Goal: Task Accomplishment & Management: Use online tool/utility

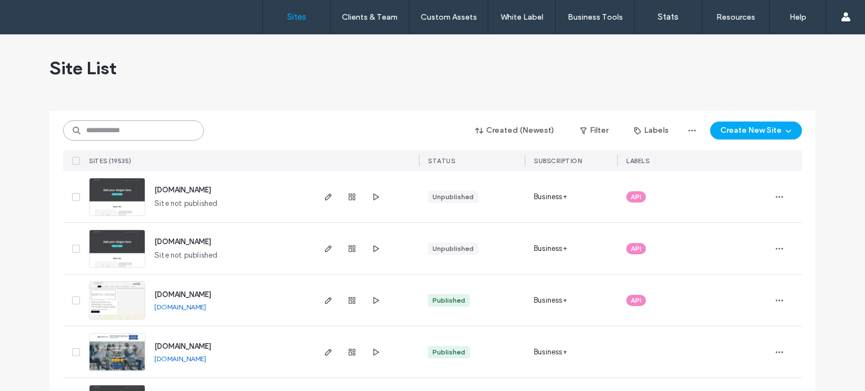
click at [120, 121] on input at bounding box center [133, 131] width 141 height 20
paste input "********"
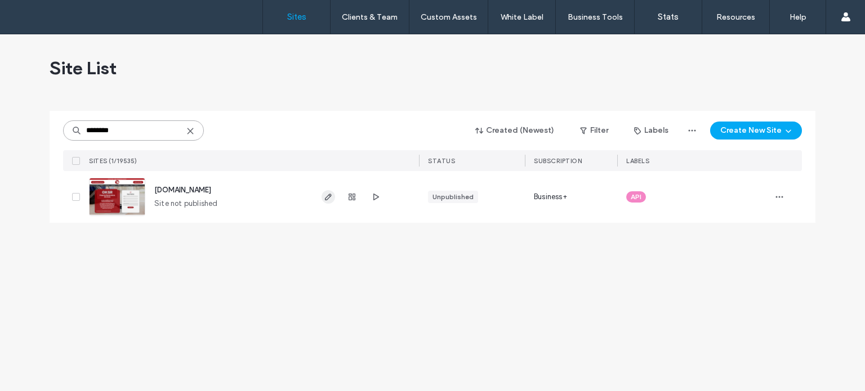
type input "********"
click at [322, 195] on span "button" at bounding box center [329, 197] width 14 height 14
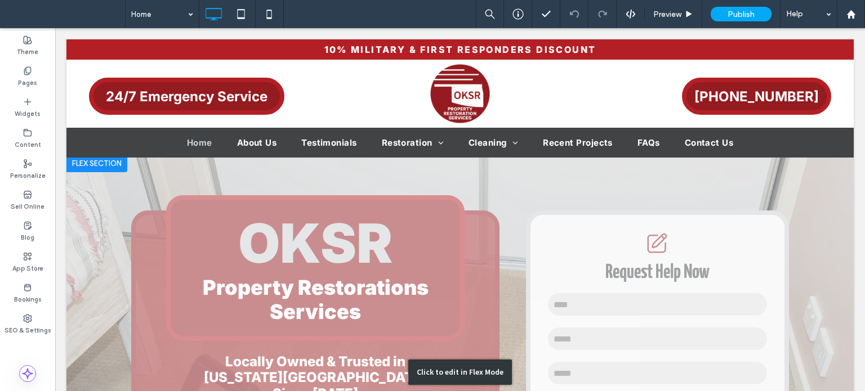
click at [97, 180] on div "Click to edit in Flex Mode" at bounding box center [459, 372] width 787 height 436
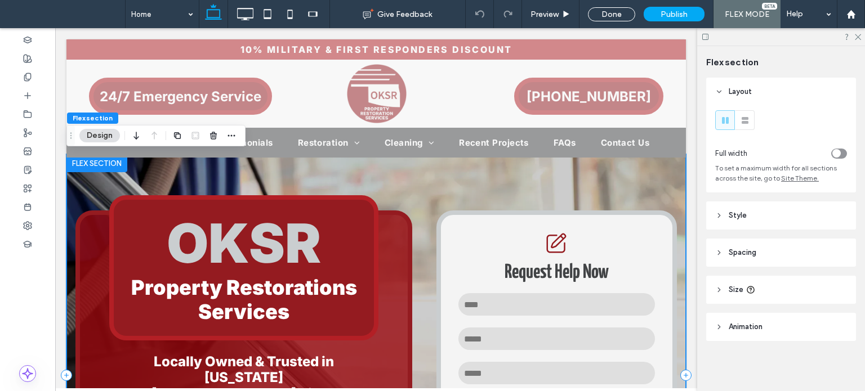
click at [646, 180] on div "**********" at bounding box center [376, 375] width 620 height 443
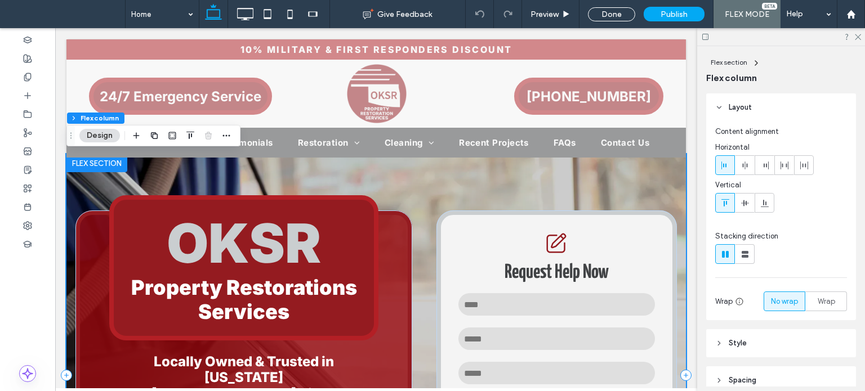
click at [362, 189] on div "**********" at bounding box center [376, 375] width 620 height 443
click at [202, 170] on div "**********" at bounding box center [376, 375] width 620 height 443
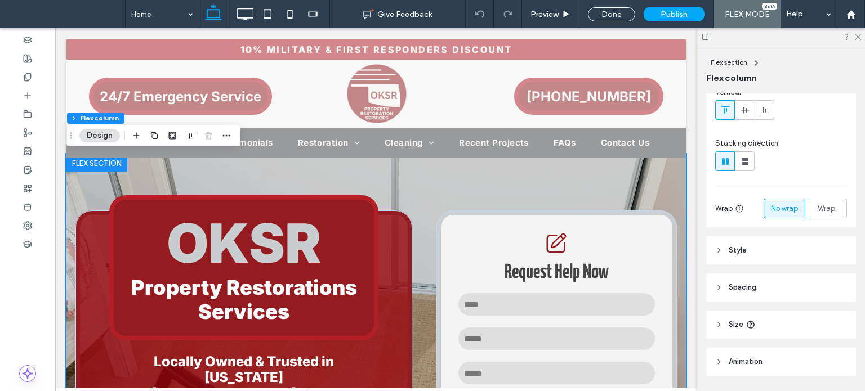
scroll to position [113, 0]
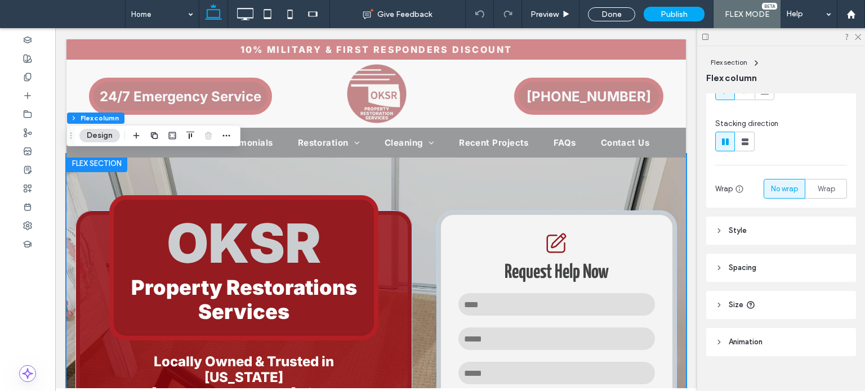
click at [742, 226] on span "Style" at bounding box center [738, 230] width 18 height 11
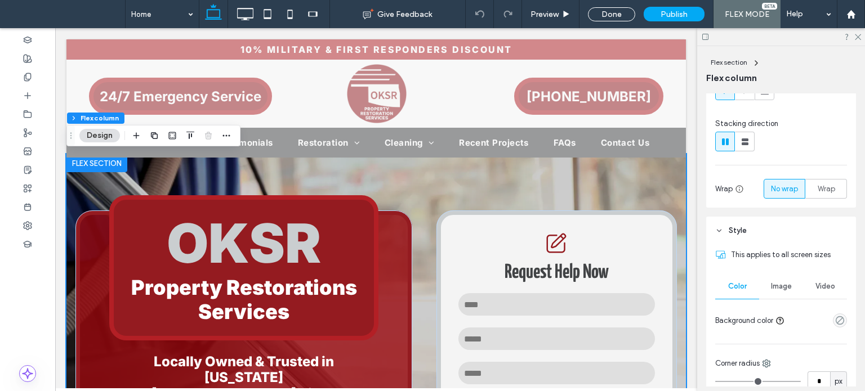
click at [781, 289] on span "Image" at bounding box center [781, 286] width 21 height 9
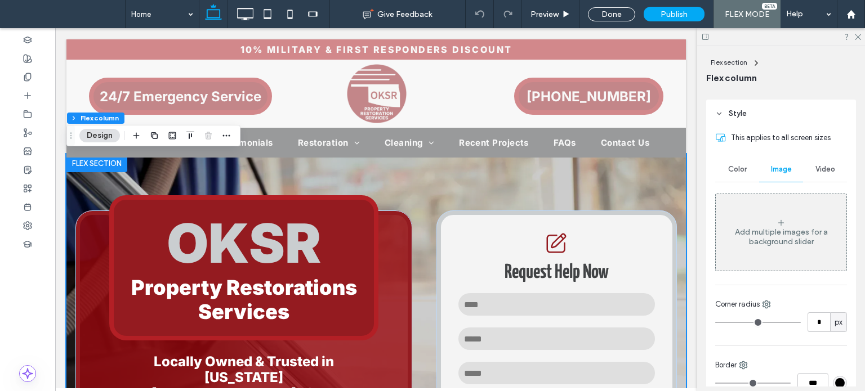
scroll to position [282, 0]
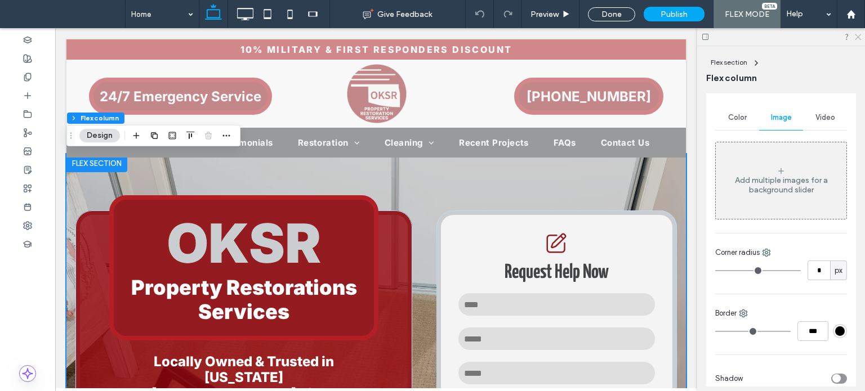
click at [857, 35] on icon at bounding box center [857, 36] width 7 height 7
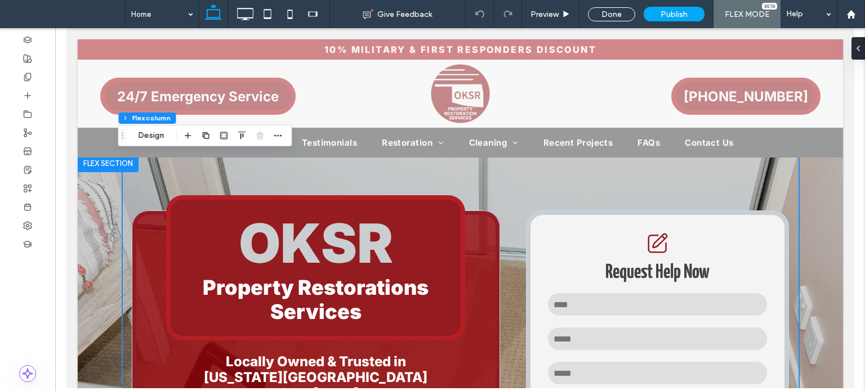
click at [94, 184] on div at bounding box center [459, 360] width 765 height 412
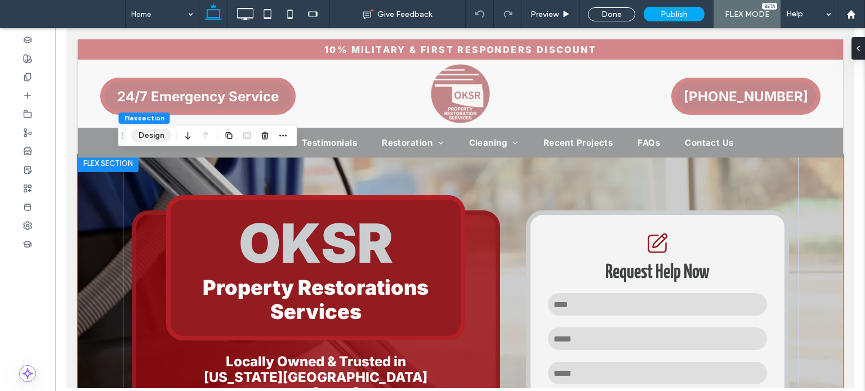
click at [146, 134] on button "Design" at bounding box center [151, 136] width 41 height 14
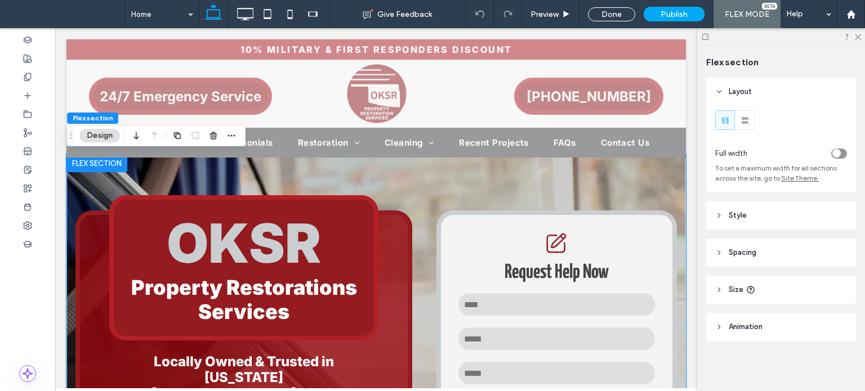
click at [748, 249] on span "Spacing" at bounding box center [743, 252] width 28 height 11
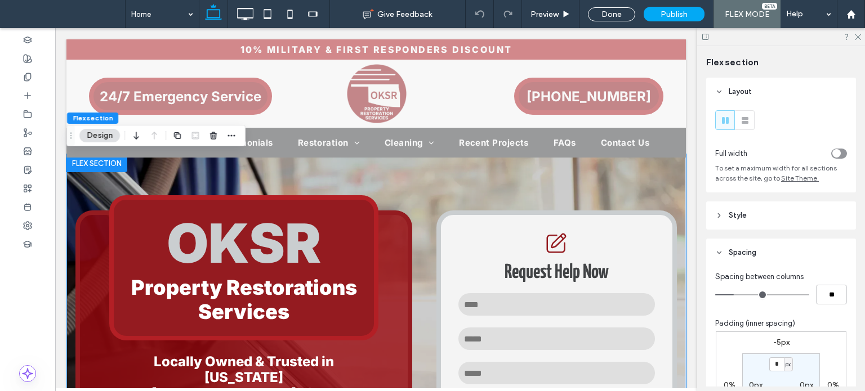
click at [757, 215] on header "Style" at bounding box center [781, 216] width 150 height 28
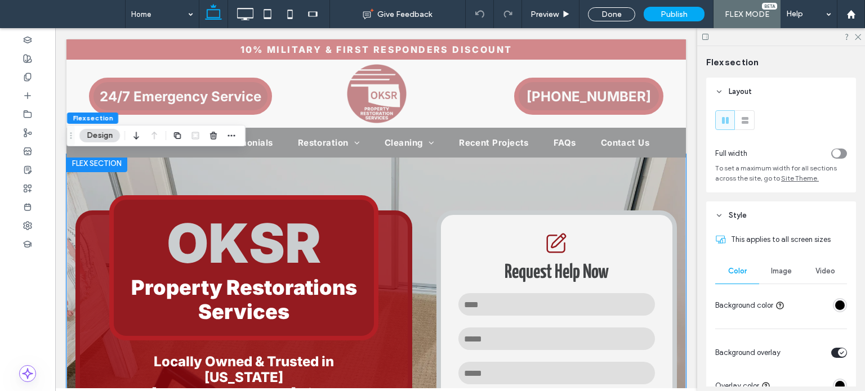
click at [777, 272] on span "Image" at bounding box center [781, 271] width 21 height 9
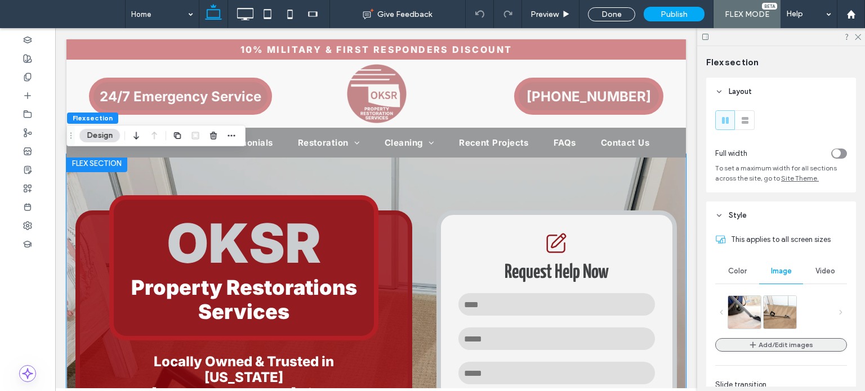
click at [756, 346] on button "Add/Edit images" at bounding box center [781, 345] width 132 height 14
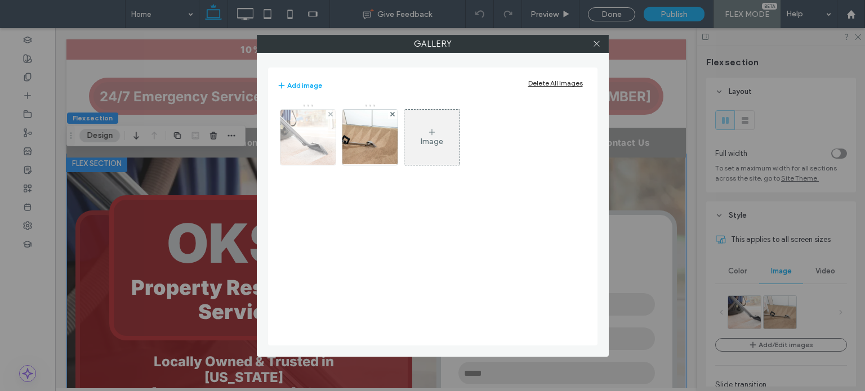
click at [310, 155] on img at bounding box center [307, 137] width 83 height 55
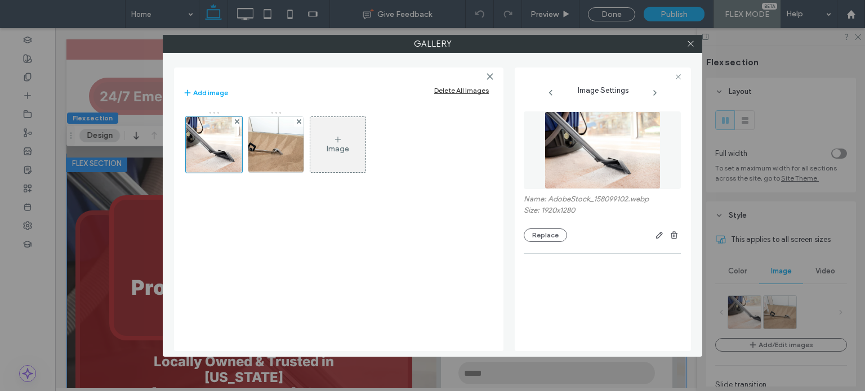
click at [544, 228] on div "Name: AdobeStock_158099102.webp Size: 1920x1280 Replace" at bounding box center [602, 218] width 157 height 47
click at [544, 232] on button "Replace" at bounding box center [545, 236] width 43 height 14
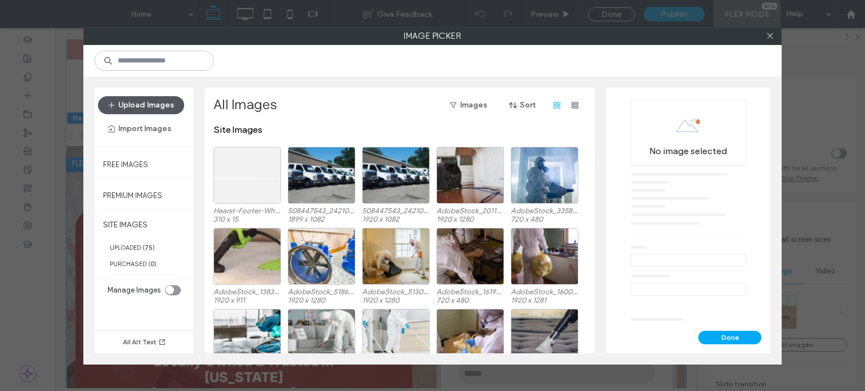
click at [148, 109] on button "Upload Images" at bounding box center [141, 105] width 86 height 18
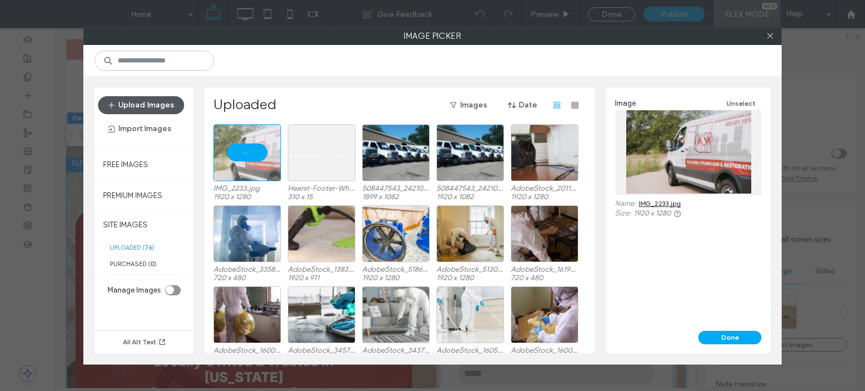
click at [124, 106] on button "Upload Images" at bounding box center [141, 105] width 86 height 18
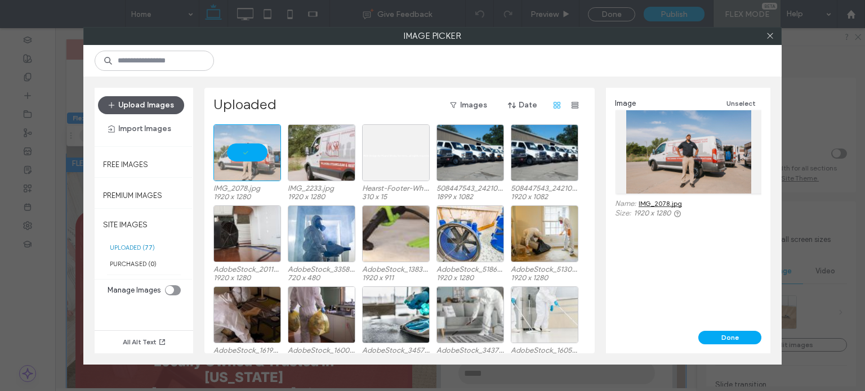
click at [140, 109] on button "Upload Images" at bounding box center [141, 105] width 86 height 18
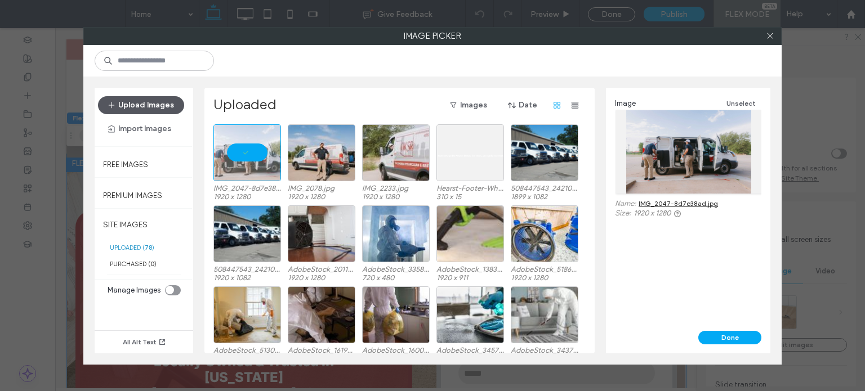
click at [142, 98] on button "Upload Images" at bounding box center [141, 105] width 86 height 18
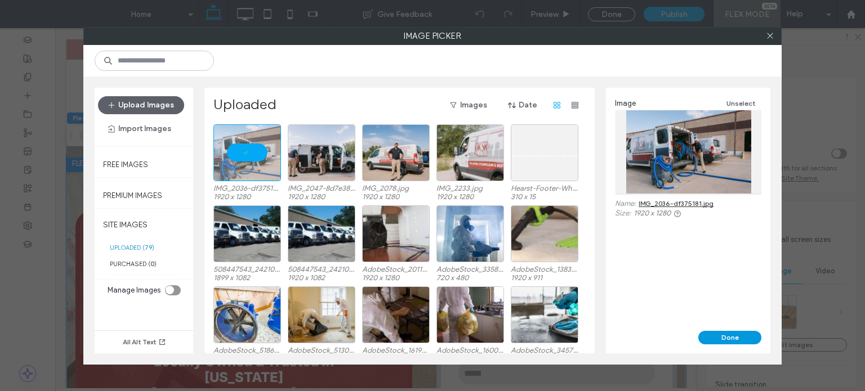
click at [720, 336] on button "Done" at bounding box center [729, 338] width 63 height 14
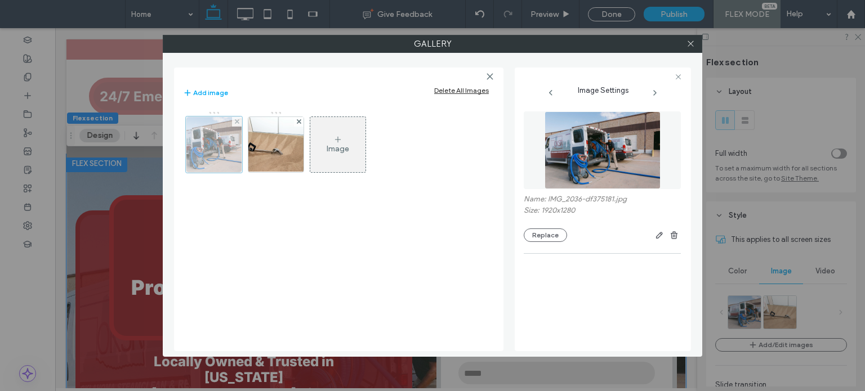
click at [215, 136] on div at bounding box center [214, 145] width 56 height 56
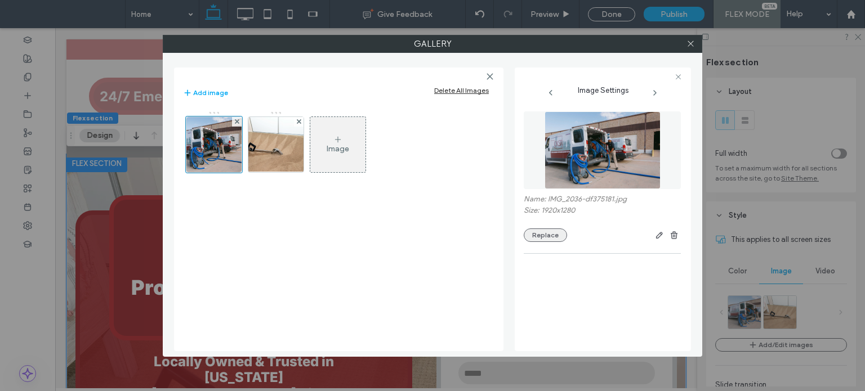
click at [565, 235] on div "Replace" at bounding box center [602, 236] width 157 height 14
click at [558, 233] on button "Replace" at bounding box center [545, 236] width 43 height 14
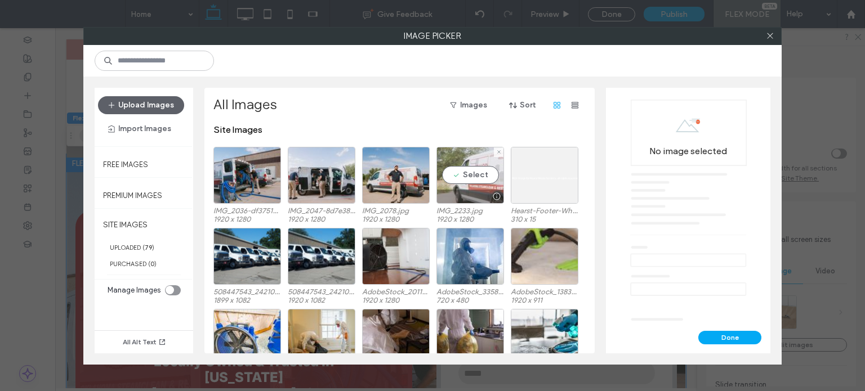
click at [469, 172] on div "Select" at bounding box center [470, 175] width 68 height 57
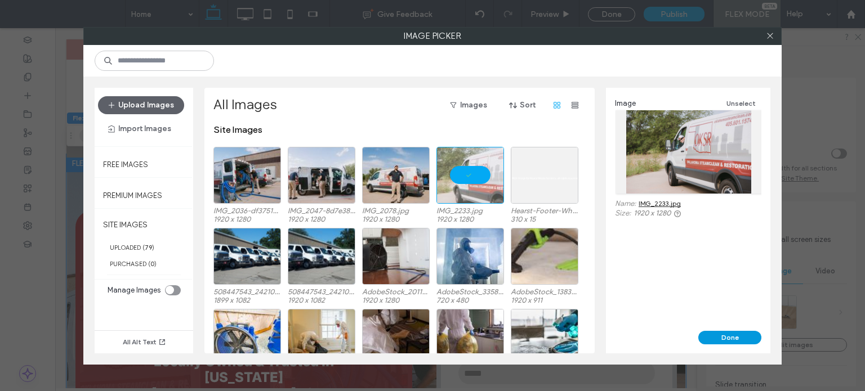
click at [735, 342] on button "Done" at bounding box center [729, 338] width 63 height 14
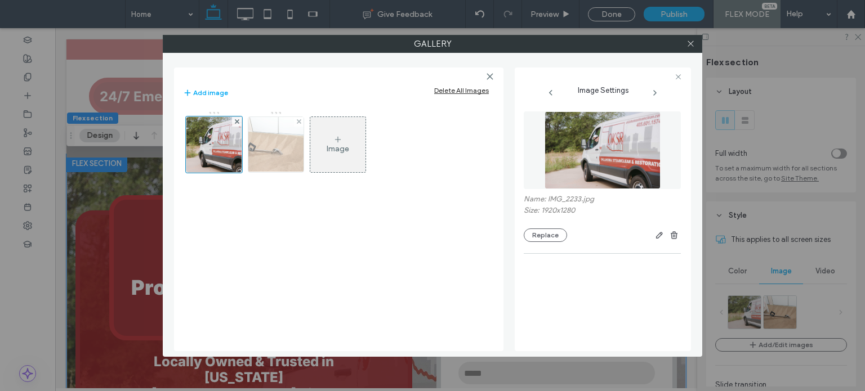
click at [290, 140] on img at bounding box center [276, 144] width 78 height 55
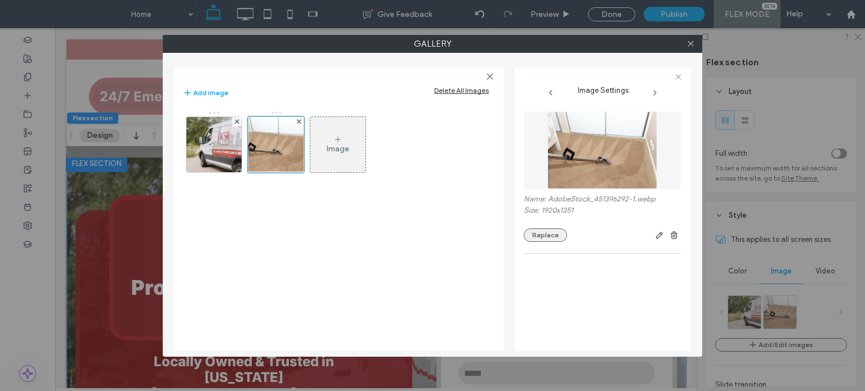
click at [555, 237] on button "Replace" at bounding box center [545, 236] width 43 height 14
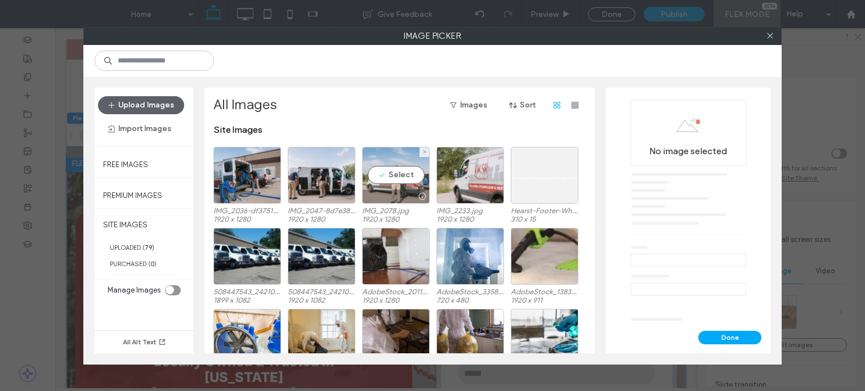
click at [363, 171] on div "Select" at bounding box center [396, 175] width 68 height 57
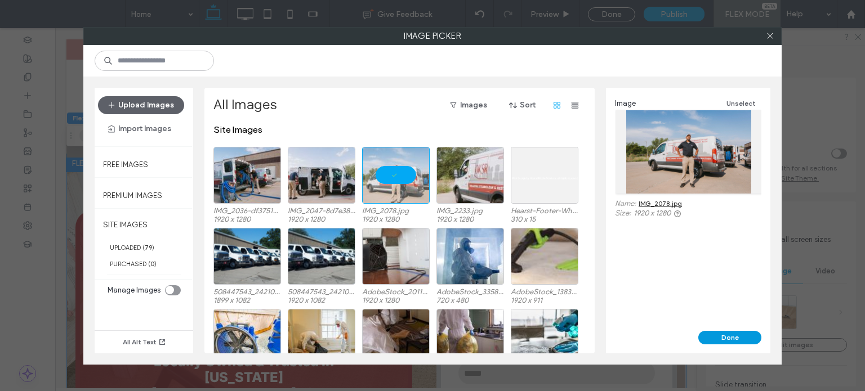
click at [745, 336] on button "Done" at bounding box center [729, 338] width 63 height 14
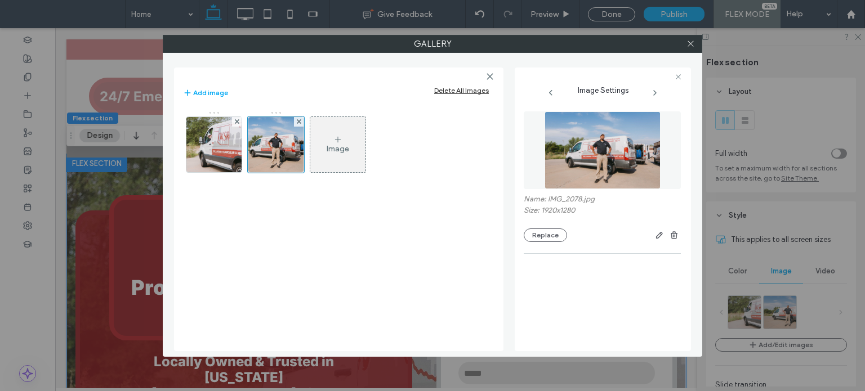
click at [332, 138] on div "Image" at bounding box center [337, 144] width 55 height 53
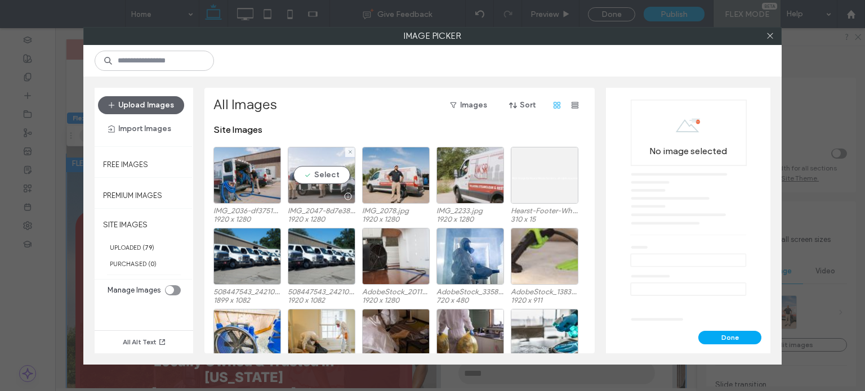
click at [329, 179] on div "Select" at bounding box center [322, 175] width 68 height 57
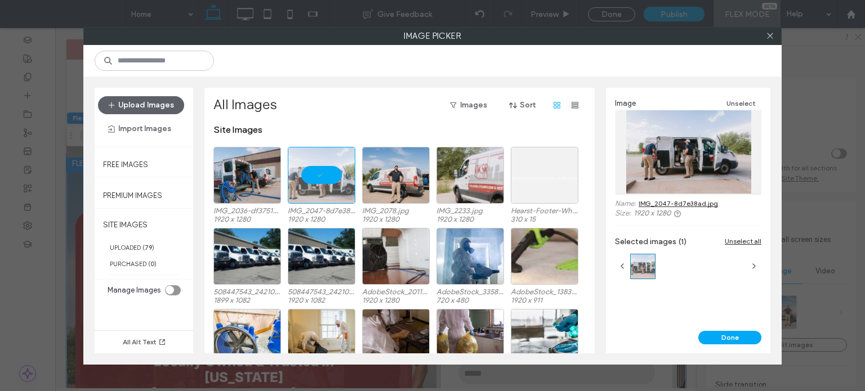
click at [737, 344] on button "Done" at bounding box center [729, 338] width 63 height 14
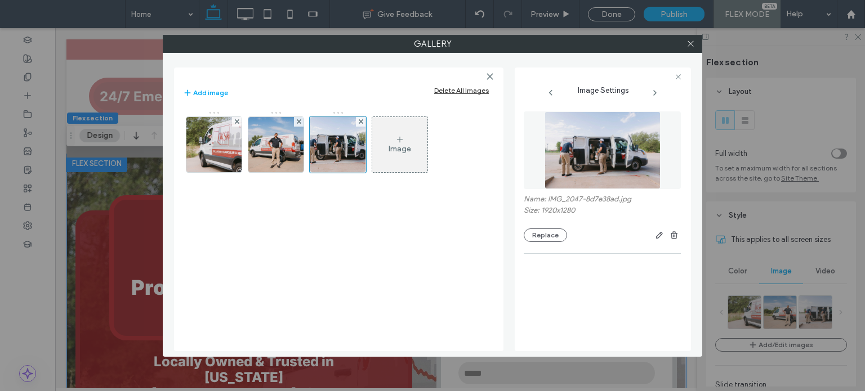
click at [398, 141] on icon at bounding box center [399, 139] width 9 height 9
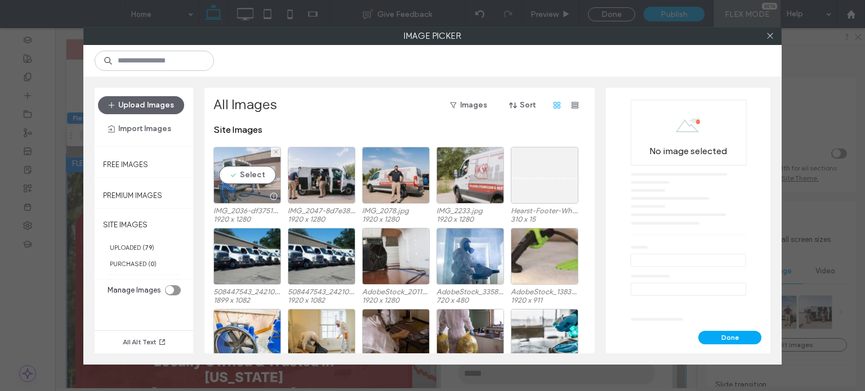
click at [239, 175] on div "Select" at bounding box center [247, 175] width 68 height 57
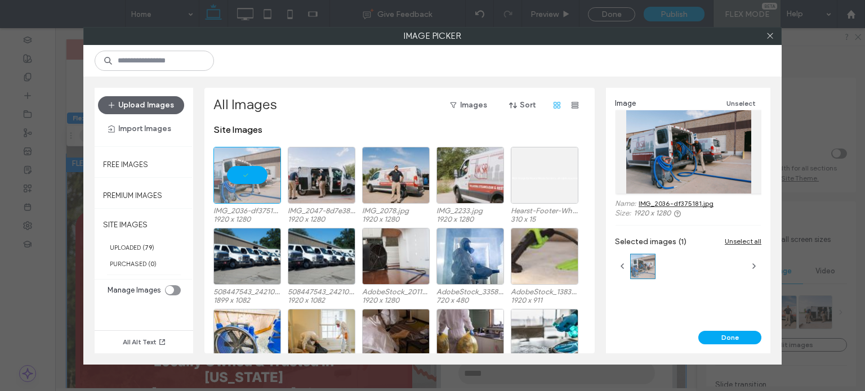
click at [748, 334] on button "Done" at bounding box center [729, 338] width 63 height 14
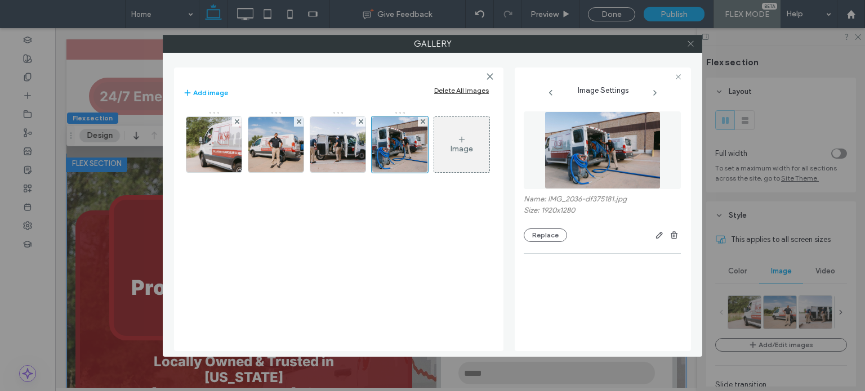
click at [687, 41] on div at bounding box center [690, 43] width 17 height 17
click at [691, 41] on icon at bounding box center [691, 43] width 8 height 8
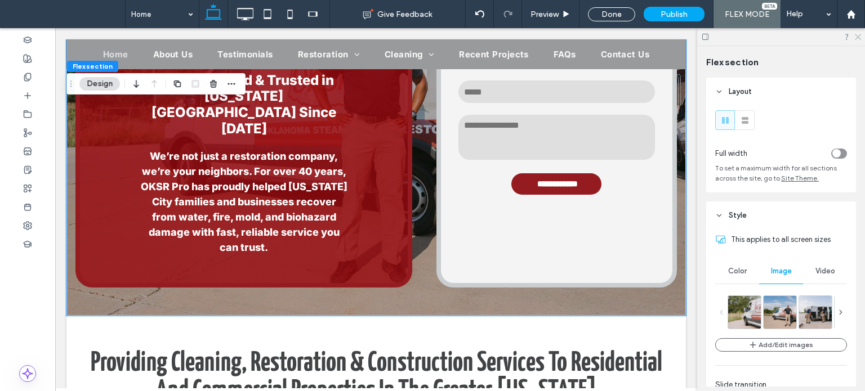
click at [856, 38] on icon at bounding box center [857, 36] width 7 height 7
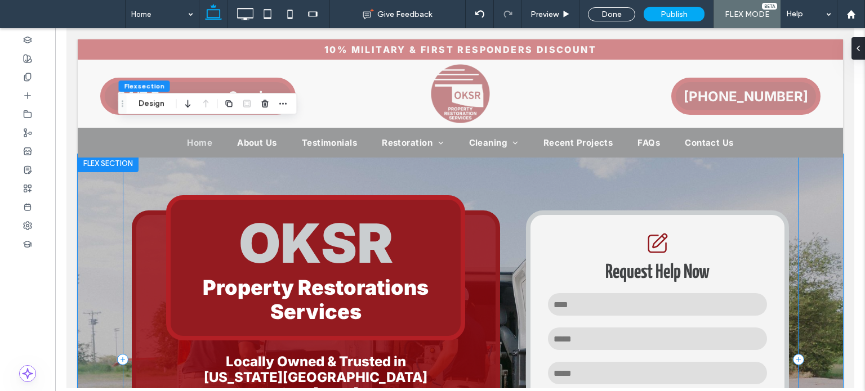
scroll to position [169, 0]
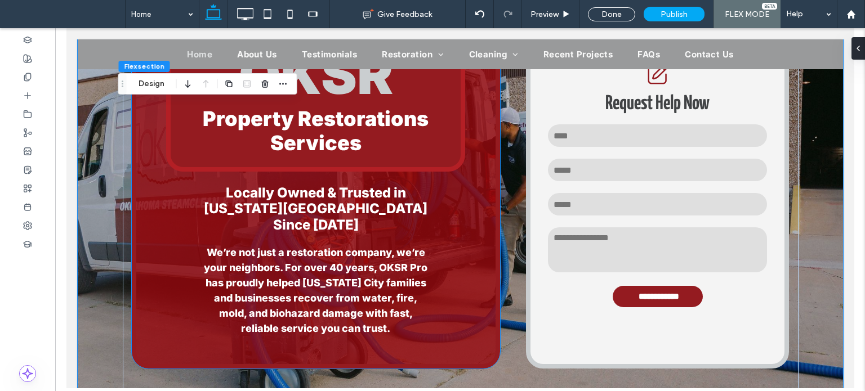
click at [483, 223] on div "OKSR Property Restorations Services Locally Owned & Trusted in [US_STATE][GEOGR…" at bounding box center [315, 205] width 368 height 327
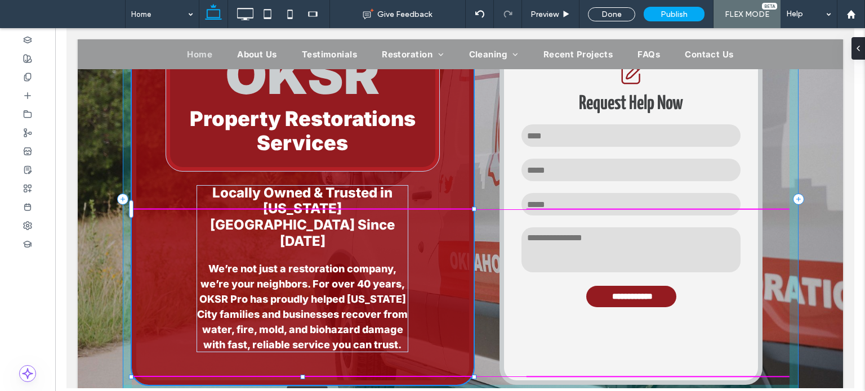
scroll to position [141, 0]
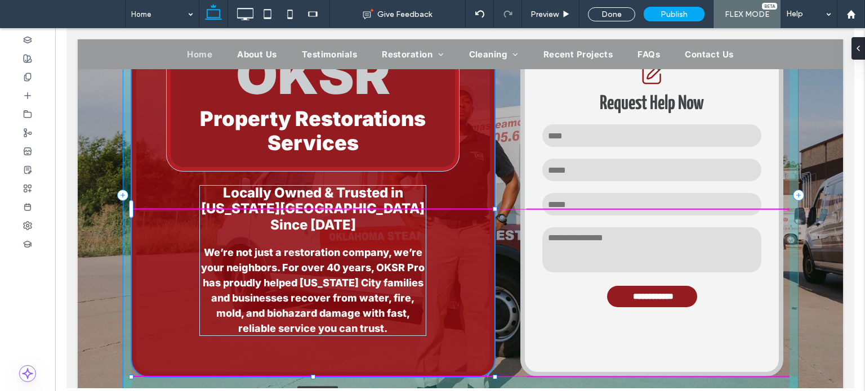
drag, startPoint x: 496, startPoint y: 211, endPoint x: 488, endPoint y: 236, distance: 26.4
click at [492, 208] on div at bounding box center [494, 209] width 5 height 5
type input "**"
type input "****"
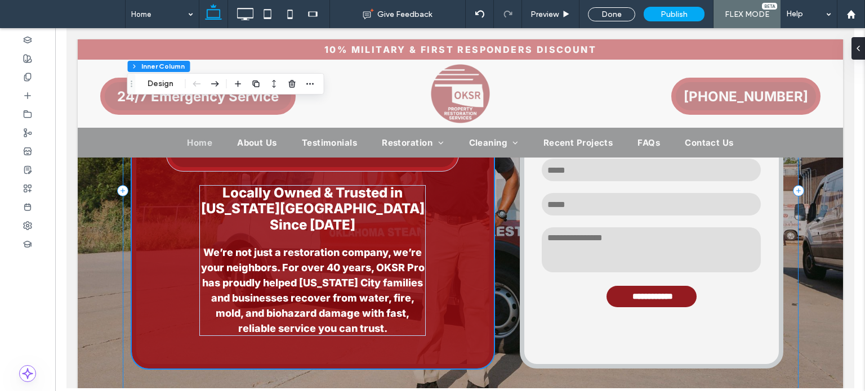
scroll to position [0, 0]
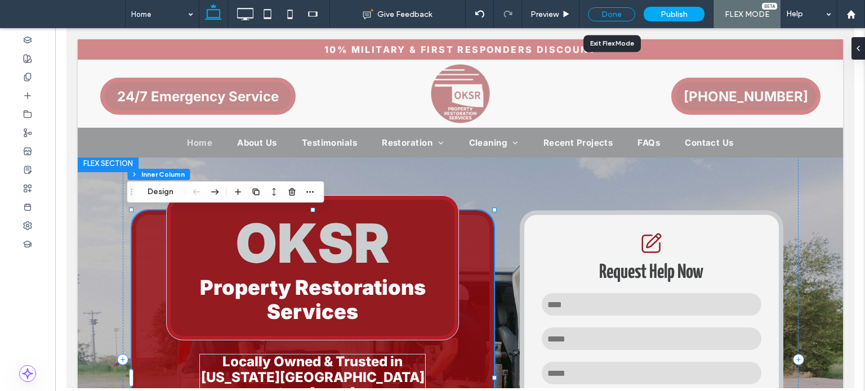
click at [616, 9] on div "Done" at bounding box center [611, 14] width 47 height 14
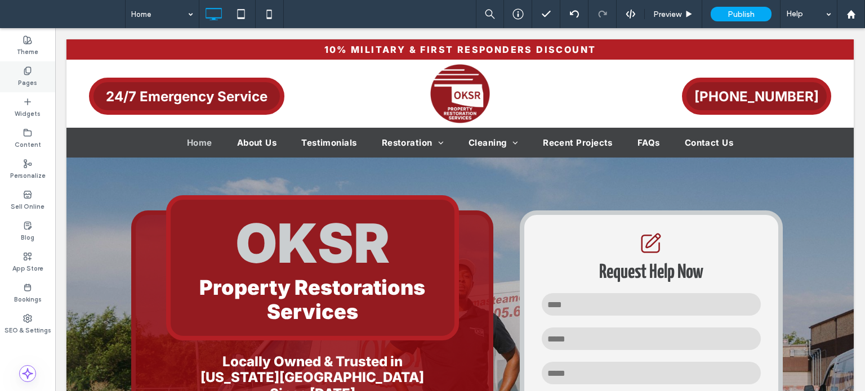
click at [45, 73] on div "Pages" at bounding box center [27, 76] width 55 height 31
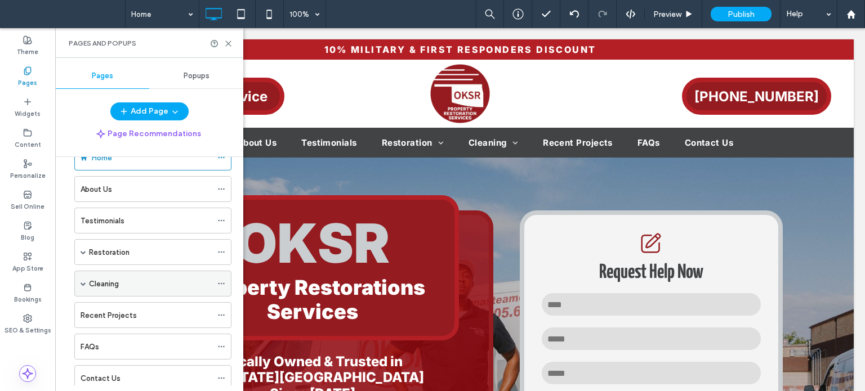
scroll to position [56, 0]
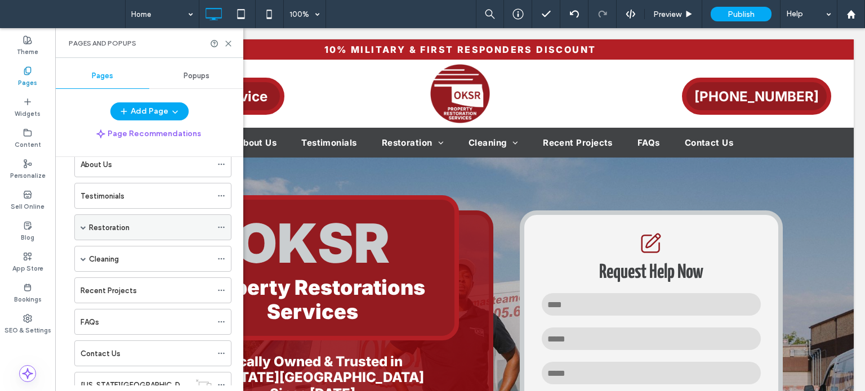
click at [86, 225] on div "Restoration" at bounding box center [152, 228] width 157 height 26
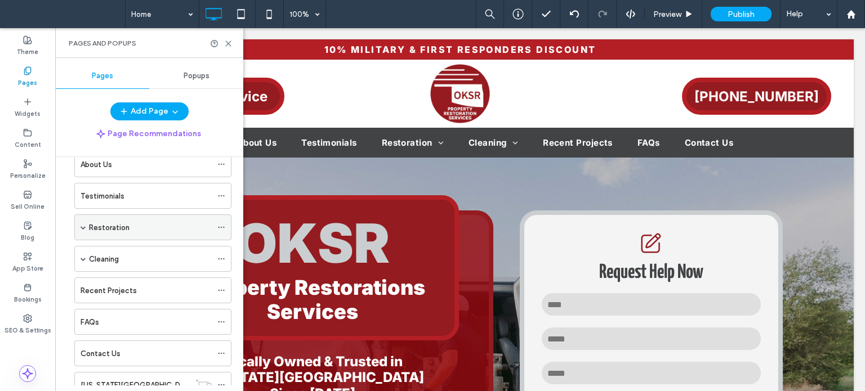
click at [84, 225] on span at bounding box center [84, 228] width 6 height 6
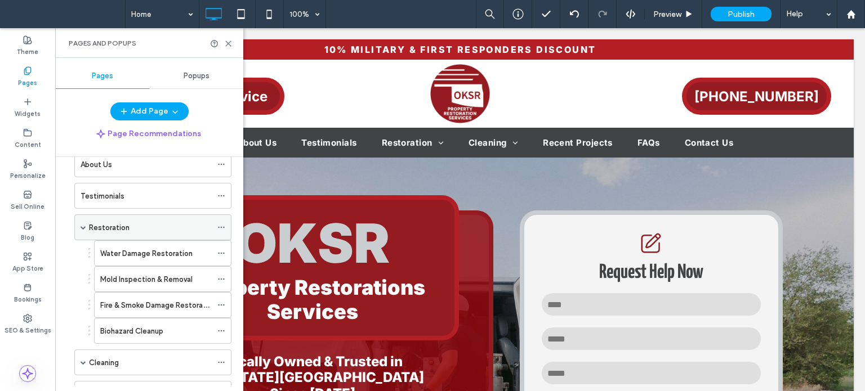
click at [120, 224] on label "Restoration" at bounding box center [109, 228] width 41 height 20
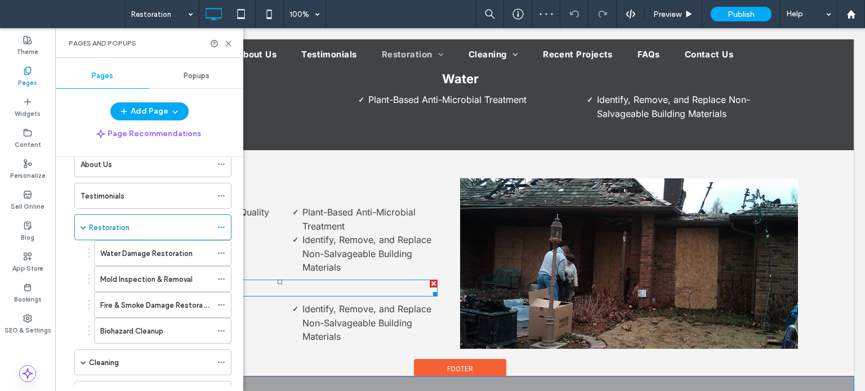
scroll to position [732, 0]
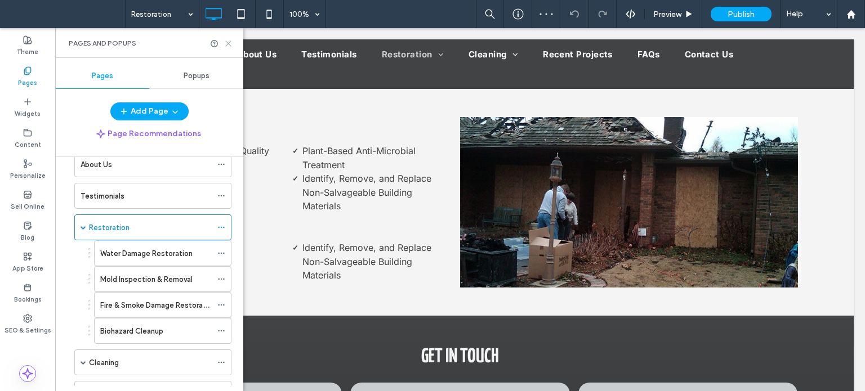
click at [227, 39] on icon at bounding box center [228, 43] width 8 height 8
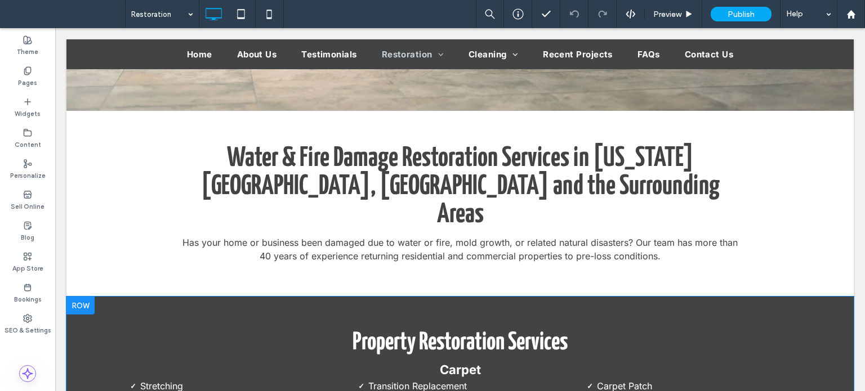
scroll to position [282, 0]
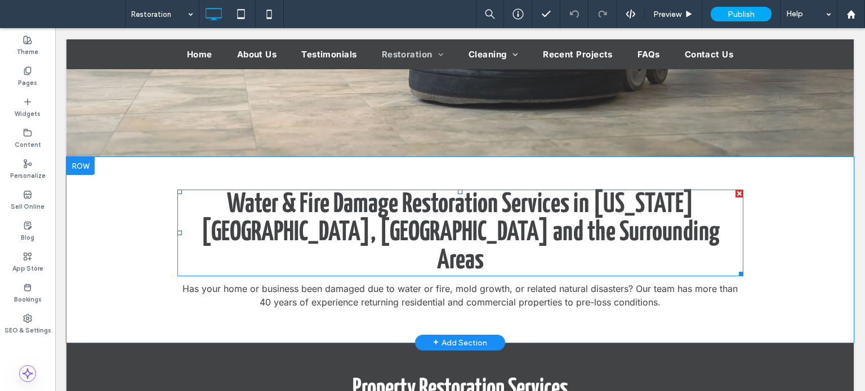
click at [426, 216] on span "Water & Fire Damage Restoration Services in [US_STATE][GEOGRAPHIC_DATA], [GEOGR…" at bounding box center [460, 232] width 519 height 83
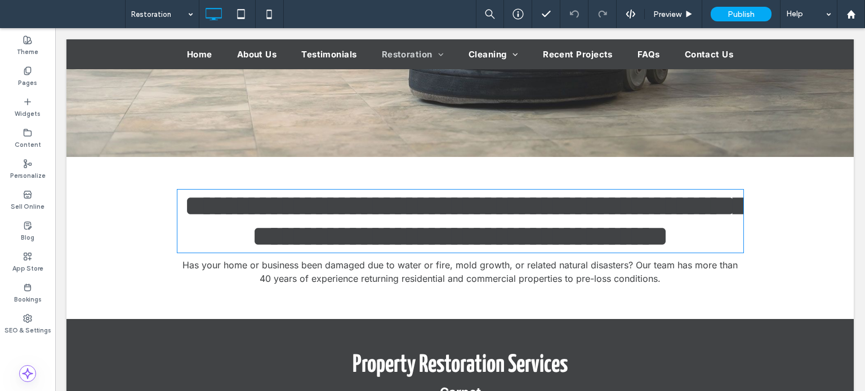
type input "**********"
type input "**"
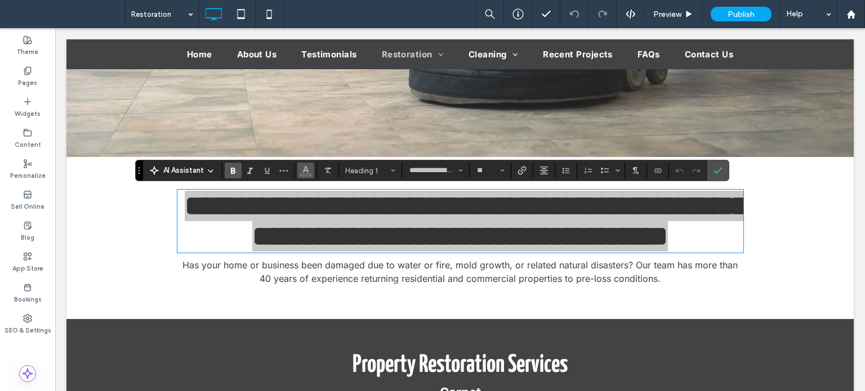
click at [305, 166] on icon "Color" at bounding box center [305, 169] width 9 height 9
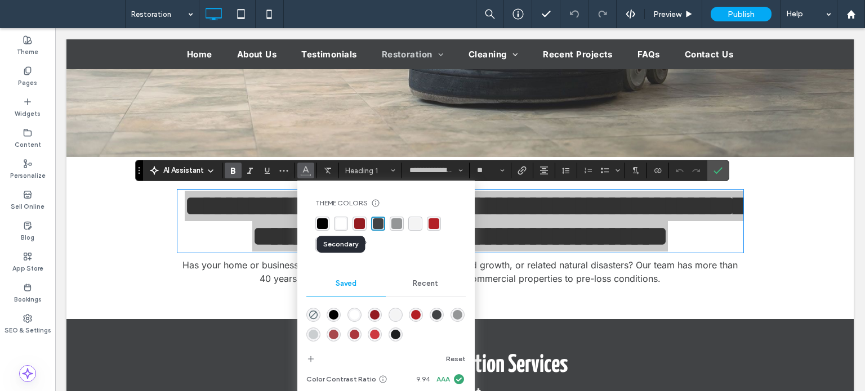
click at [340, 220] on div "rgba(255, 255, 255, 1)" at bounding box center [341, 224] width 11 height 11
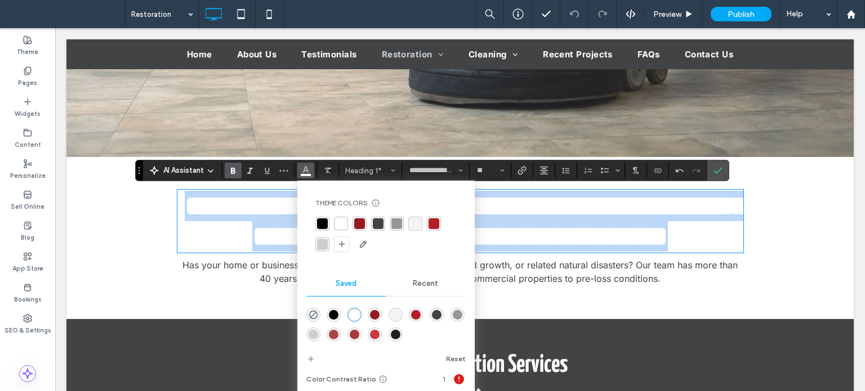
click at [672, 269] on p "Has your home or business been damaged due to water or fire, mold growth, or re…" at bounding box center [460, 272] width 566 height 27
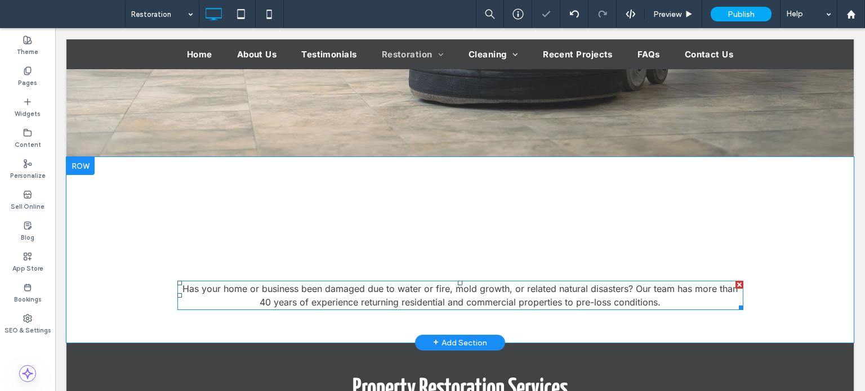
click at [565, 283] on span "Has your home or business been damaged due to water or fire, mold growth, or re…" at bounding box center [459, 295] width 555 height 25
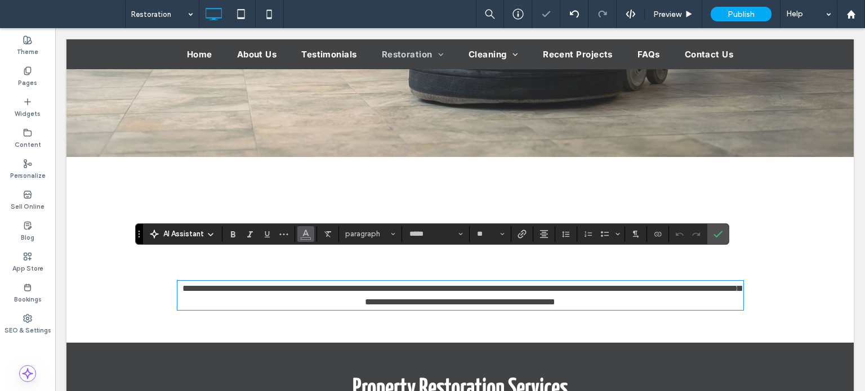
click at [311, 236] on button "Color" at bounding box center [305, 234] width 17 height 16
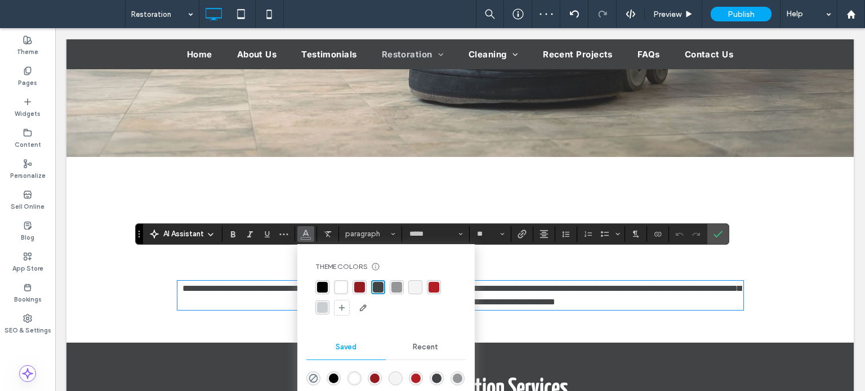
click at [341, 284] on div "rgba(255, 255, 255, 1)" at bounding box center [341, 287] width 11 height 11
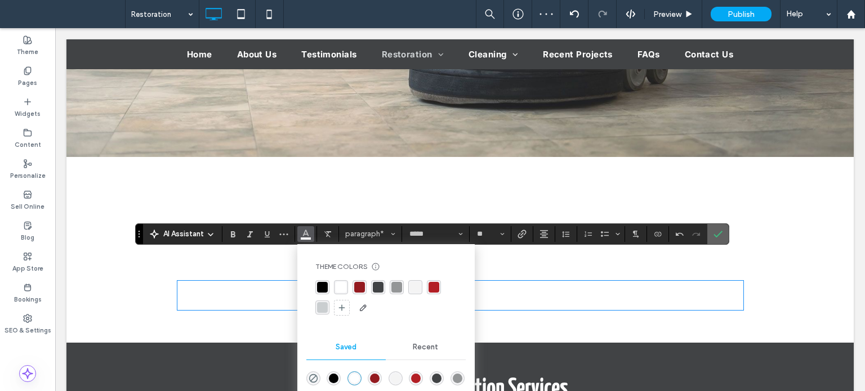
click at [711, 235] on label "Confirm" at bounding box center [718, 234] width 17 height 20
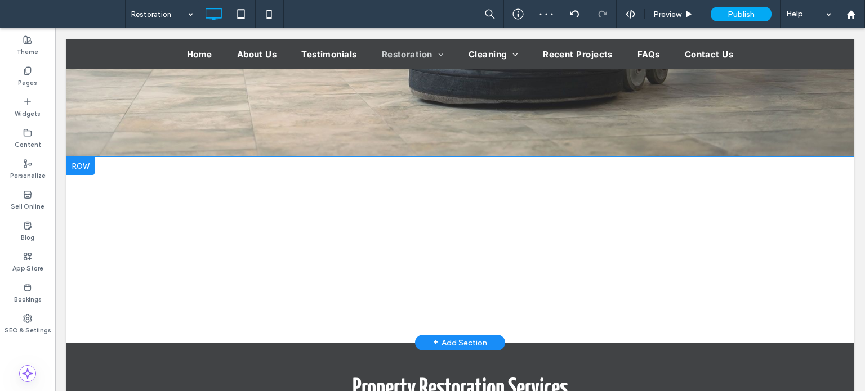
click at [69, 168] on div at bounding box center [80, 166] width 28 height 18
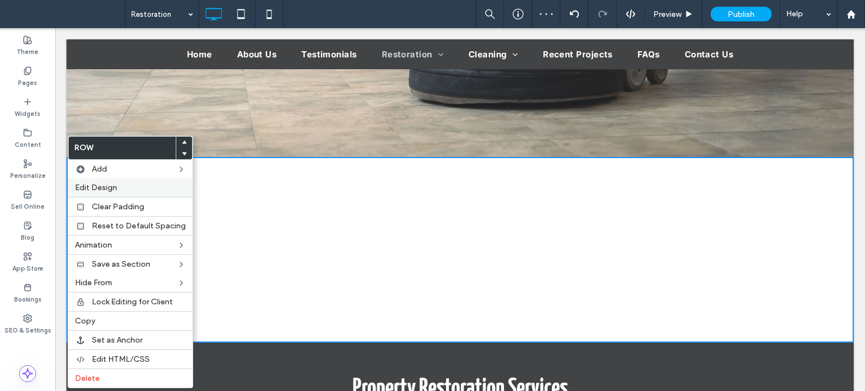
click at [104, 186] on span "Edit Design" at bounding box center [96, 188] width 42 height 10
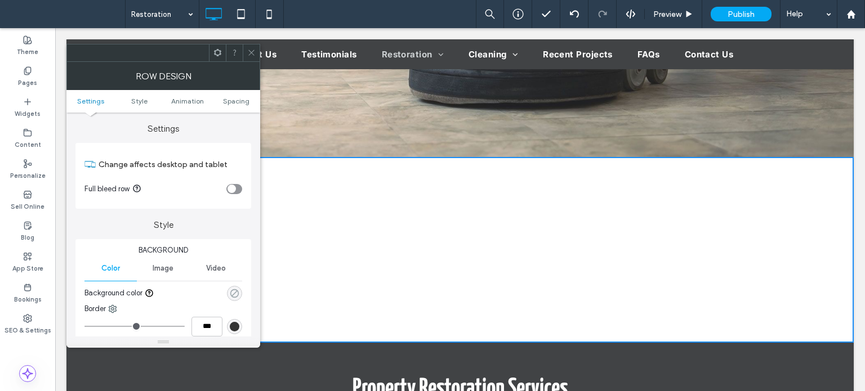
click at [235, 292] on use "rgba(0, 0, 0, 0)" at bounding box center [234, 293] width 8 height 8
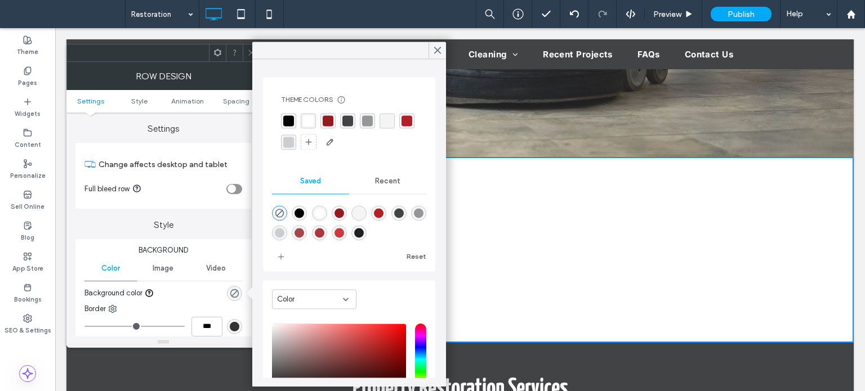
click at [344, 120] on div "rgba(65,67,69,1)" at bounding box center [347, 120] width 11 height 11
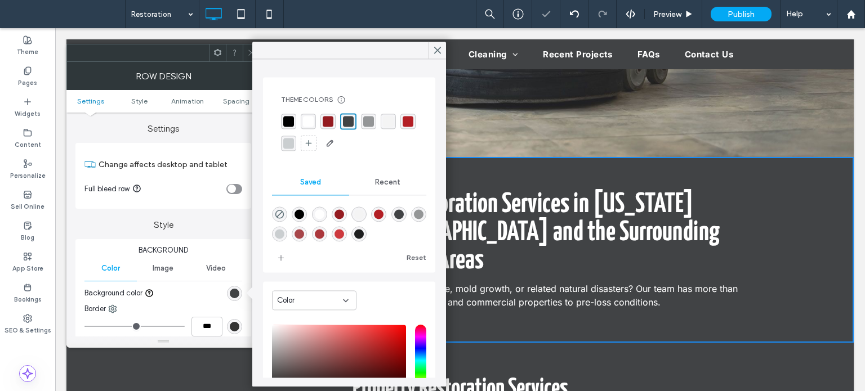
click at [254, 56] on div at bounding box center [349, 50] width 194 height 17
click at [253, 55] on div at bounding box center [349, 50] width 194 height 17
click at [248, 55] on icon at bounding box center [251, 52] width 8 height 8
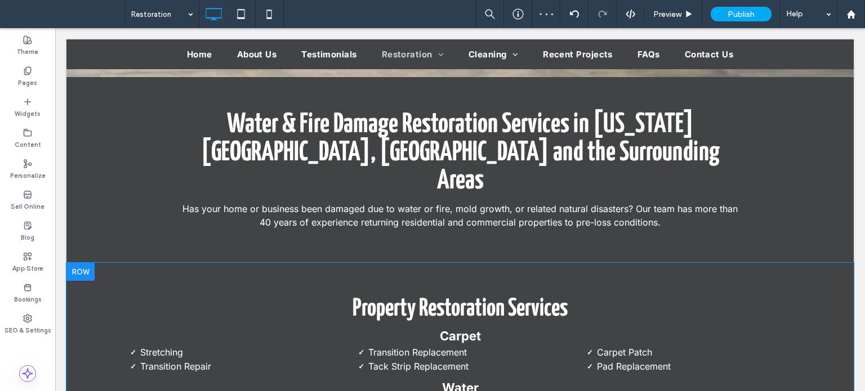
scroll to position [451, 0]
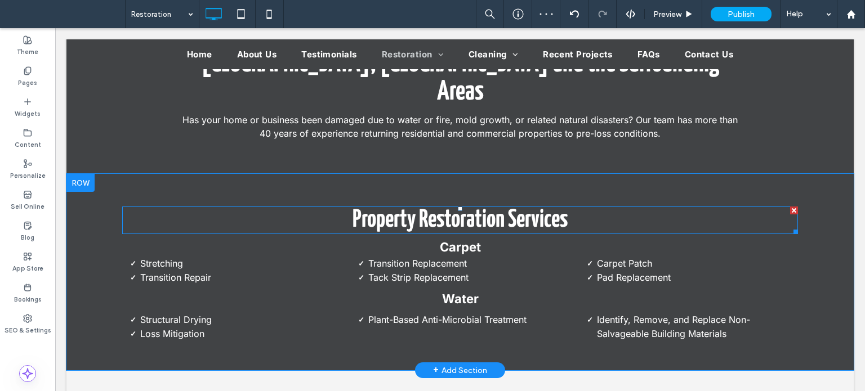
click at [436, 208] on span "Property Restoration Services" at bounding box center [460, 220] width 215 height 24
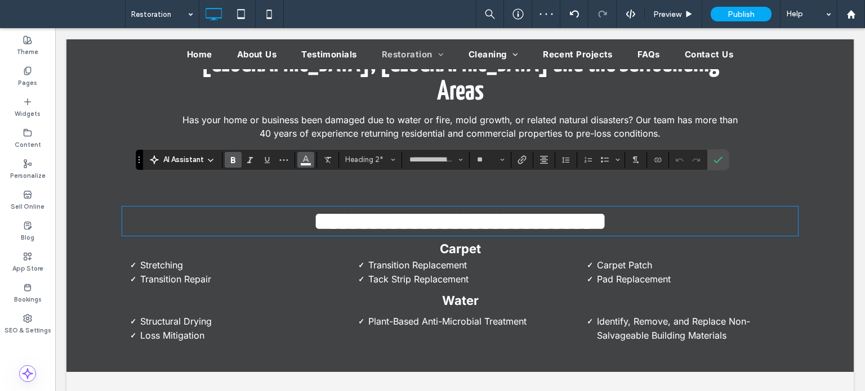
click at [304, 163] on icon "Color" at bounding box center [305, 158] width 9 height 9
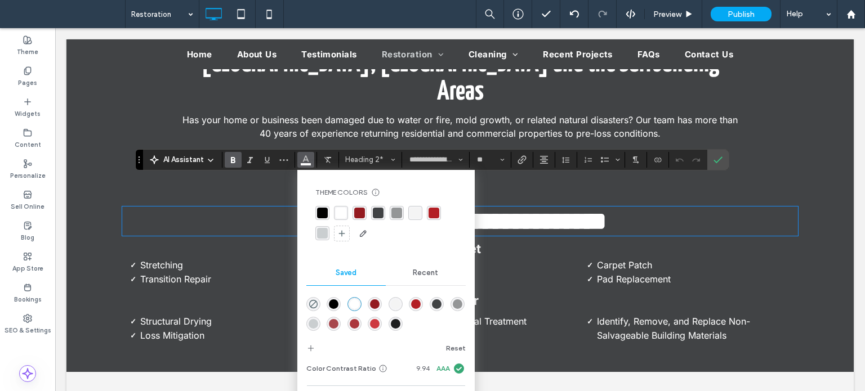
click at [380, 214] on div "rgba(65,67,69,1)" at bounding box center [378, 213] width 11 height 11
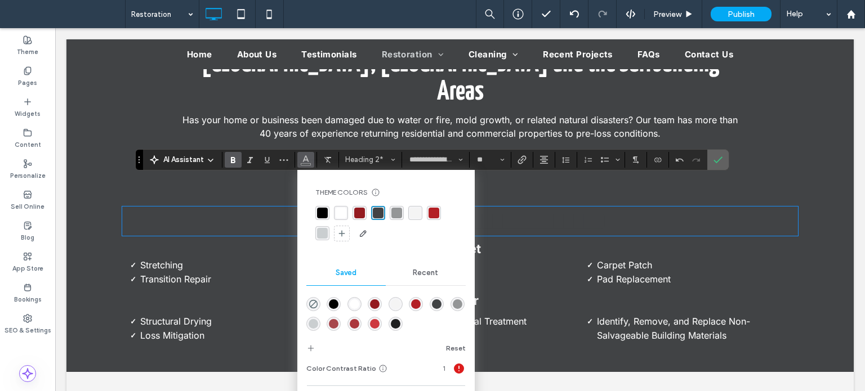
click at [714, 160] on icon "Confirm" at bounding box center [718, 159] width 9 height 9
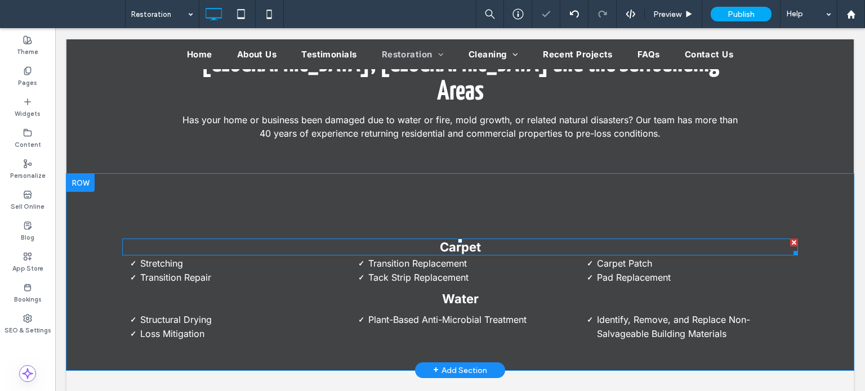
click at [454, 240] on strong "Carpet" at bounding box center [460, 247] width 41 height 15
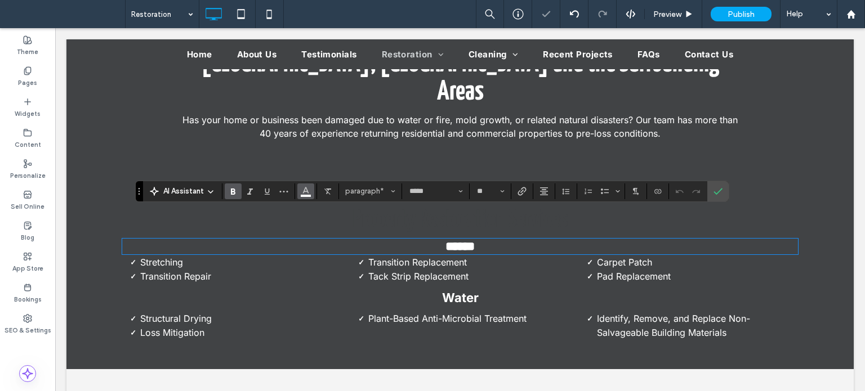
click at [308, 193] on icon "Color" at bounding box center [305, 190] width 9 height 9
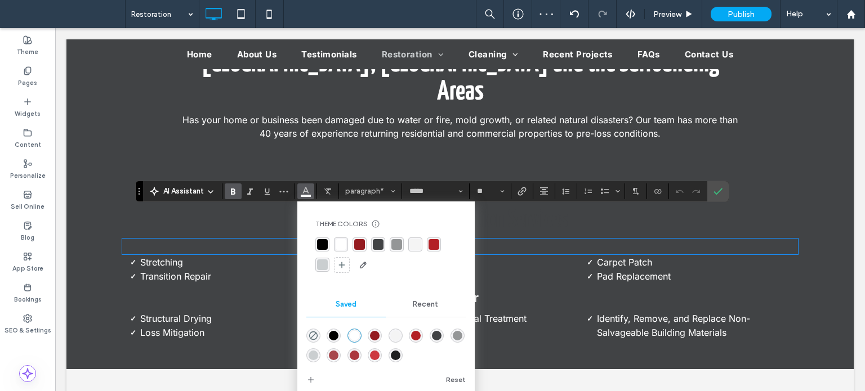
click at [382, 241] on div "rgba(65,67,69,1)" at bounding box center [378, 244] width 11 height 11
click at [714, 190] on icon "Confirm" at bounding box center [718, 191] width 9 height 9
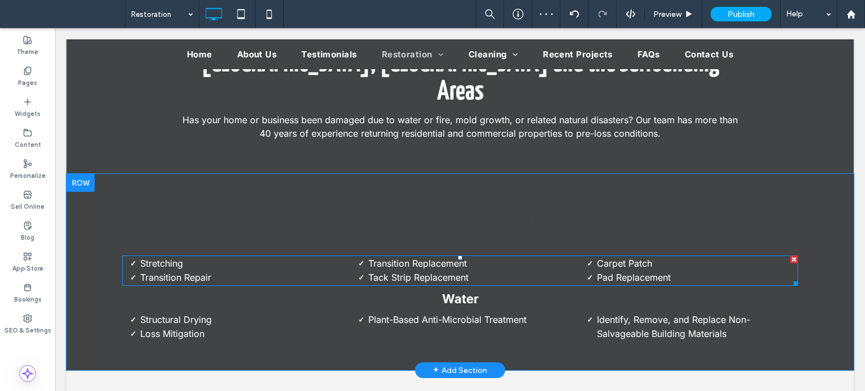
click at [646, 258] on span "Carpet Patch" at bounding box center [624, 263] width 55 height 11
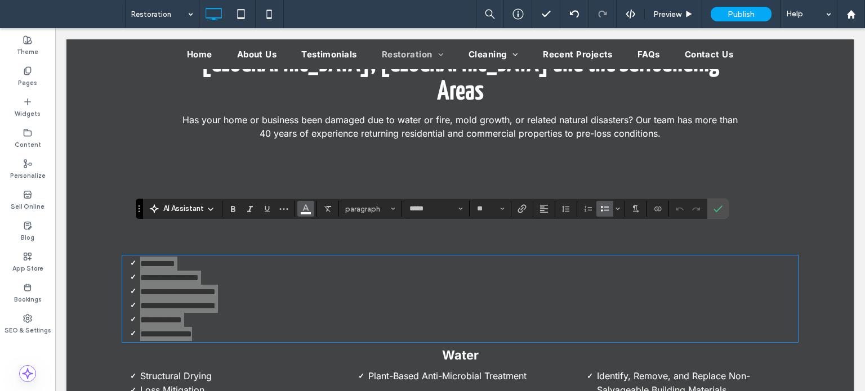
click at [304, 213] on span "Color" at bounding box center [305, 207] width 9 height 15
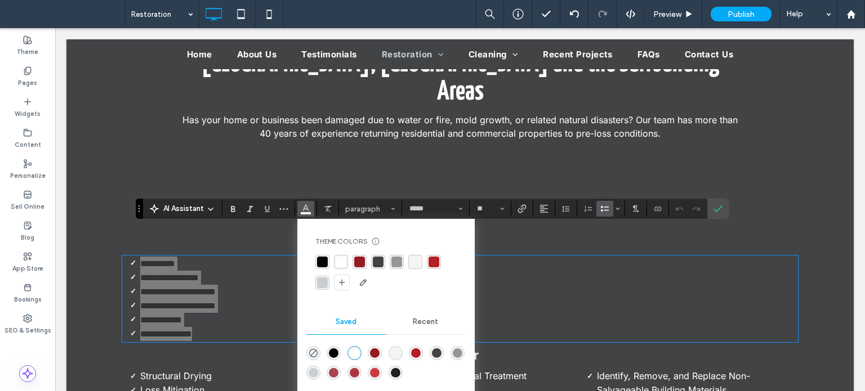
click at [384, 261] on div "rgba(65,67,69,1)" at bounding box center [378, 262] width 14 height 14
click at [710, 208] on label "Confirm" at bounding box center [718, 209] width 17 height 20
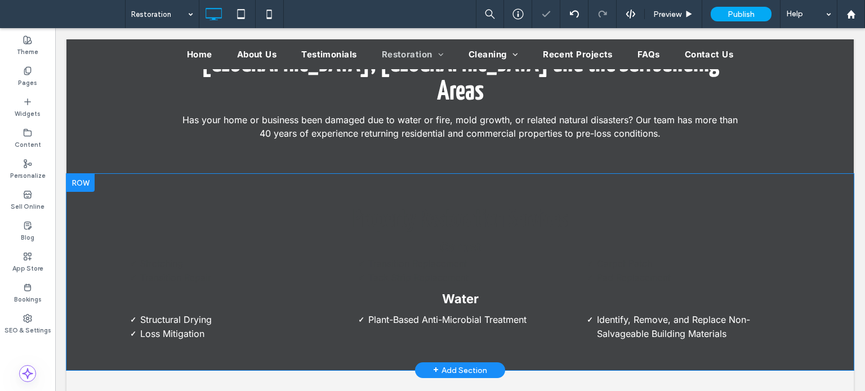
click at [451, 292] on strong "Water" at bounding box center [460, 299] width 37 height 15
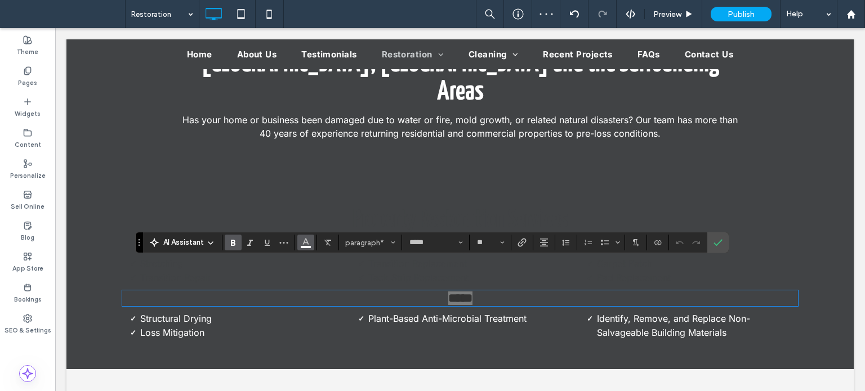
click at [309, 244] on icon "Color" at bounding box center [305, 241] width 9 height 9
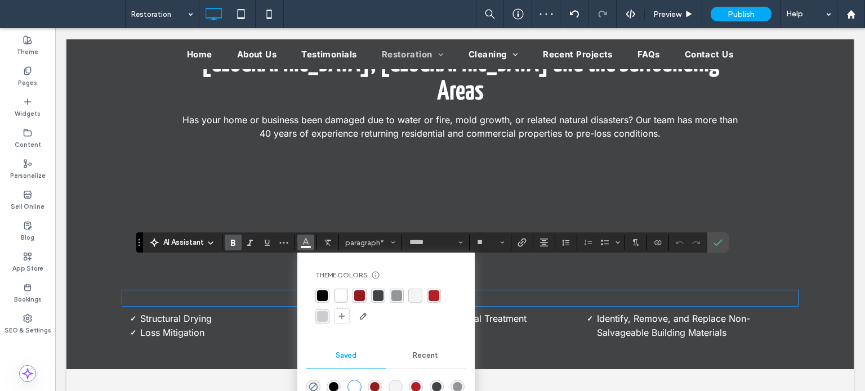
click at [378, 295] on div "rgba(65,67,69,1)" at bounding box center [378, 296] width 11 height 11
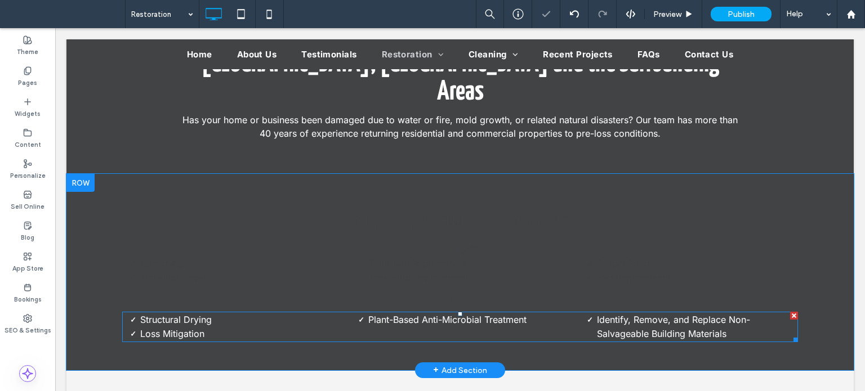
click at [558, 313] on li "Plant-Based Anti-Microbial Treatment" at bounding box center [468, 320] width 201 height 14
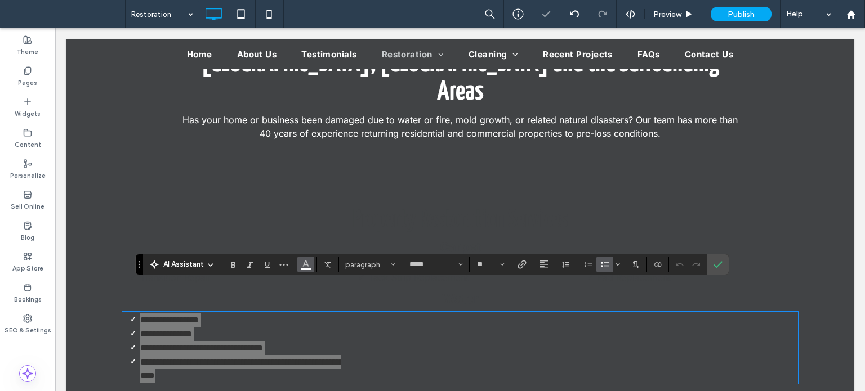
click at [307, 267] on icon "Color" at bounding box center [305, 263] width 9 height 9
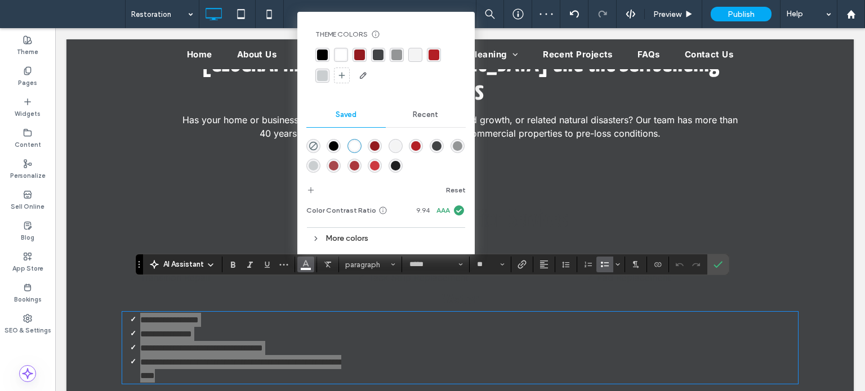
click at [376, 54] on div "rgba(65,67,69,1)" at bounding box center [378, 55] width 11 height 11
click at [723, 266] on label "Confirm" at bounding box center [718, 265] width 17 height 20
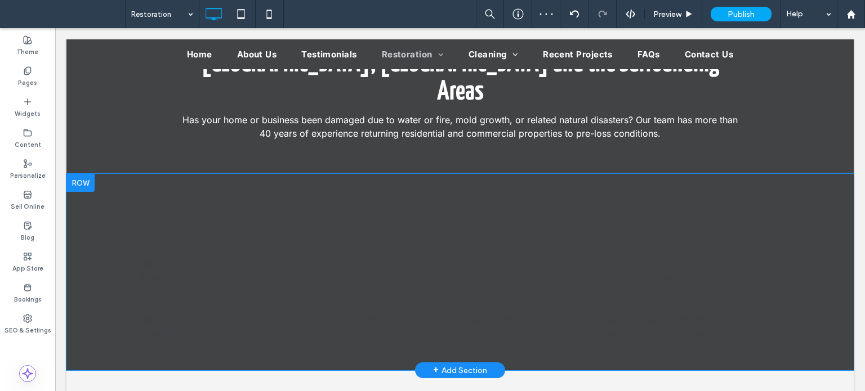
click at [83, 174] on div at bounding box center [80, 183] width 28 height 18
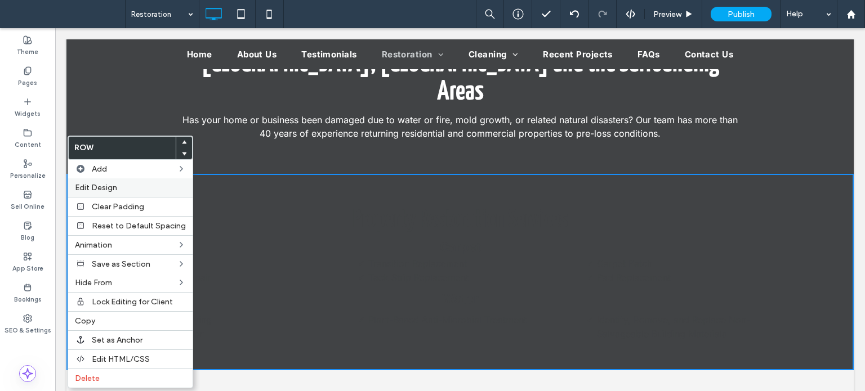
click at [97, 189] on span "Edit Design" at bounding box center [96, 188] width 42 height 10
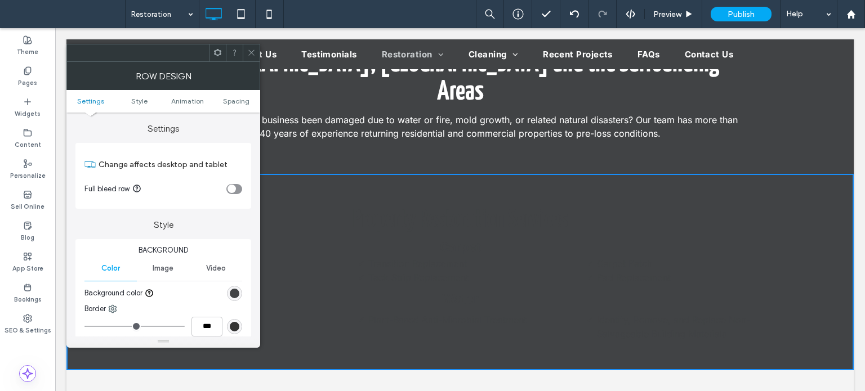
click at [226, 293] on div at bounding box center [200, 294] width 84 height 20
click at [231, 292] on div "rgb(65, 67, 69)" at bounding box center [235, 294] width 10 height 10
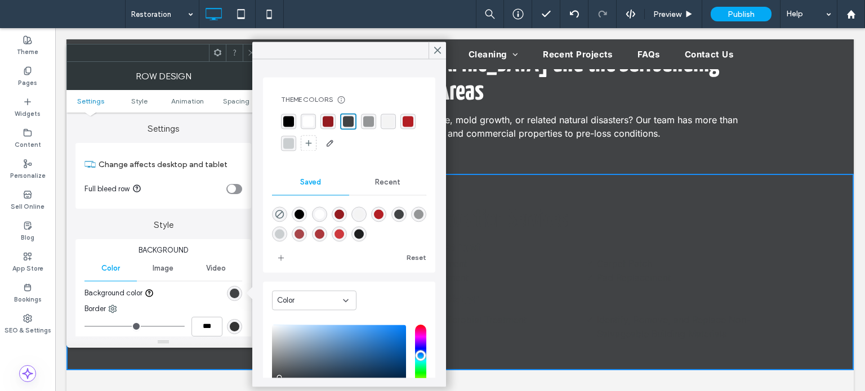
click at [304, 120] on div "rgba(255, 255, 255, 1)" at bounding box center [308, 121] width 11 height 11
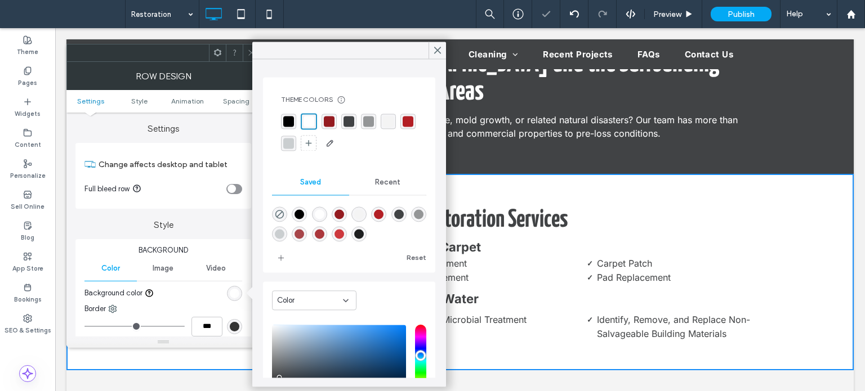
click at [246, 50] on div at bounding box center [251, 52] width 17 height 17
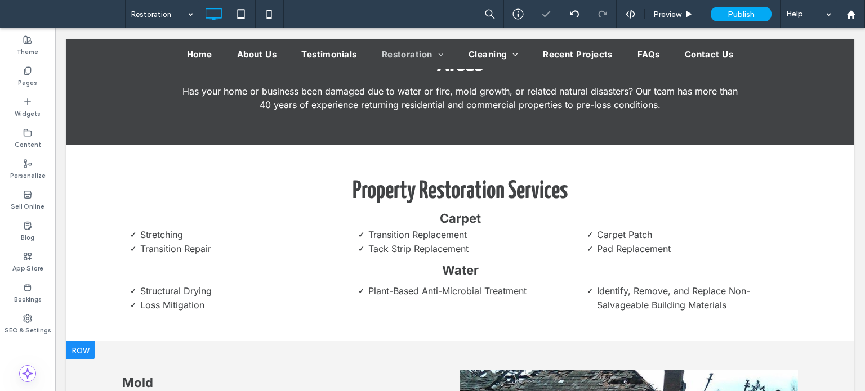
scroll to position [507, 0]
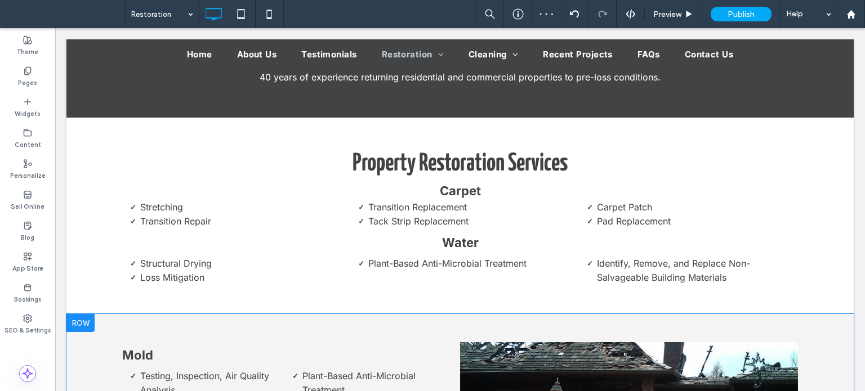
click at [81, 314] on div at bounding box center [80, 323] width 28 height 18
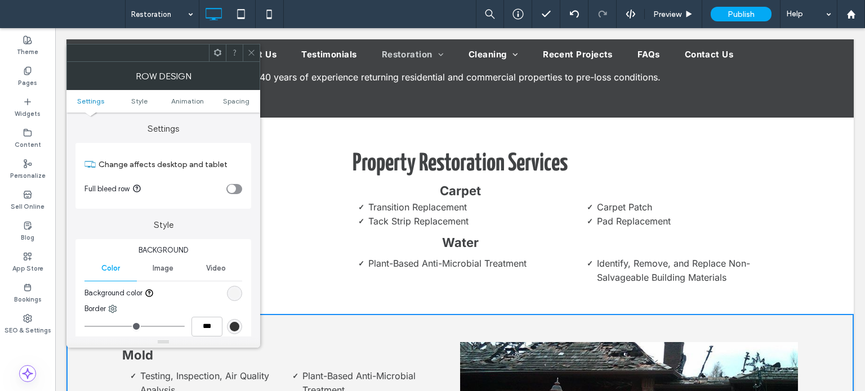
click at [253, 54] on icon at bounding box center [251, 52] width 8 height 8
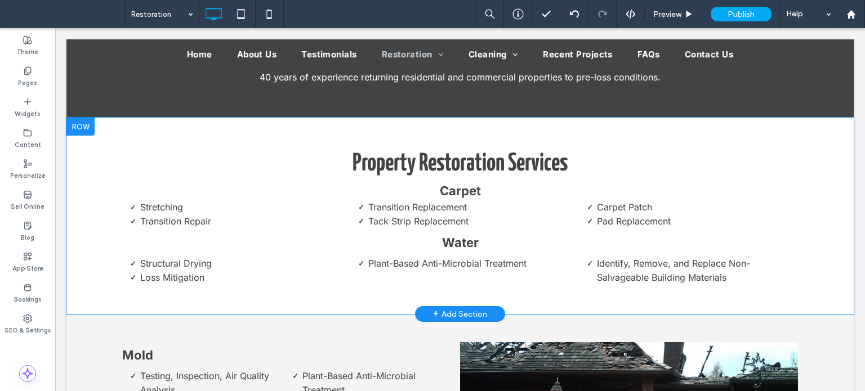
click at [82, 118] on div at bounding box center [80, 127] width 28 height 18
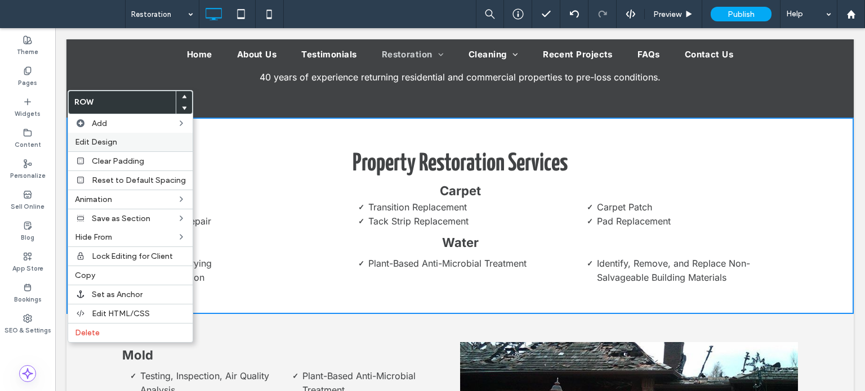
click at [105, 143] on span "Edit Design" at bounding box center [96, 142] width 42 height 10
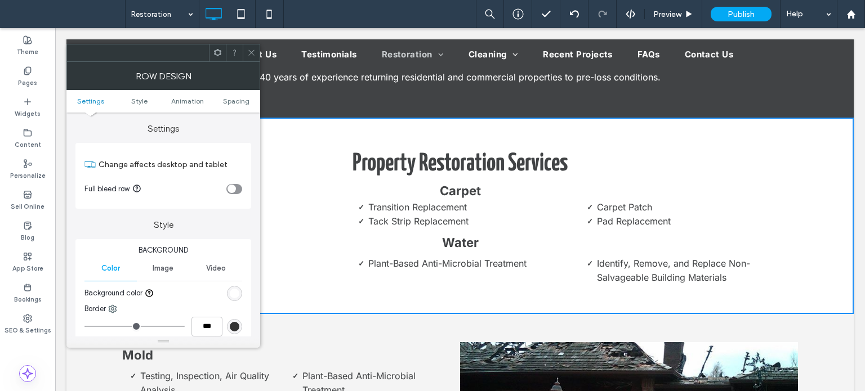
click at [237, 290] on div "rgb(255, 255, 255)" at bounding box center [235, 294] width 10 height 10
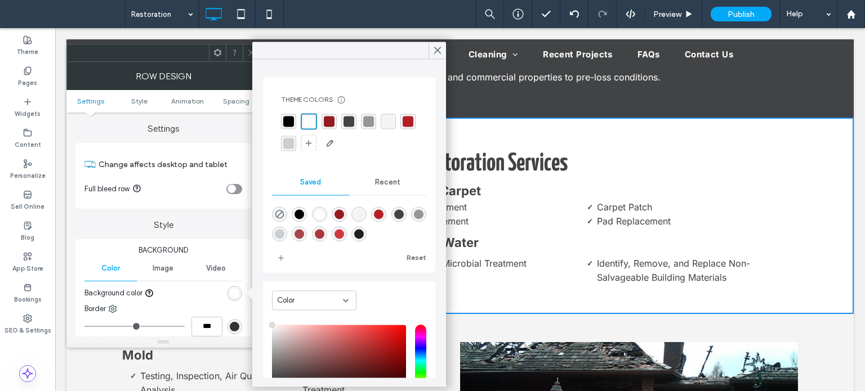
click at [393, 117] on div "rgba(244, 244, 244, 1)" at bounding box center [388, 121] width 15 height 15
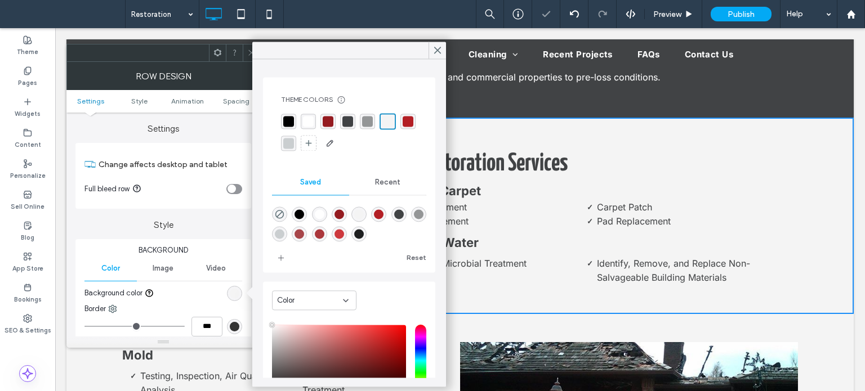
click at [245, 54] on div at bounding box center [251, 52] width 17 height 17
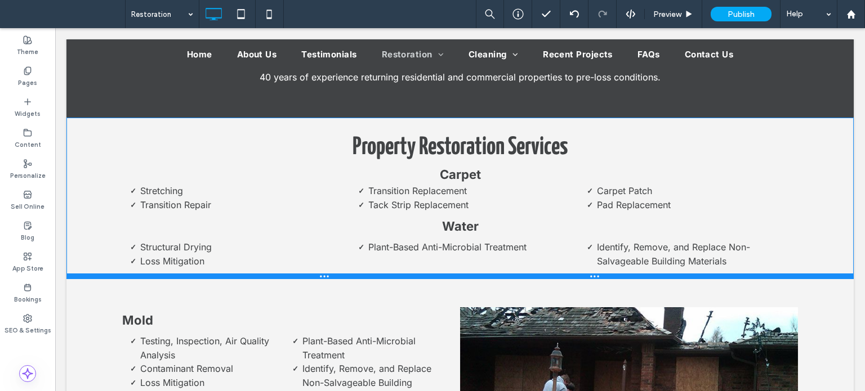
drag, startPoint x: 191, startPoint y: 280, endPoint x: 258, endPoint y: 275, distance: 66.6
click at [203, 274] on div at bounding box center [459, 277] width 787 height 6
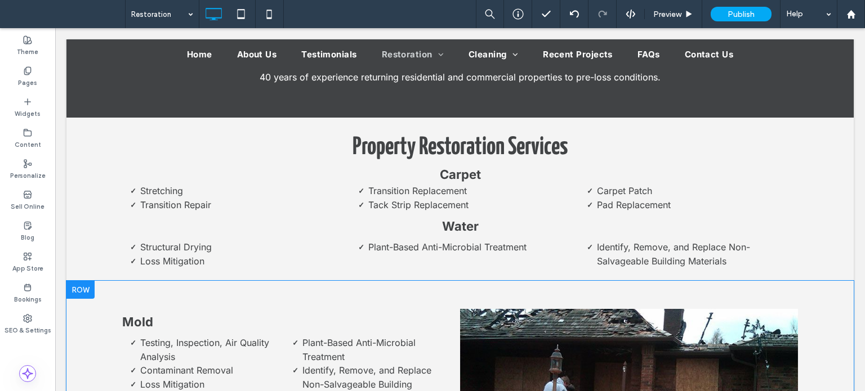
click at [155, 281] on div "Mold Testing, Inspection, Air Quality Analysis Contaminant Removal Loss Mitigat…" at bounding box center [459, 394] width 787 height 227
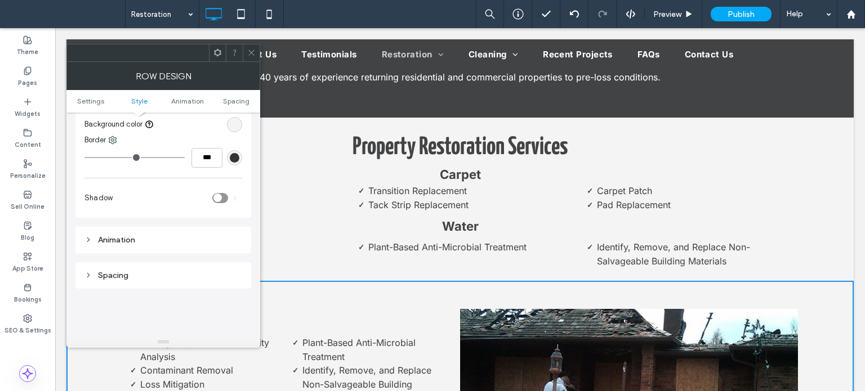
click at [124, 273] on div "Spacing" at bounding box center [163, 276] width 158 height 10
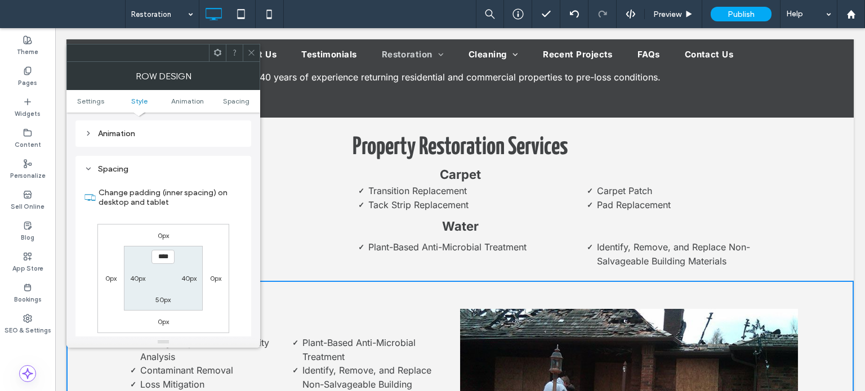
scroll to position [282, 0]
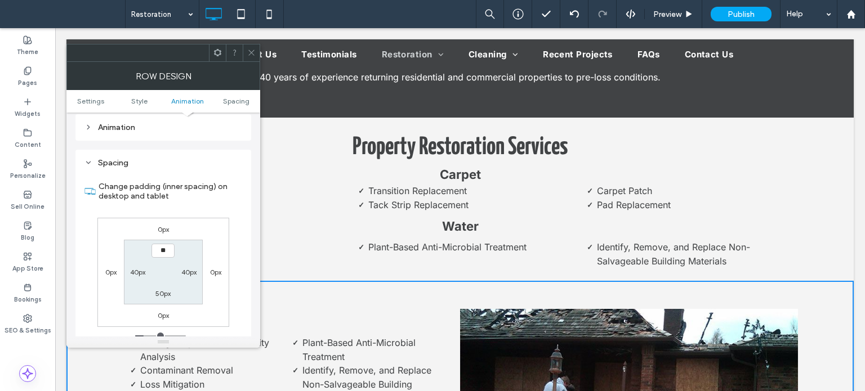
type input "****"
type input "**"
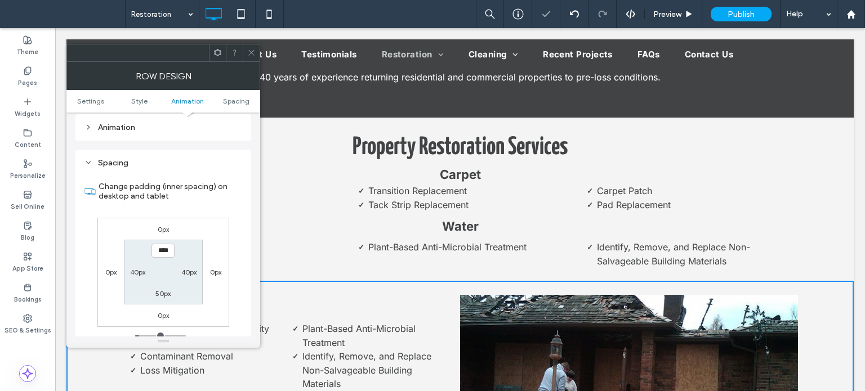
click at [252, 55] on icon at bounding box center [251, 52] width 8 height 8
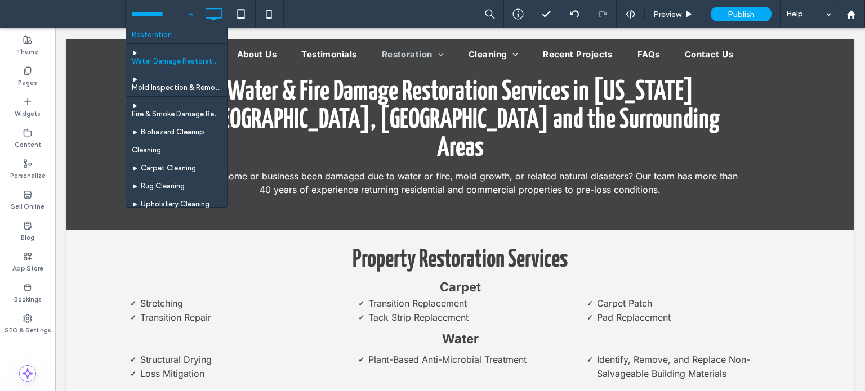
scroll to position [113, 0]
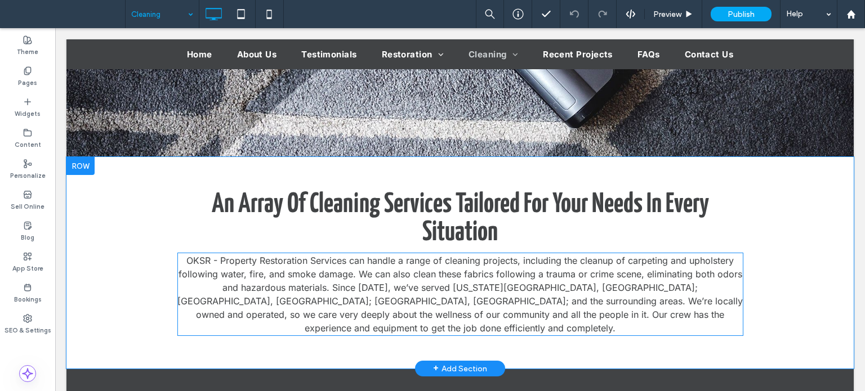
scroll to position [282, 0]
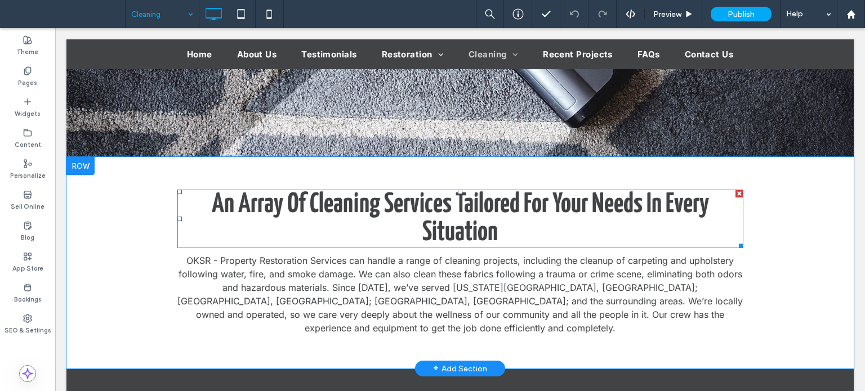
click at [385, 204] on span "An Array Of Cleaning Services Tailored For Your Needs In Every Situation" at bounding box center [460, 218] width 497 height 55
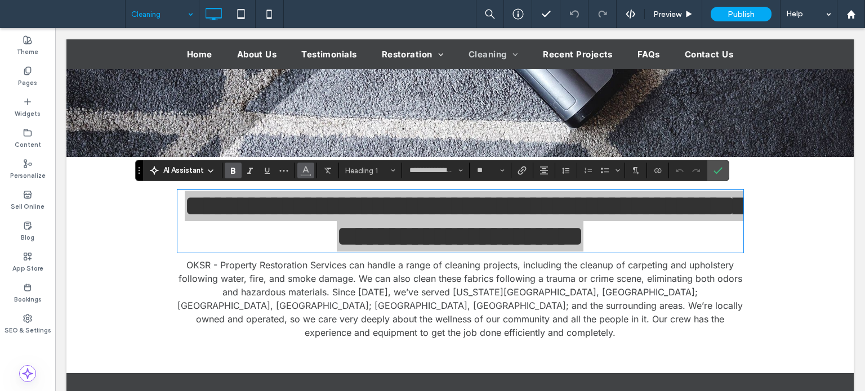
click at [305, 170] on icon "Color" at bounding box center [305, 169] width 9 height 9
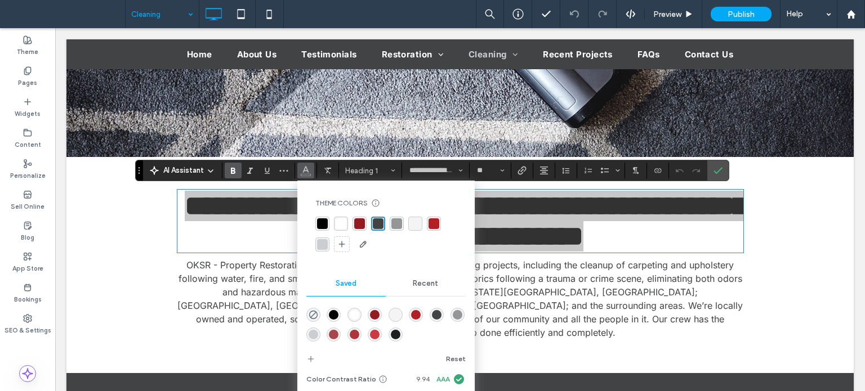
click at [340, 221] on div "rgba(255, 255, 255, 1)" at bounding box center [341, 224] width 11 height 11
click at [718, 163] on span "Confirm" at bounding box center [718, 170] width 9 height 19
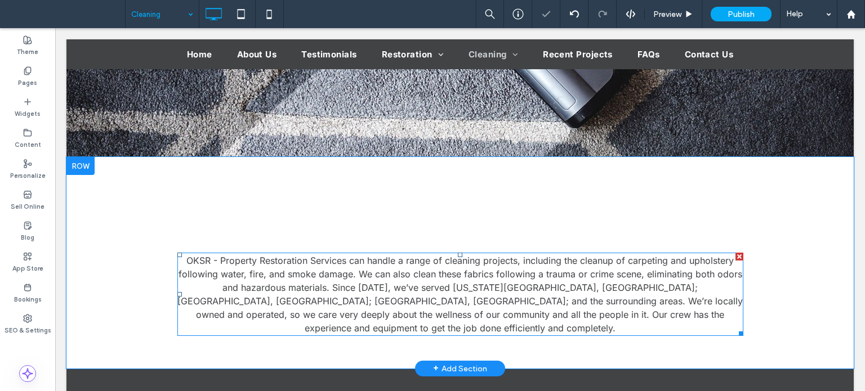
click at [475, 287] on span "OKSR - Property Restoration Services can handle a range of cleaning projects, i…" at bounding box center [459, 294] width 565 height 79
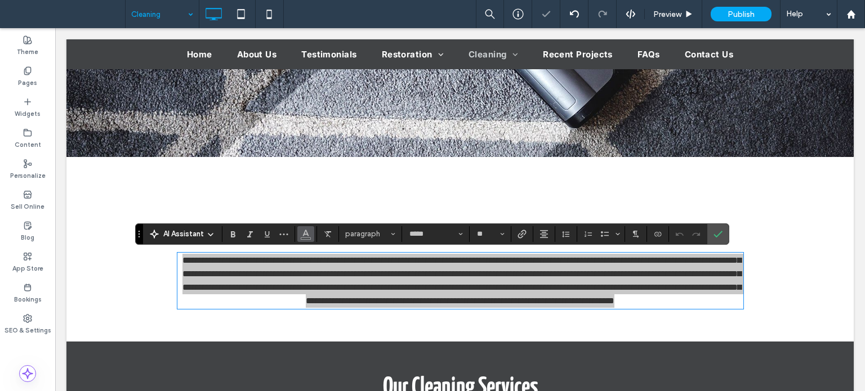
click at [304, 231] on use "Color" at bounding box center [305, 233] width 6 height 6
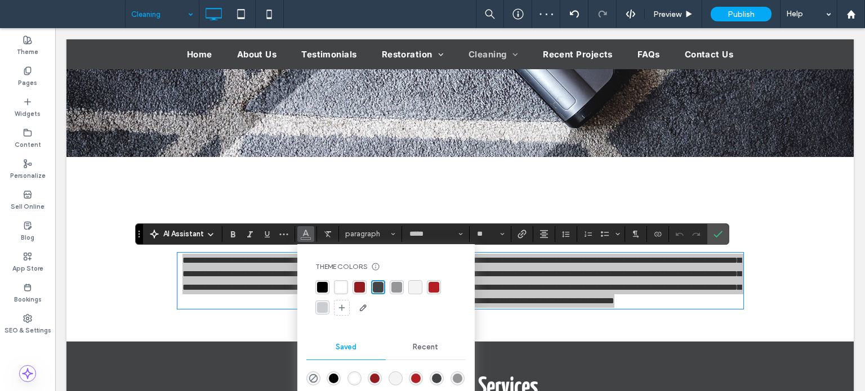
click at [338, 287] on div "rgba(255, 255, 255, 1)" at bounding box center [341, 287] width 11 height 11
click at [714, 235] on icon "Confirm" at bounding box center [718, 234] width 9 height 9
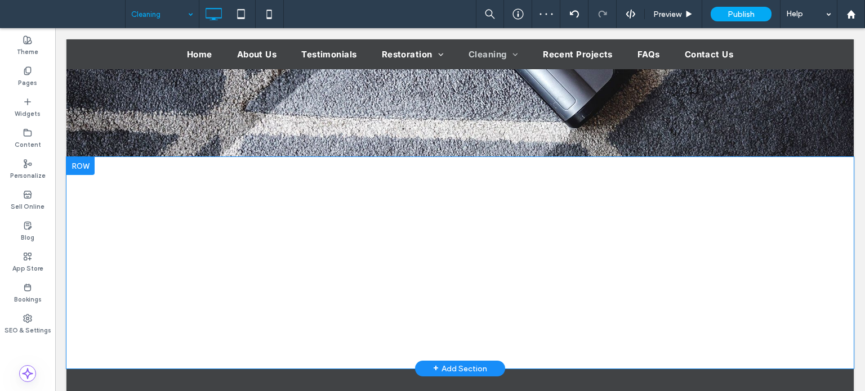
click at [89, 167] on div at bounding box center [80, 166] width 28 height 18
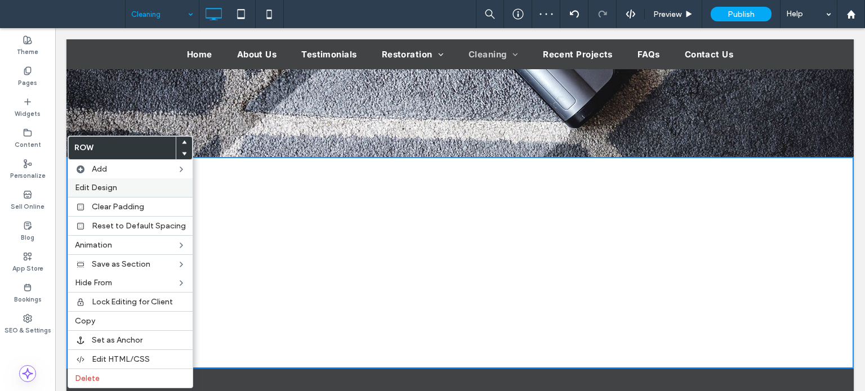
click at [120, 193] on div "Edit Design" at bounding box center [130, 188] width 124 height 19
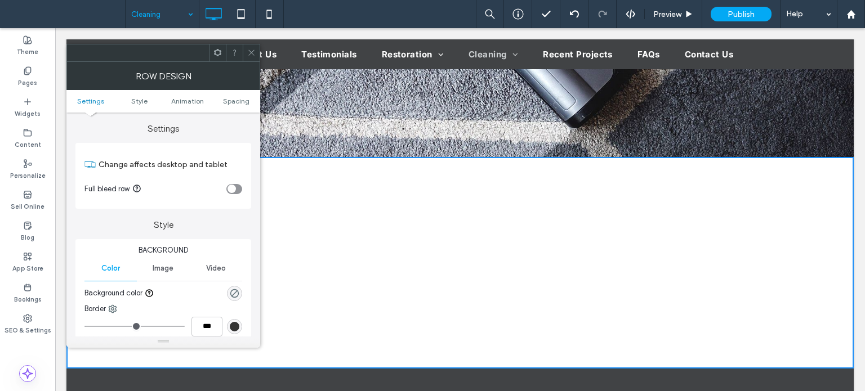
click at [238, 288] on div "rgba(0, 0, 0, 0)" at bounding box center [234, 293] width 15 height 15
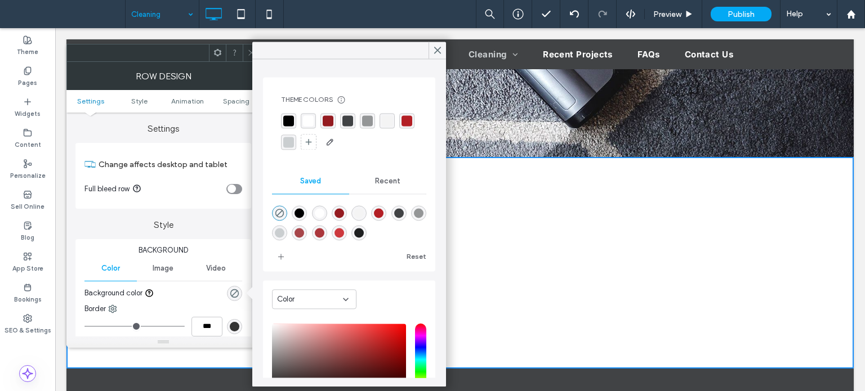
click at [349, 123] on div "rgba(65,67,69,1)" at bounding box center [347, 120] width 11 height 11
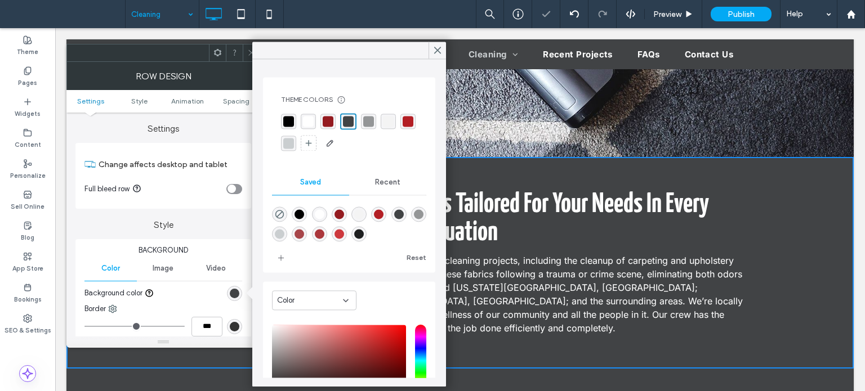
click at [251, 55] on icon at bounding box center [251, 52] width 8 height 8
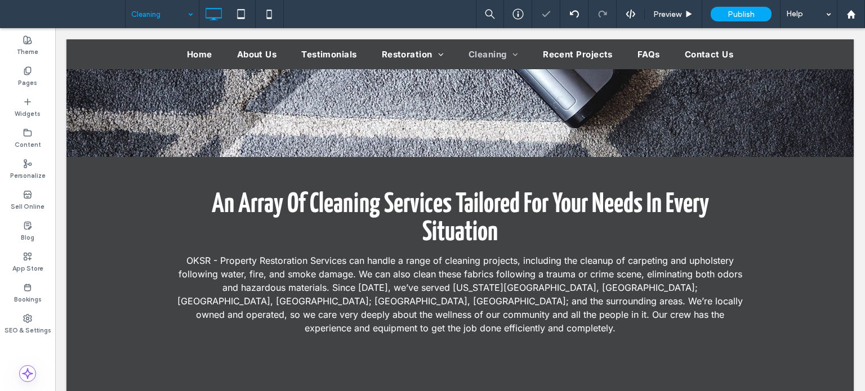
scroll to position [507, 0]
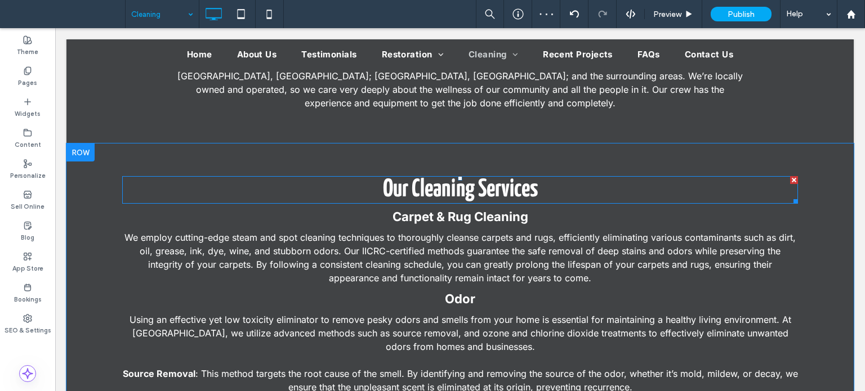
click at [460, 181] on span "Our Cleaning Services" at bounding box center [460, 190] width 155 height 24
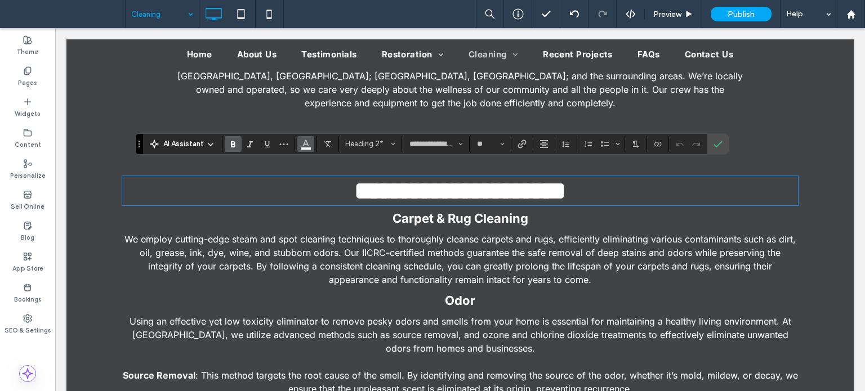
click at [311, 147] on button "Color" at bounding box center [305, 144] width 17 height 16
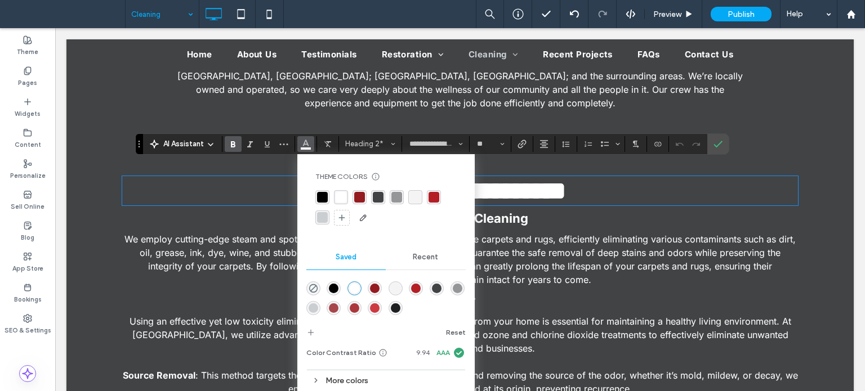
click at [379, 197] on div "rgba(65,67,69,1)" at bounding box center [378, 197] width 11 height 11
click at [714, 148] on icon "Confirm" at bounding box center [718, 144] width 9 height 9
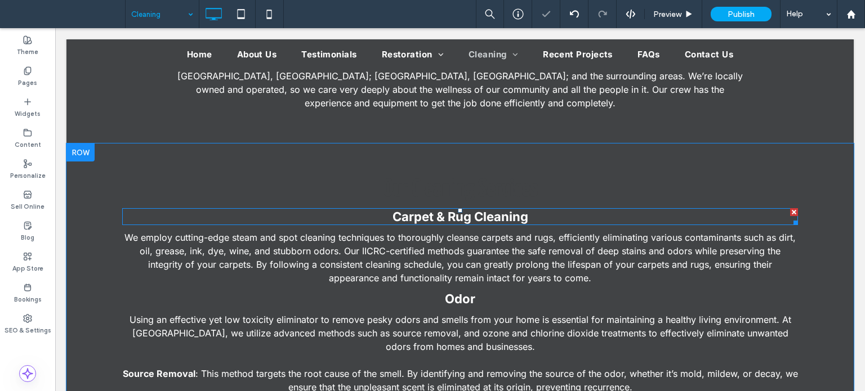
click at [517, 210] on strong "Carpet & Rug Cleaning" at bounding box center [461, 217] width 136 height 15
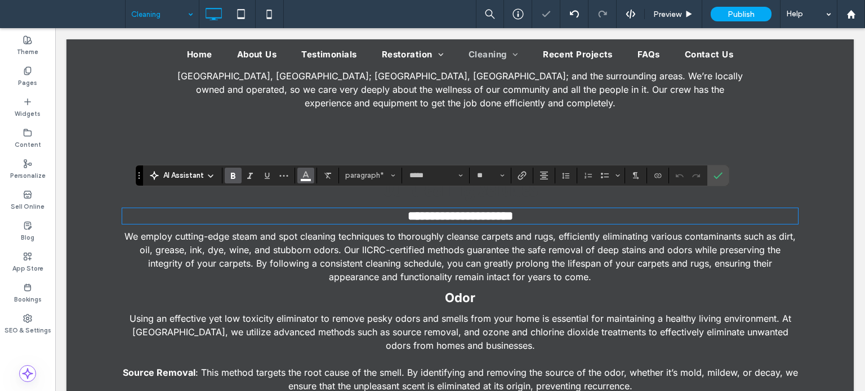
click at [310, 172] on button "Color" at bounding box center [305, 176] width 17 height 16
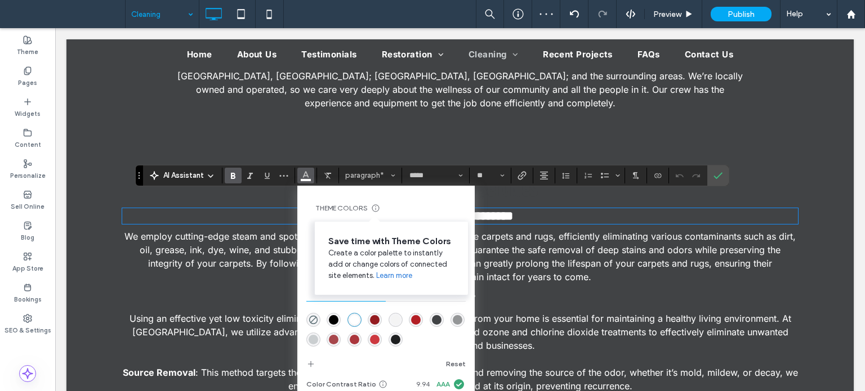
click at [382, 224] on div "Save time with Theme Colors Create a color palette to instantly add or change c…" at bounding box center [391, 258] width 153 height 73
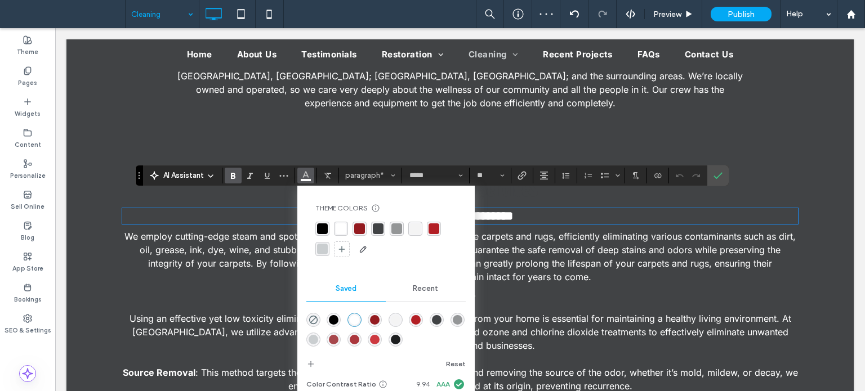
click at [384, 225] on div "rgba(65,67,69,1)" at bounding box center [378, 229] width 14 height 14
click at [719, 177] on icon "Confirm" at bounding box center [718, 175] width 9 height 9
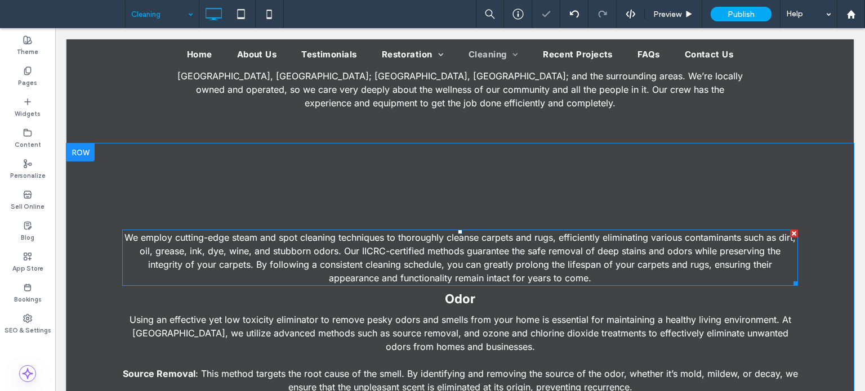
click at [481, 256] on span "We employ cutting-edge steam and spot cleaning techniques to thoroughly cleanse…" at bounding box center [459, 258] width 671 height 52
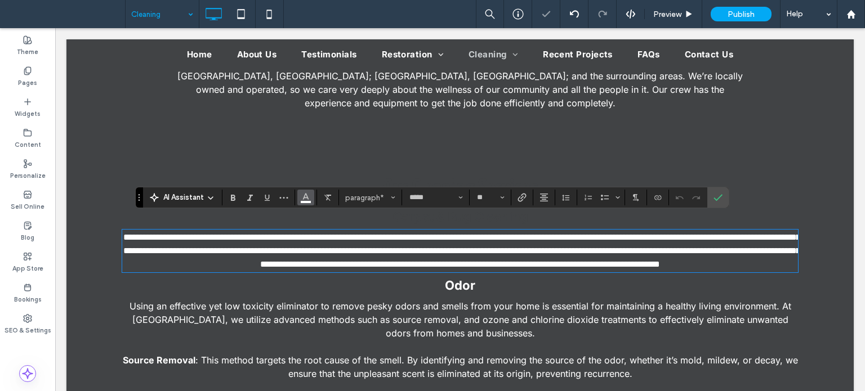
click at [309, 200] on icon "Color" at bounding box center [305, 196] width 9 height 9
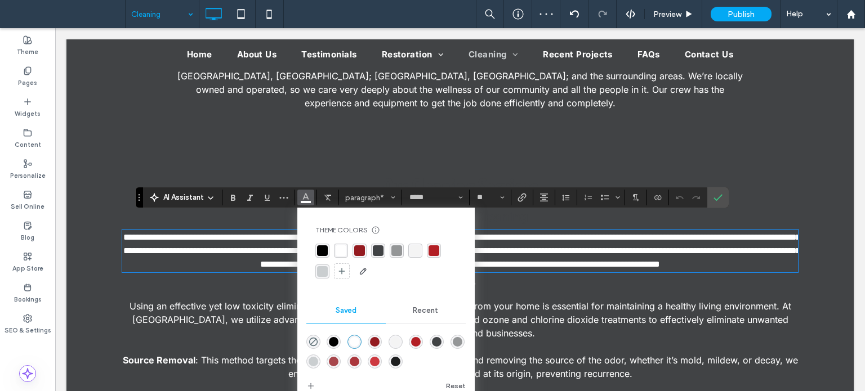
click at [371, 253] on div "rgba(65,67,69,1)" at bounding box center [378, 251] width 14 height 14
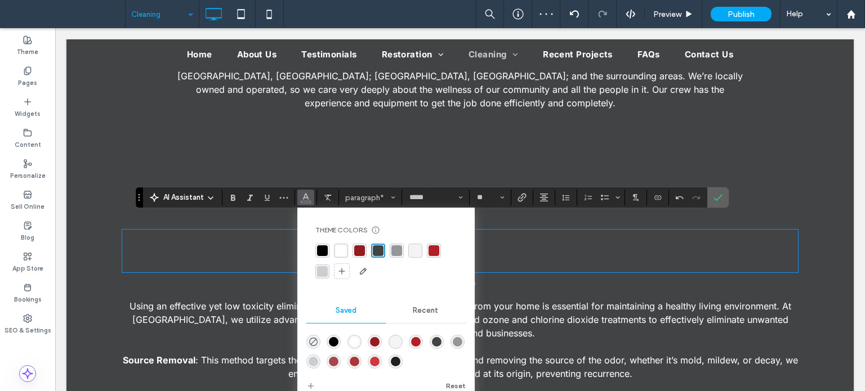
click at [715, 191] on span "Confirm" at bounding box center [716, 198] width 5 height 20
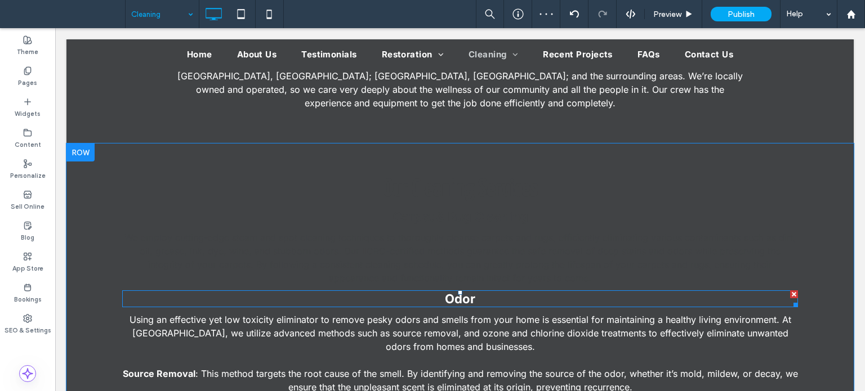
click at [471, 292] on p "Odor" at bounding box center [460, 299] width 676 height 15
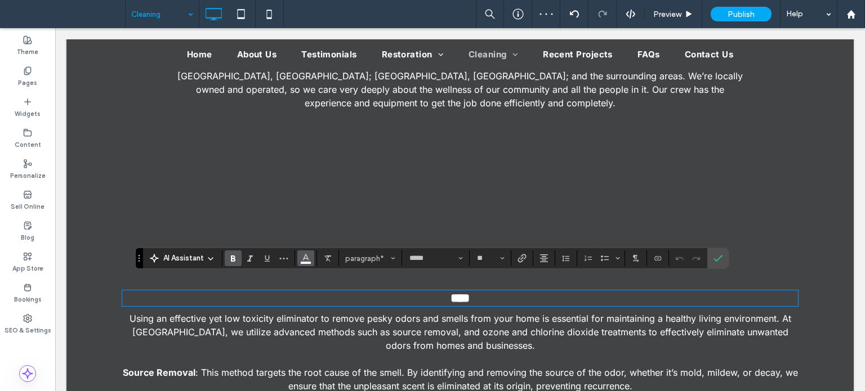
click at [309, 263] on button "Color" at bounding box center [305, 259] width 17 height 16
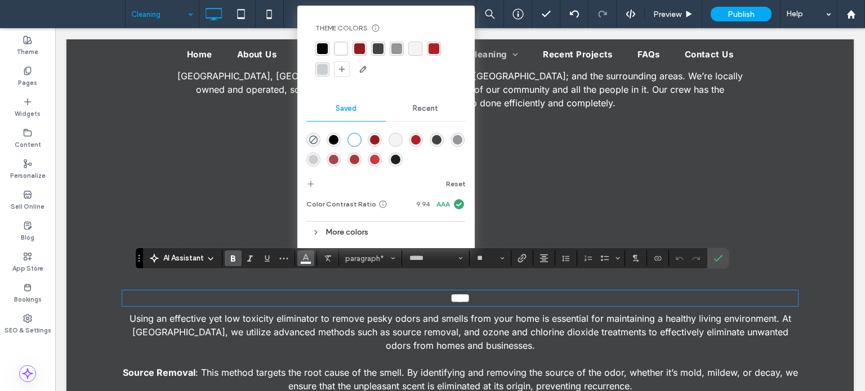
click at [381, 47] on div "rgba(65,67,69,1)" at bounding box center [378, 48] width 11 height 11
click at [710, 260] on label "Confirm" at bounding box center [718, 258] width 17 height 20
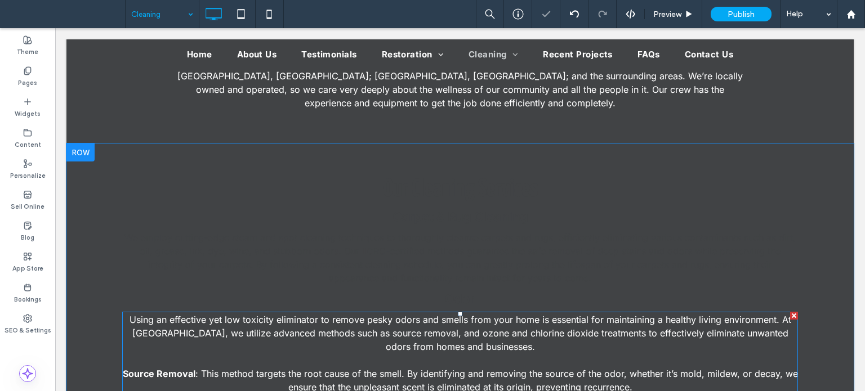
click at [482, 326] on span "Using an effective yet low toxicity eliminator to remove pesky odors and smells…" at bounding box center [461, 333] width 662 height 38
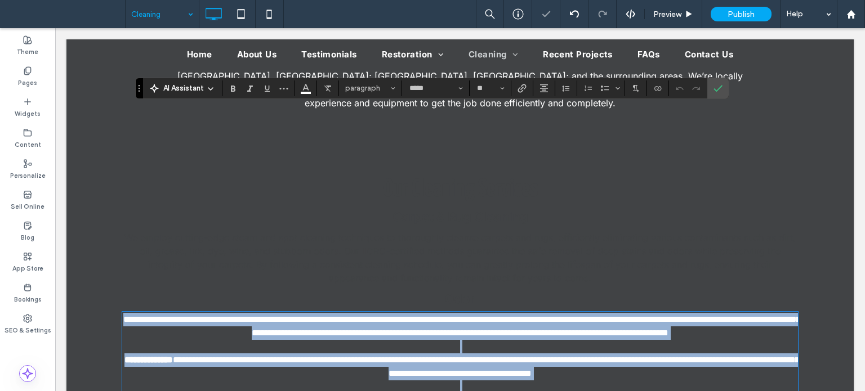
scroll to position [699, 0]
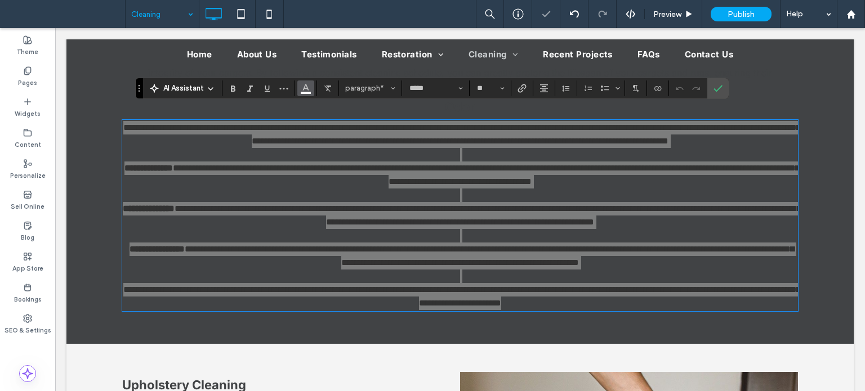
click at [306, 92] on span "Color" at bounding box center [305, 87] width 9 height 15
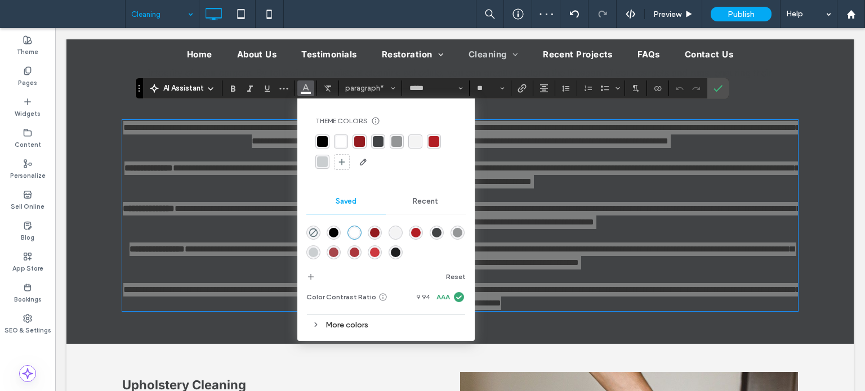
click at [380, 140] on div "rgba(65,67,69,1)" at bounding box center [378, 141] width 11 height 11
click at [714, 87] on icon "Confirm" at bounding box center [718, 88] width 9 height 9
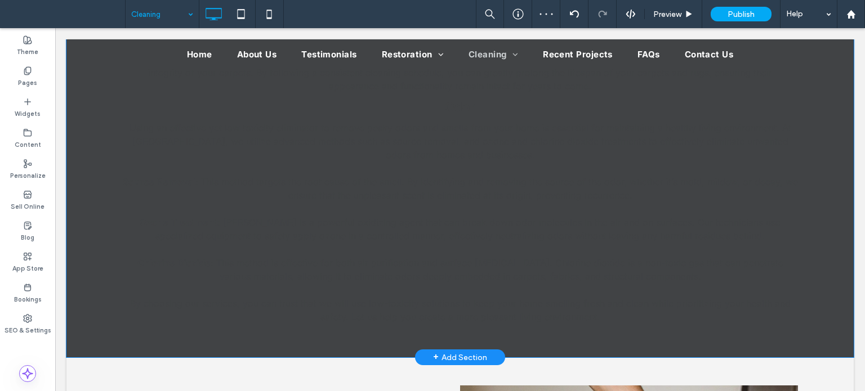
click at [95, 314] on div "Our Cleaning Services Carpet & Rug Cleaning We employ cutting-edge steam and sp…" at bounding box center [459, 155] width 787 height 406
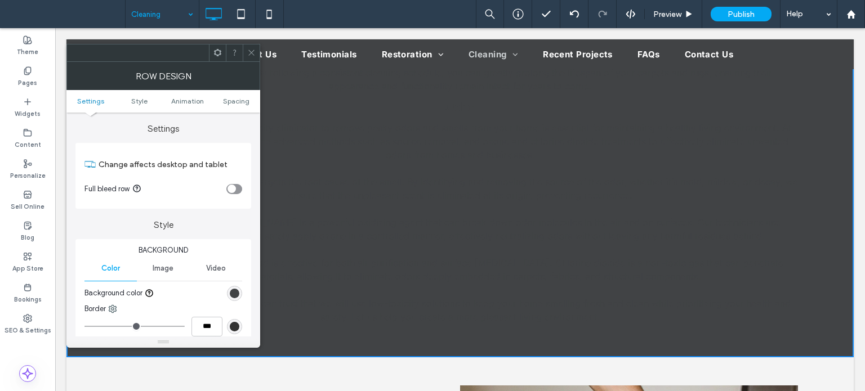
click at [237, 293] on div "rgb(65, 67, 69)" at bounding box center [235, 294] width 10 height 10
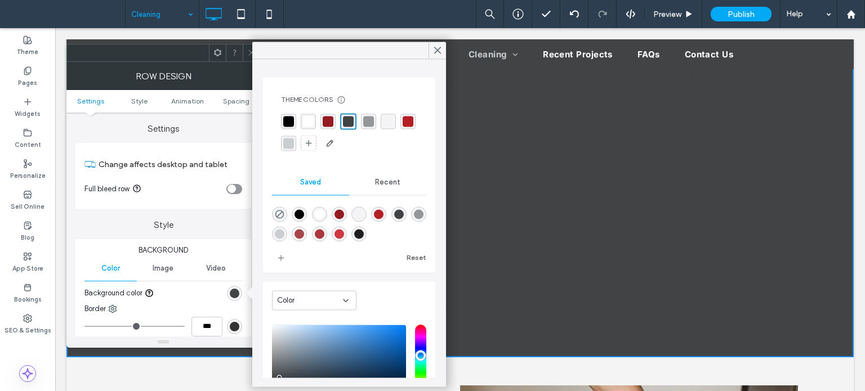
click at [390, 120] on div "rgba(244, 244, 244, 1)" at bounding box center [388, 121] width 11 height 11
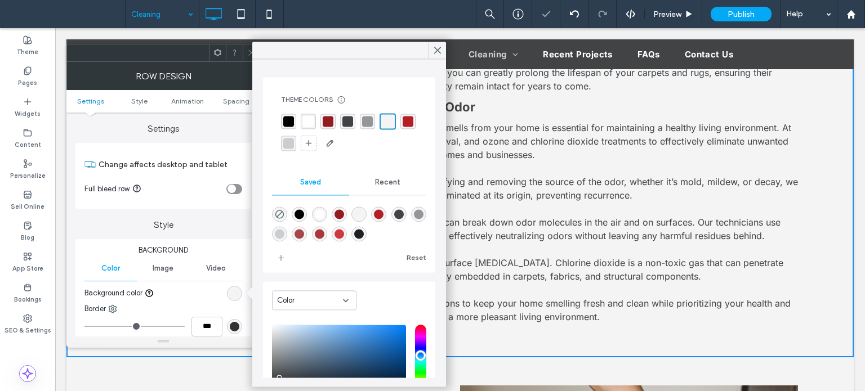
click at [248, 54] on icon at bounding box center [251, 52] width 8 height 8
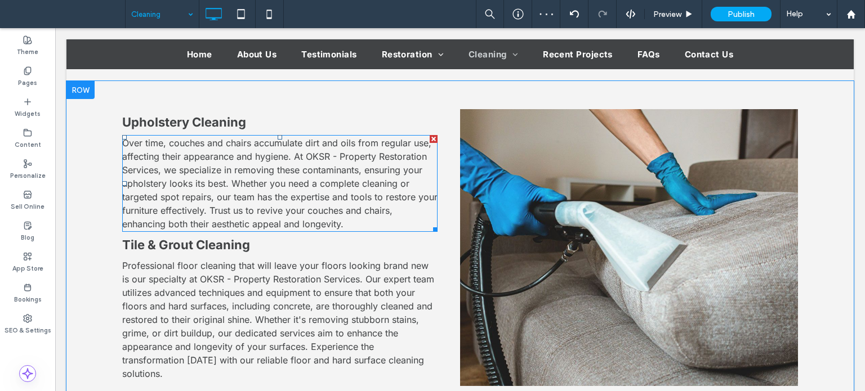
scroll to position [1037, 0]
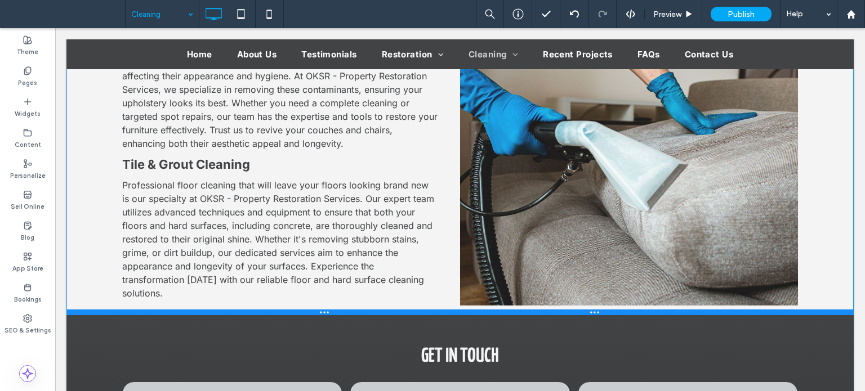
drag, startPoint x: 303, startPoint y: 340, endPoint x: 363, endPoint y: 329, distance: 60.6
click at [304, 310] on div at bounding box center [459, 313] width 787 height 6
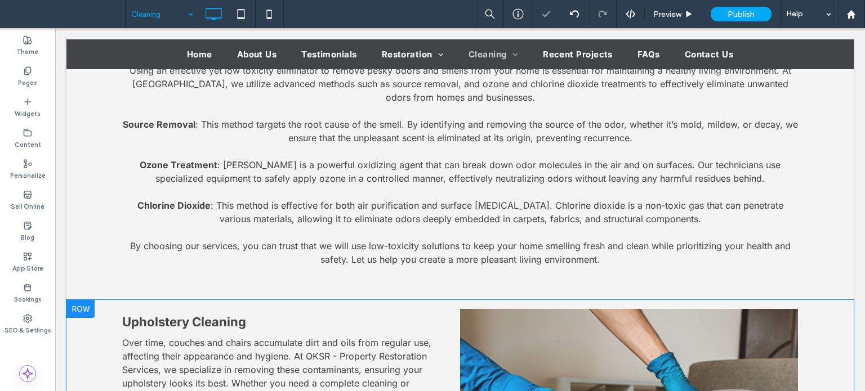
scroll to position [755, 0]
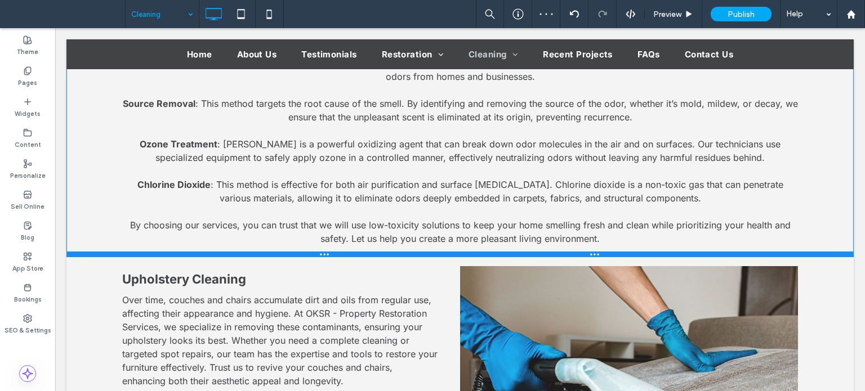
drag, startPoint x: 259, startPoint y: 286, endPoint x: 312, endPoint y: 269, distance: 55.9
click at [257, 252] on div at bounding box center [459, 255] width 787 height 6
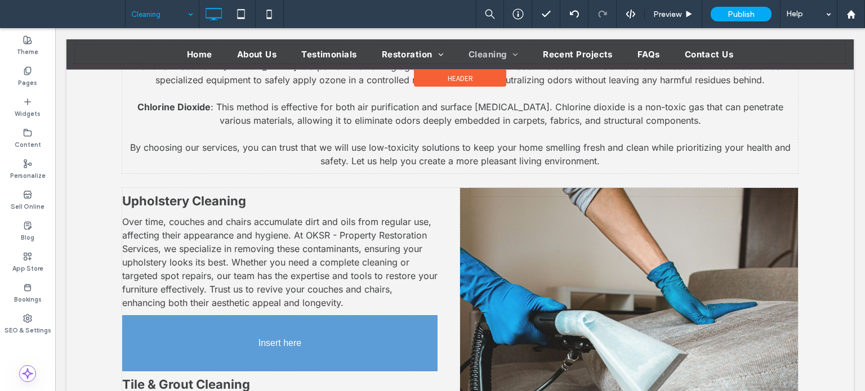
scroll to position [981, 0]
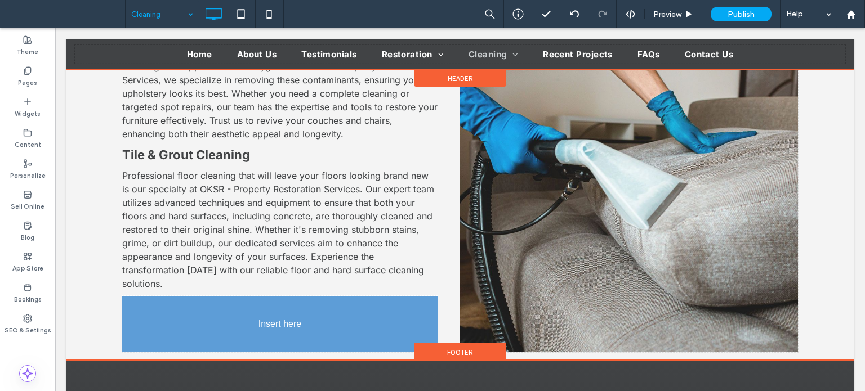
drag, startPoint x: 440, startPoint y: 216, endPoint x: 149, endPoint y: 311, distance: 306.5
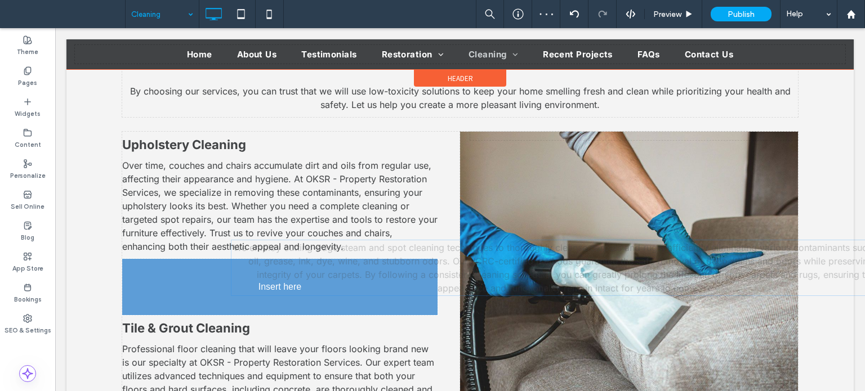
scroll to position [976, 0]
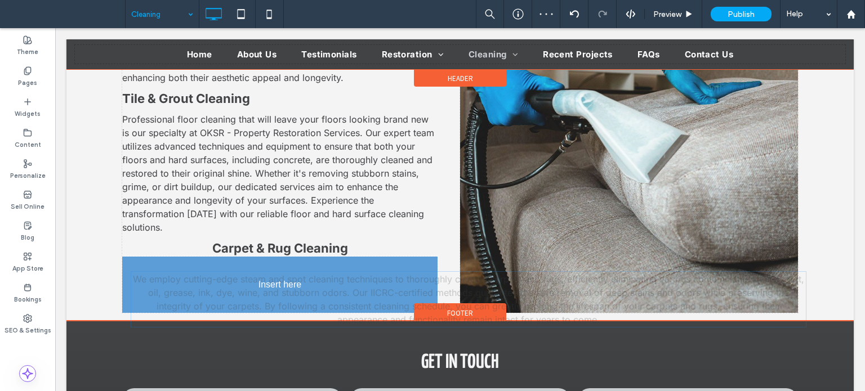
drag, startPoint x: 374, startPoint y: 231, endPoint x: 253, endPoint y: 283, distance: 131.5
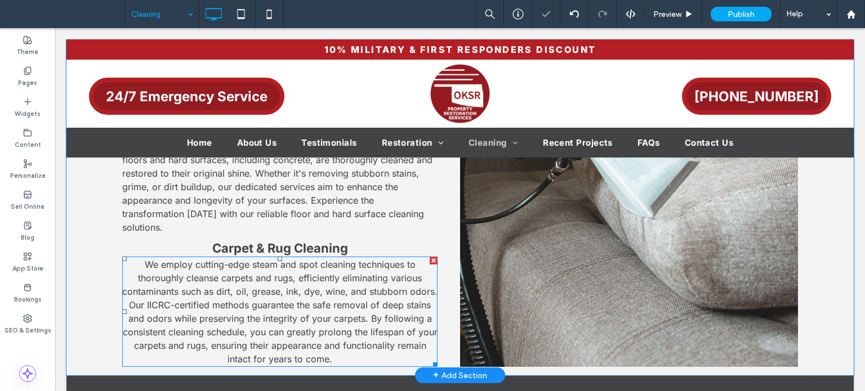
click at [232, 293] on span "We employ cutting-edge steam and spot cleaning techniques to thoroughly cleanse…" at bounding box center [279, 312] width 315 height 106
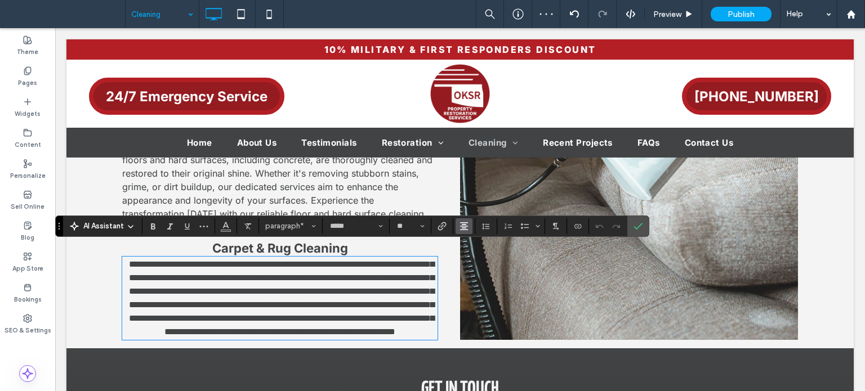
click at [464, 225] on use "Alignment" at bounding box center [464, 226] width 8 height 8
drag, startPoint x: 478, startPoint y: 244, endPoint x: 436, endPoint y: 210, distance: 53.2
click at [478, 244] on div "ui.textEditor.alignment.left" at bounding box center [475, 244] width 15 height 9
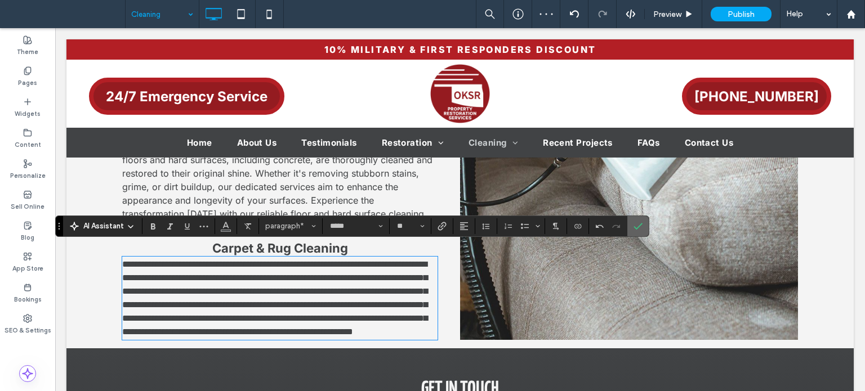
click at [631, 229] on label "Confirm" at bounding box center [638, 226] width 17 height 20
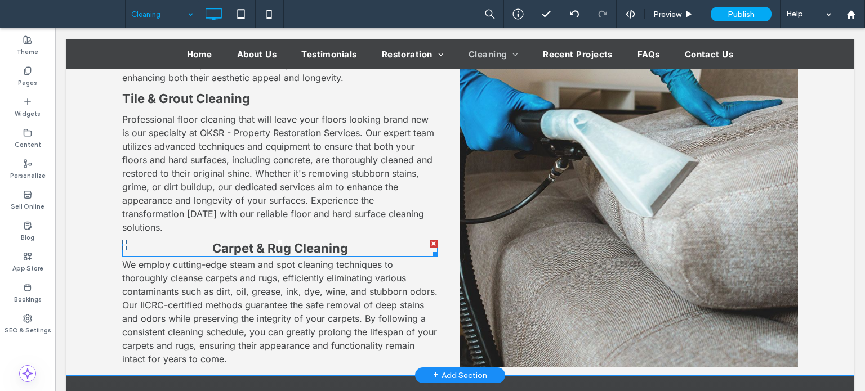
click at [276, 241] on strong "Carpet & Rug Cleaning" at bounding box center [280, 248] width 136 height 15
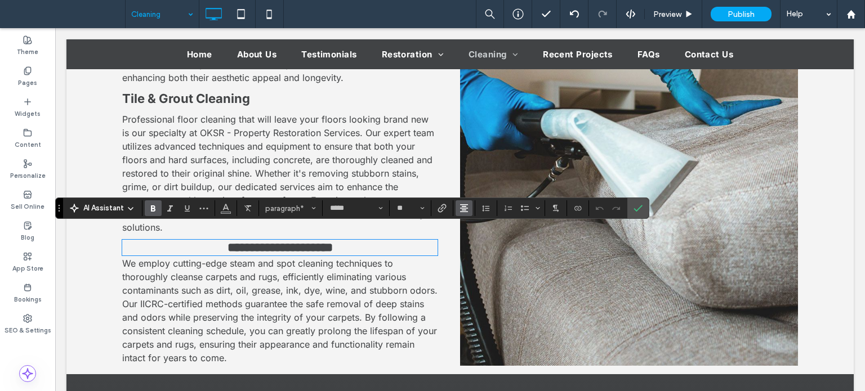
click at [460, 209] on use "Alignment" at bounding box center [464, 208] width 8 height 8
click at [473, 229] on icon "ui.textEditor.alignment.left" at bounding box center [472, 226] width 9 height 9
click at [638, 210] on icon "Confirm" at bounding box center [638, 208] width 9 height 9
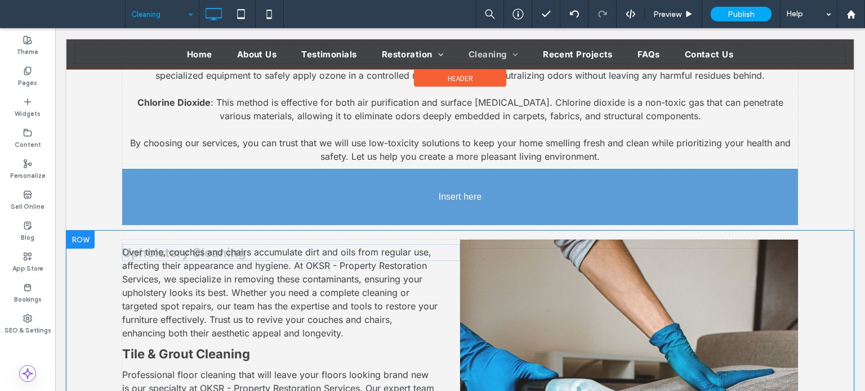
scroll to position [694, 0]
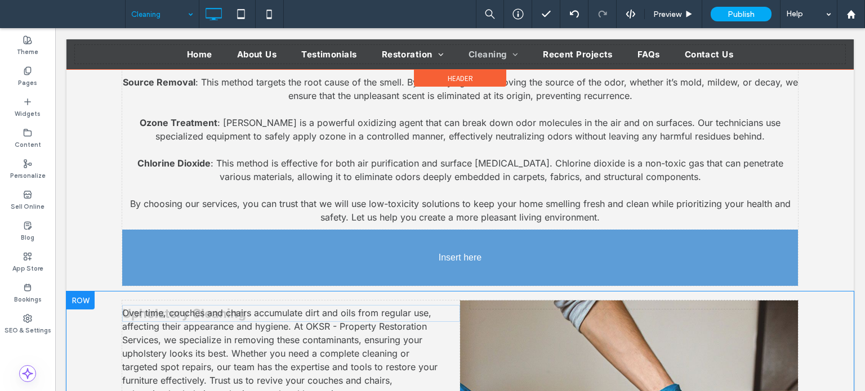
drag, startPoint x: 201, startPoint y: 243, endPoint x: 462, endPoint y: 261, distance: 261.4
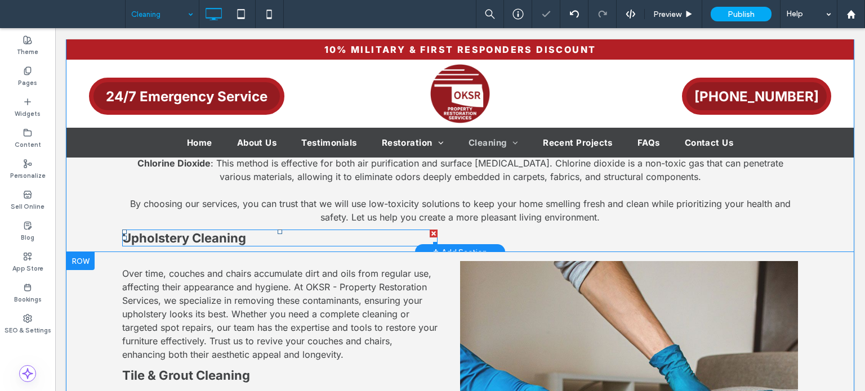
click at [173, 231] on strong "Upholstery Cleaning" at bounding box center [184, 238] width 124 height 15
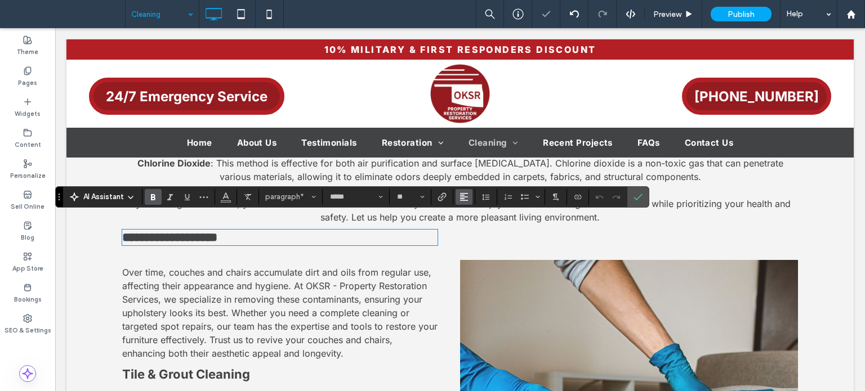
click at [466, 199] on icon "Alignment" at bounding box center [464, 197] width 9 height 9
click at [475, 231] on use "ui.textEditor.alignment.center" at bounding box center [473, 232] width 8 height 8
click at [634, 196] on icon "Confirm" at bounding box center [638, 197] width 9 height 9
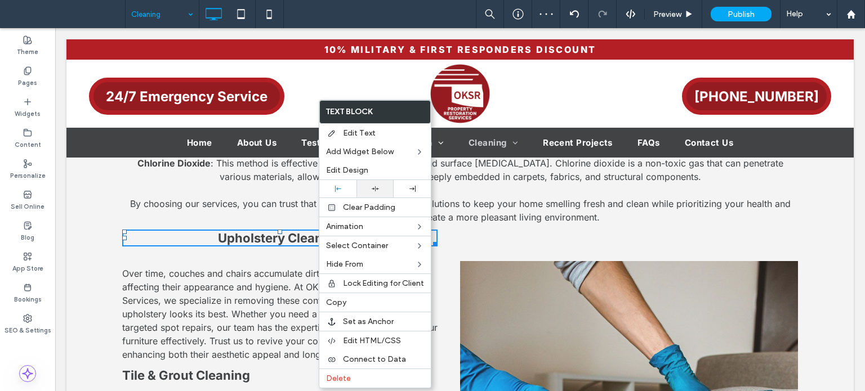
click at [376, 186] on icon at bounding box center [375, 188] width 7 height 7
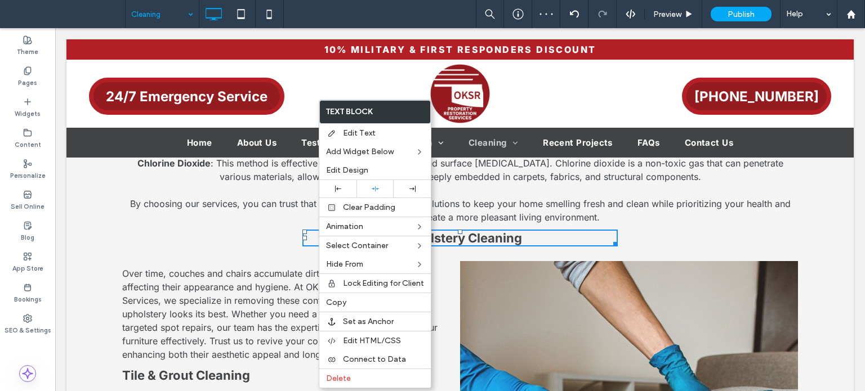
click at [225, 222] on div "Our Cleaning Services Odor Using an effective yet low toxicity eliminator to re…" at bounding box center [460, 104] width 676 height 284
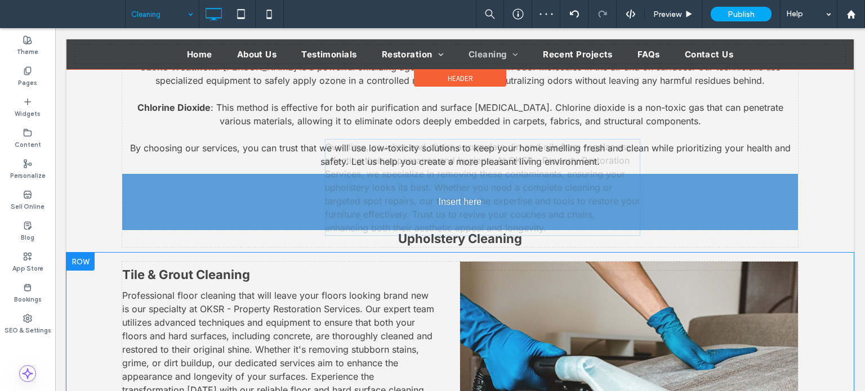
scroll to position [723, 0]
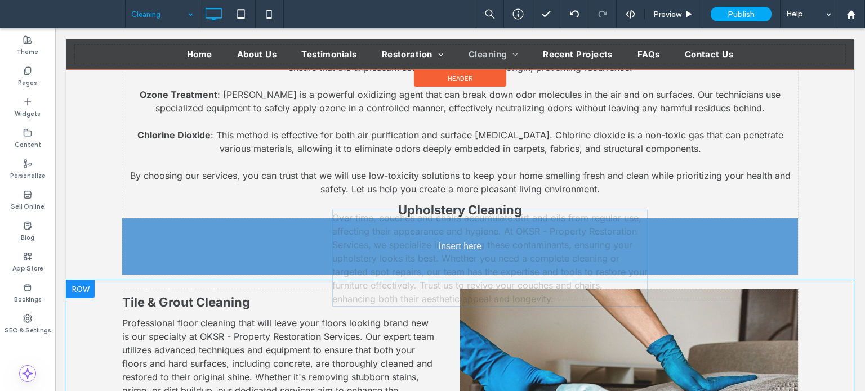
drag, startPoint x: 221, startPoint y: 293, endPoint x: 486, endPoint y: 266, distance: 266.6
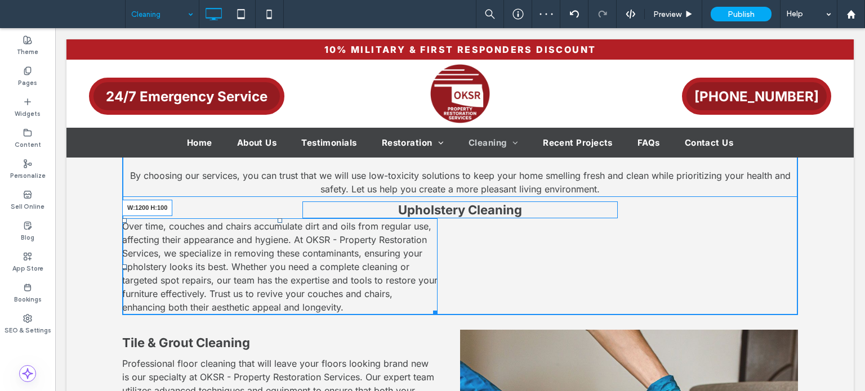
drag, startPoint x: 431, startPoint y: 295, endPoint x: 918, endPoint y: 284, distance: 486.7
click at [864, 257] on html "Click To Paste Click To Paste Row Home About Us Testimonials Restoration Water …" at bounding box center [460, 214] width 810 height 1817
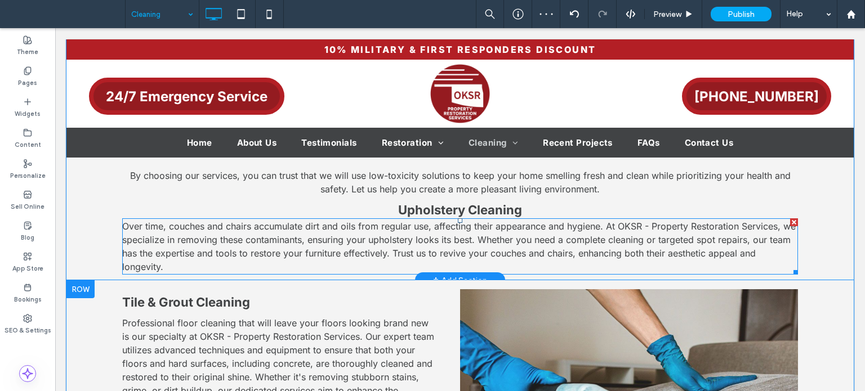
click at [329, 229] on span "Over time, couches and chairs accumulate dirt and oils from regular use, affect…" at bounding box center [459, 247] width 674 height 52
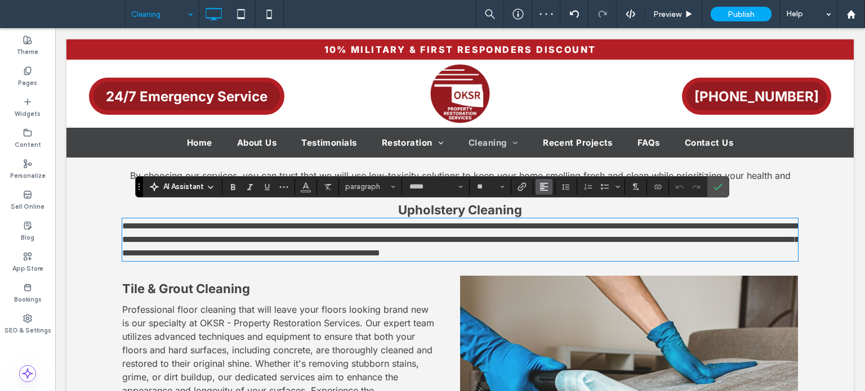
click at [545, 188] on icon "Alignment" at bounding box center [544, 186] width 9 height 9
click at [554, 222] on icon "ui.textEditor.alignment.center" at bounding box center [552, 221] width 9 height 9
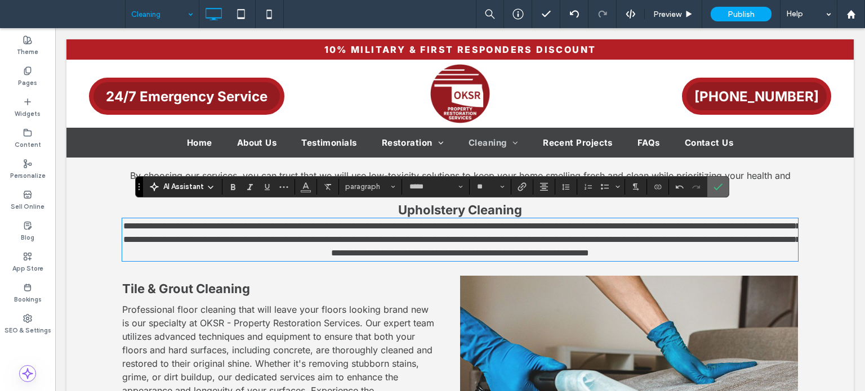
click at [715, 188] on icon "Confirm" at bounding box center [718, 186] width 9 height 9
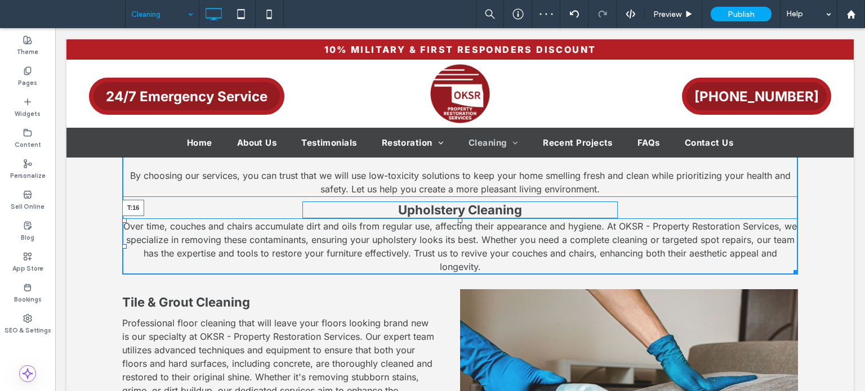
drag, startPoint x: 457, startPoint y: 207, endPoint x: 514, endPoint y: 244, distance: 67.9
click at [458, 219] on div at bounding box center [460, 221] width 5 height 5
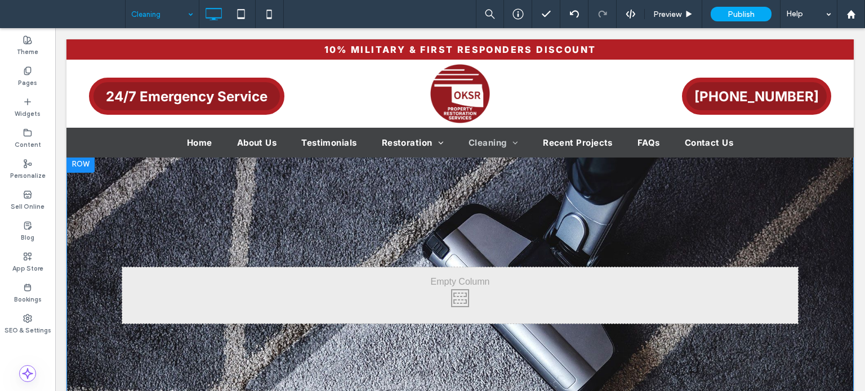
scroll to position [0, 0]
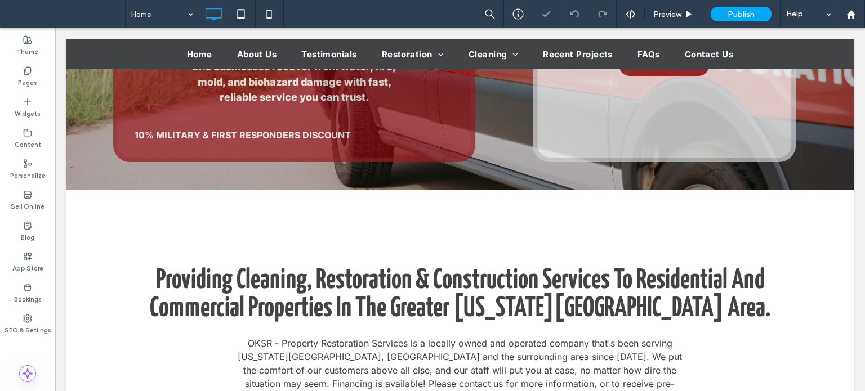
scroll to position [451, 0]
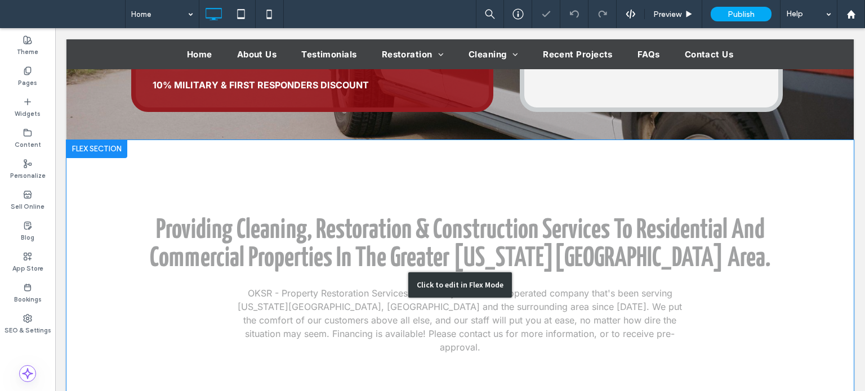
click at [282, 248] on div "Click to edit in Flex Mode" at bounding box center [459, 285] width 787 height 291
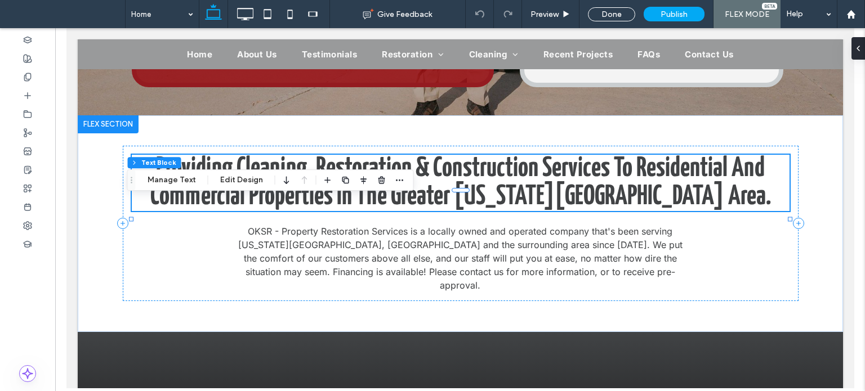
click at [467, 210] on span "Providing cleaning, restoration & construction services to residential and comm…" at bounding box center [460, 182] width 621 height 55
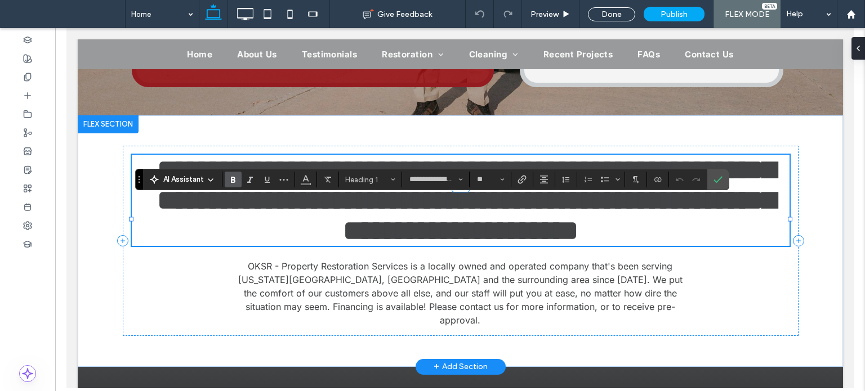
type input "*****"
type input "**"
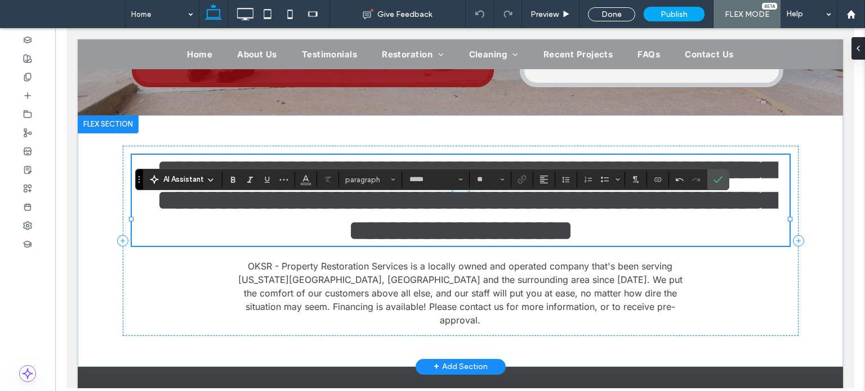
click at [697, 235] on h1 "**********" at bounding box center [460, 200] width 658 height 91
type input "**********"
type input "**"
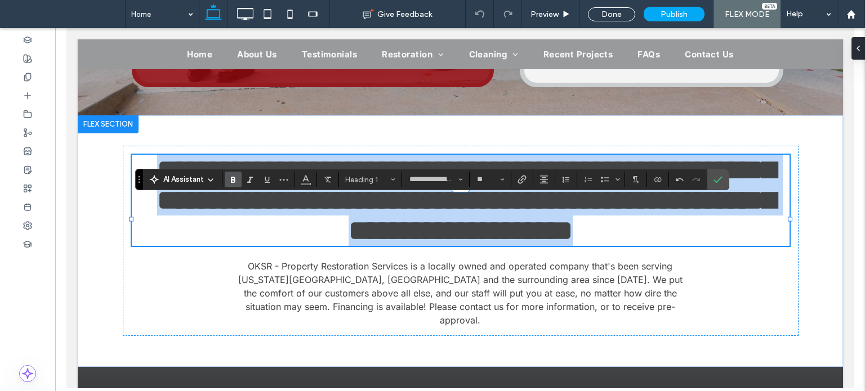
drag, startPoint x: 699, startPoint y: 237, endPoint x: 64, endPoint y: 170, distance: 639.3
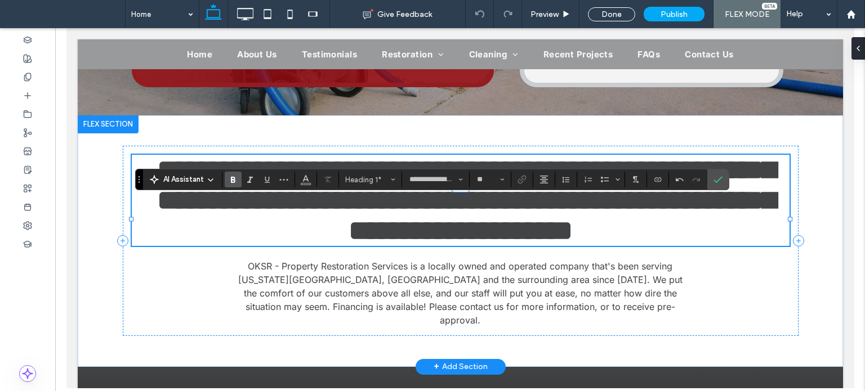
click at [402, 239] on span "**********" at bounding box center [466, 200] width 618 height 88
click at [433, 229] on span "**********" at bounding box center [466, 200] width 618 height 88
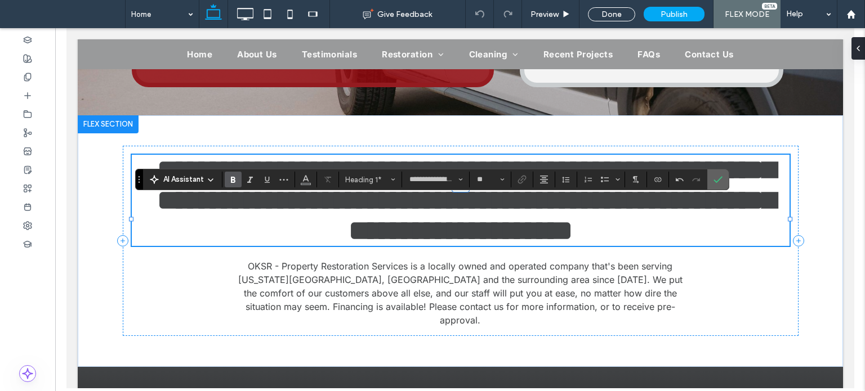
click at [714, 180] on use "Confirm" at bounding box center [718, 179] width 9 height 7
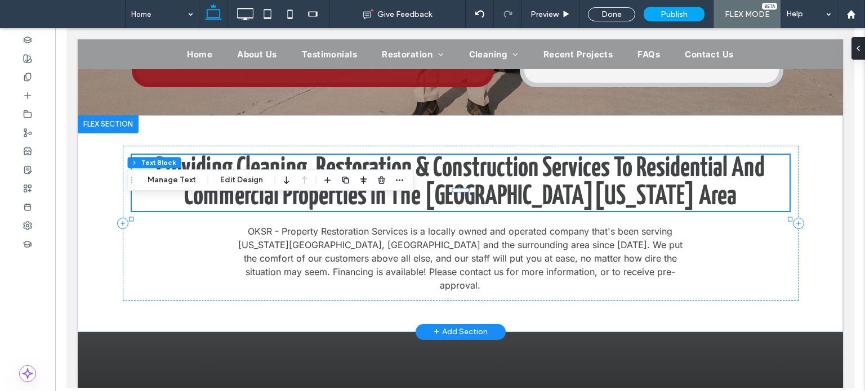
click at [643, 210] on span "Providing Cleaning, Restoration & Construction Services to Residential and Comm…" at bounding box center [459, 182] width 609 height 55
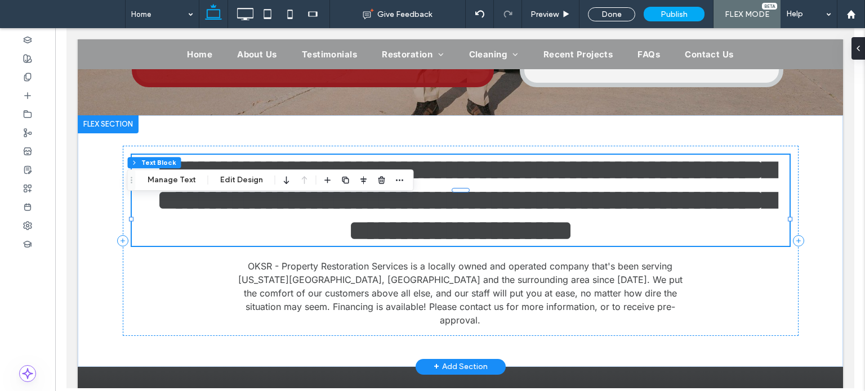
click at [643, 224] on span "**********" at bounding box center [466, 200] width 618 height 88
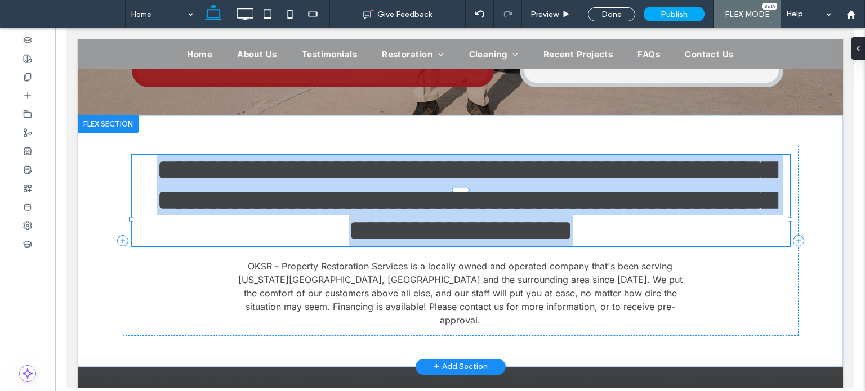
type input "**********"
click at [643, 224] on span "**********" at bounding box center [466, 200] width 618 height 88
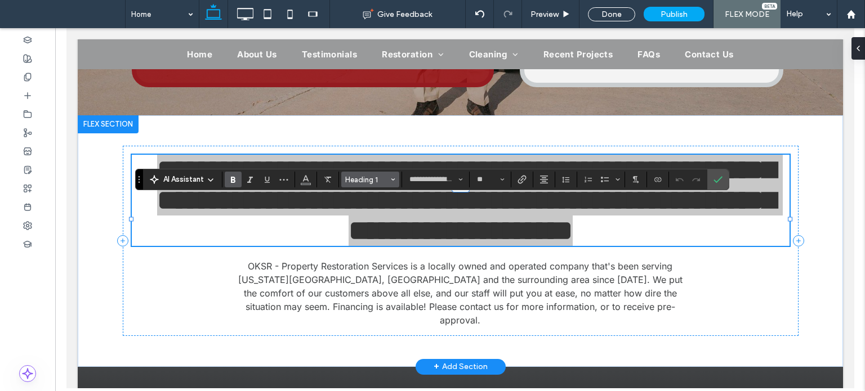
click at [371, 186] on button "Heading 1" at bounding box center [370, 180] width 59 height 16
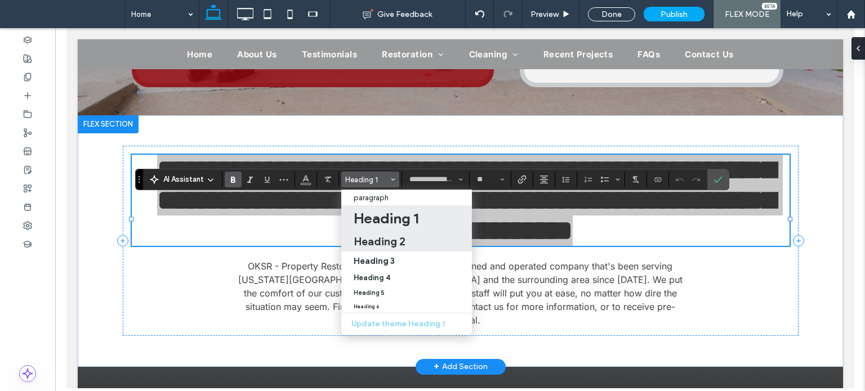
click at [378, 240] on h2 "Heading 2" at bounding box center [380, 242] width 52 height 14
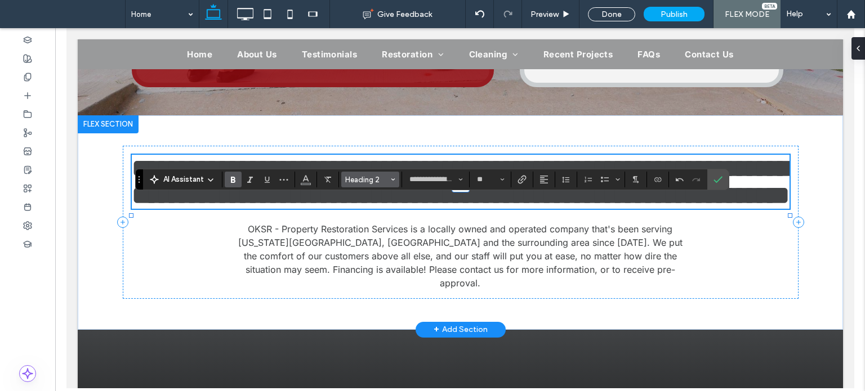
click at [367, 178] on span "Heading 2" at bounding box center [367, 180] width 44 height 8
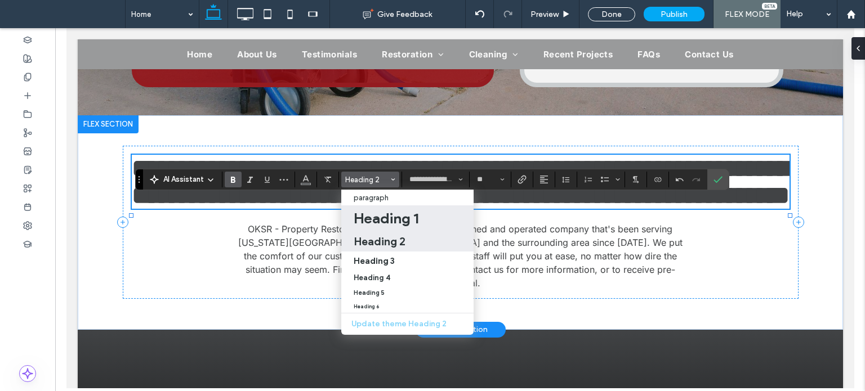
click at [374, 213] on h1 "Heading 1" at bounding box center [386, 219] width 65 height 18
type input "**"
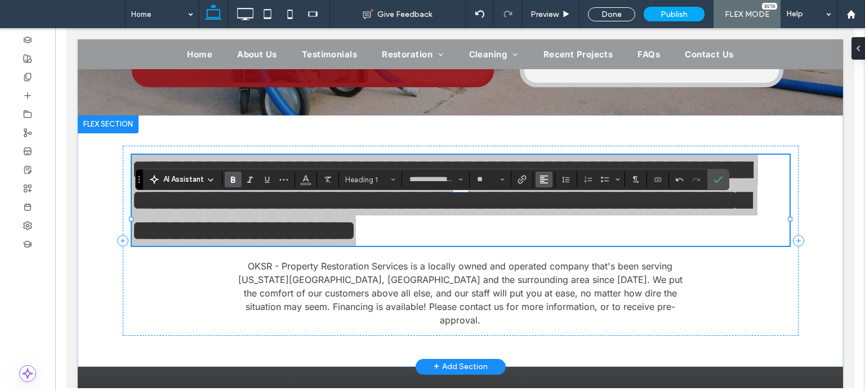
click at [545, 178] on icon "Alignment" at bounding box center [544, 179] width 9 height 9
click at [556, 213] on div "ui.textEditor.alignment.center" at bounding box center [555, 214] width 15 height 9
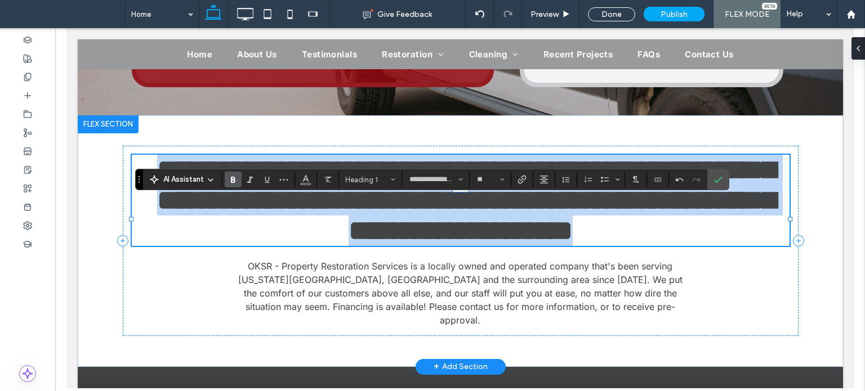
click at [429, 233] on span "**********" at bounding box center [466, 200] width 618 height 88
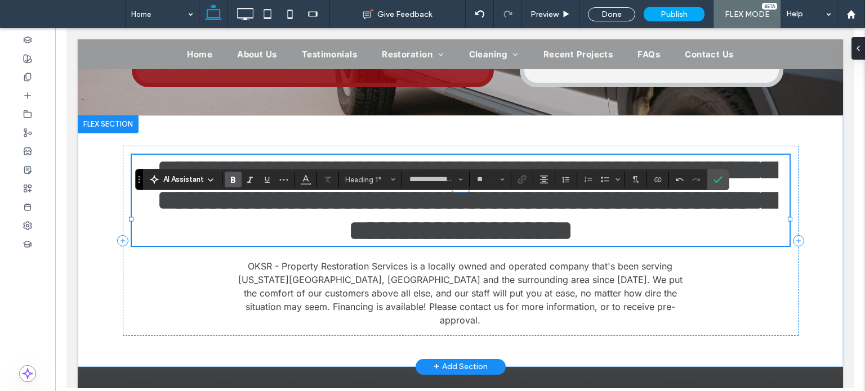
click at [353, 218] on span "**********" at bounding box center [466, 200] width 618 height 88
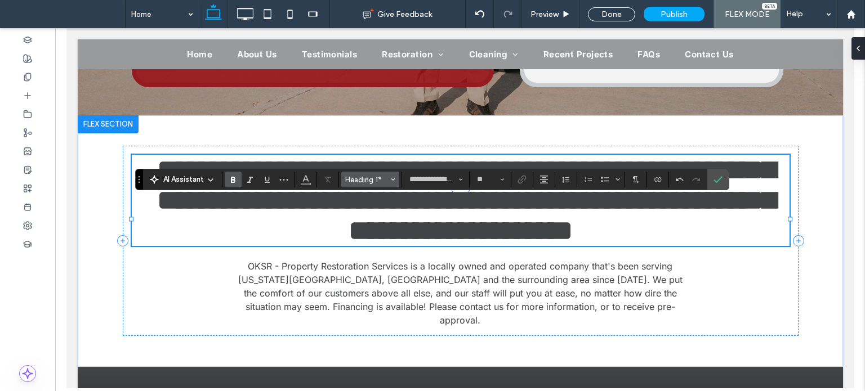
click at [385, 179] on span "Heading 1*" at bounding box center [367, 180] width 44 height 8
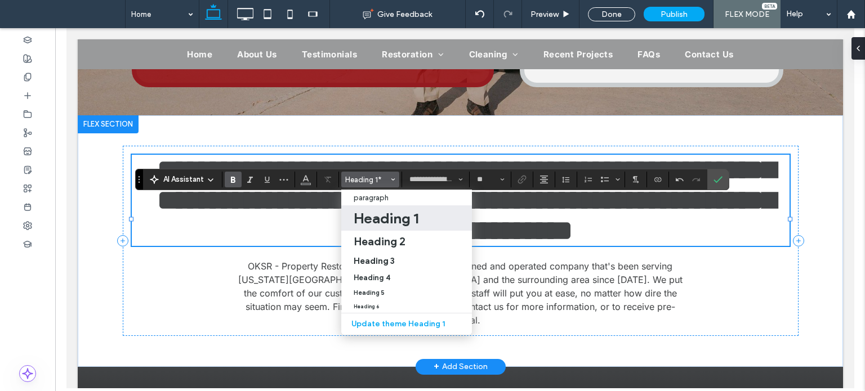
click at [613, 216] on span "**********" at bounding box center [466, 200] width 618 height 88
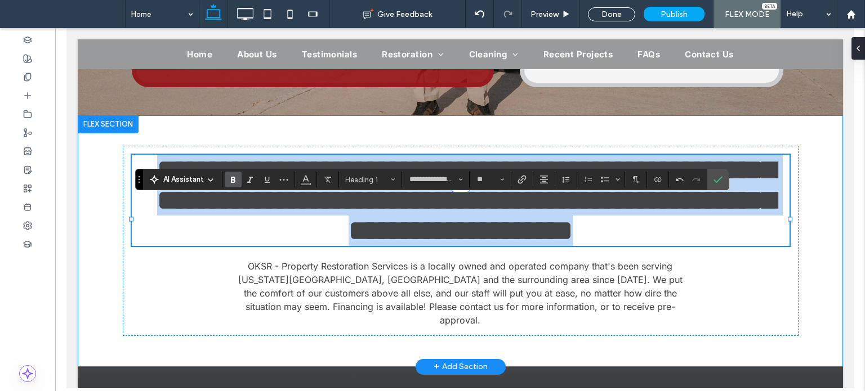
drag, startPoint x: 710, startPoint y: 238, endPoint x: 86, endPoint y: 203, distance: 625.0
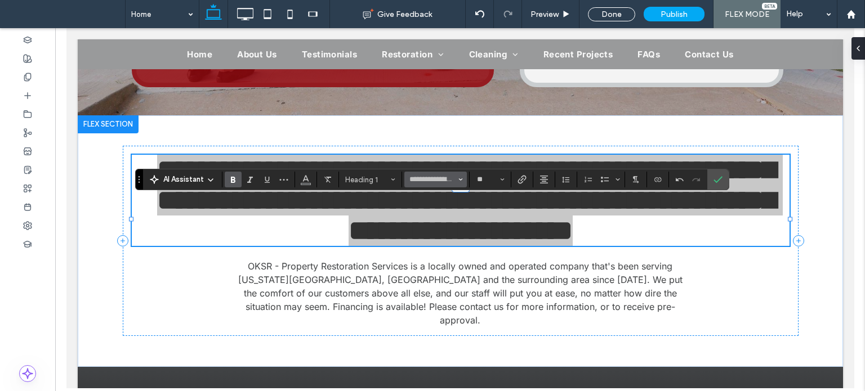
click at [460, 184] on span "Font & Font weight" at bounding box center [460, 179] width 5 height 15
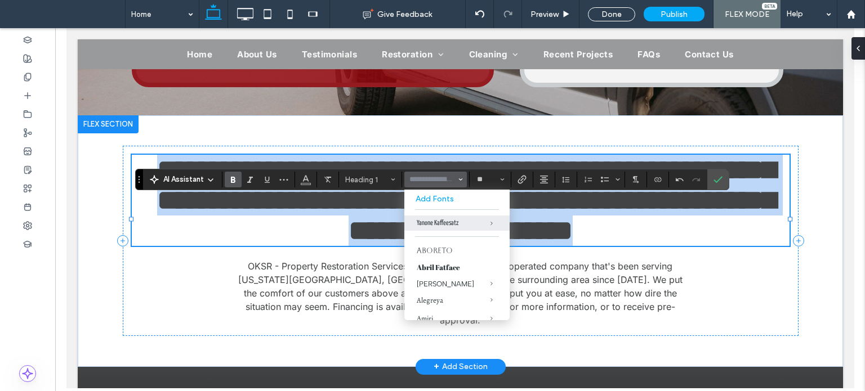
click at [734, 244] on h1 "**********" at bounding box center [460, 200] width 658 height 91
type input "**********"
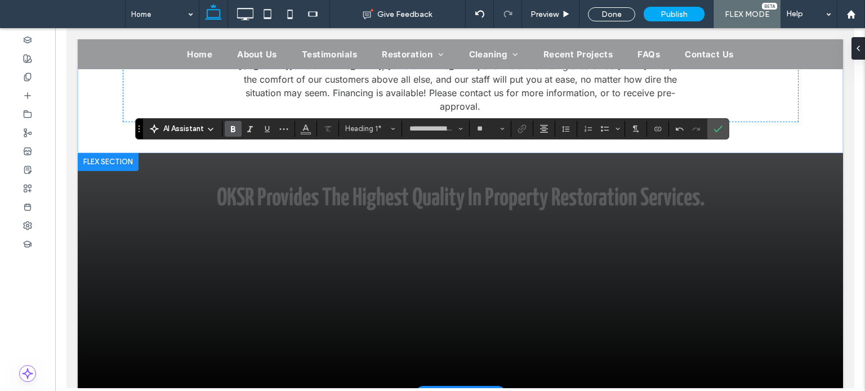
scroll to position [676, 0]
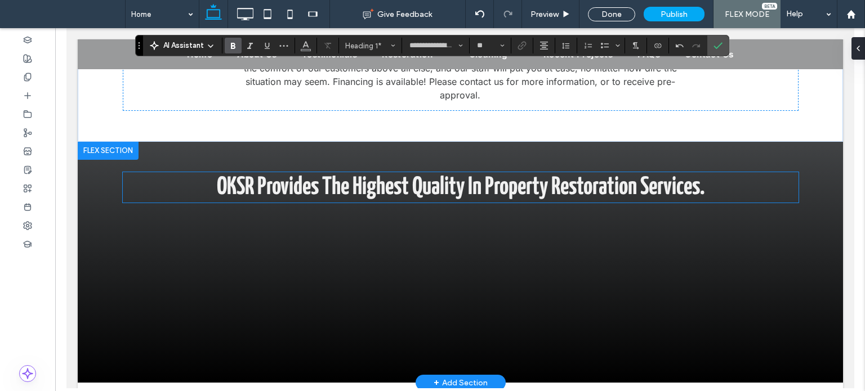
click at [359, 184] on span "OKSR provides the highest quality in Property Restoration Services." at bounding box center [460, 188] width 488 height 24
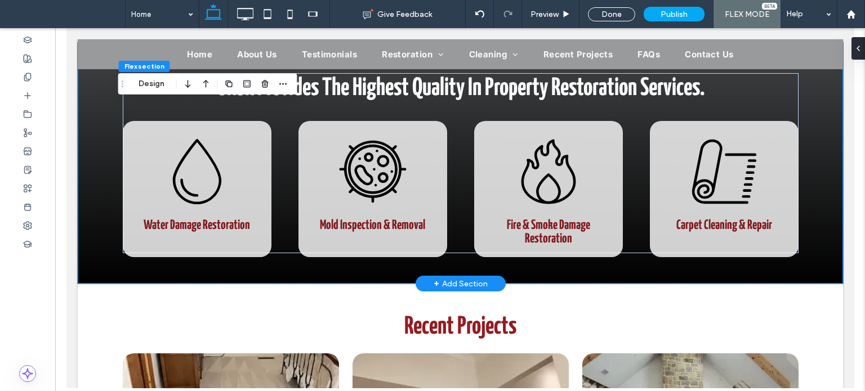
scroll to position [672, 0]
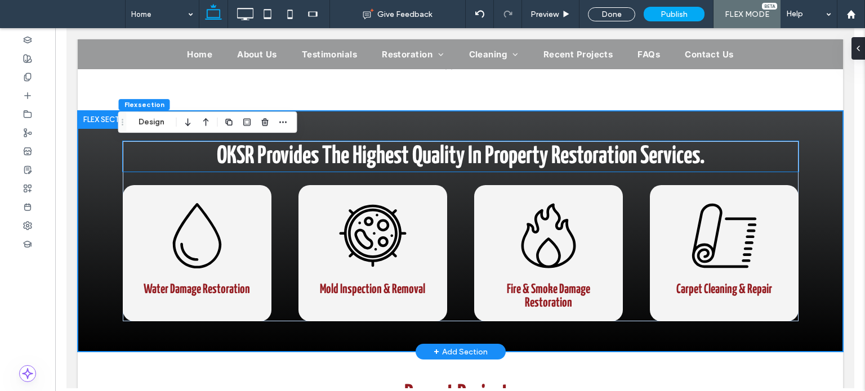
click at [386, 168] on span "OKSR provides the highest quality in Property Restoration Services." at bounding box center [460, 157] width 488 height 24
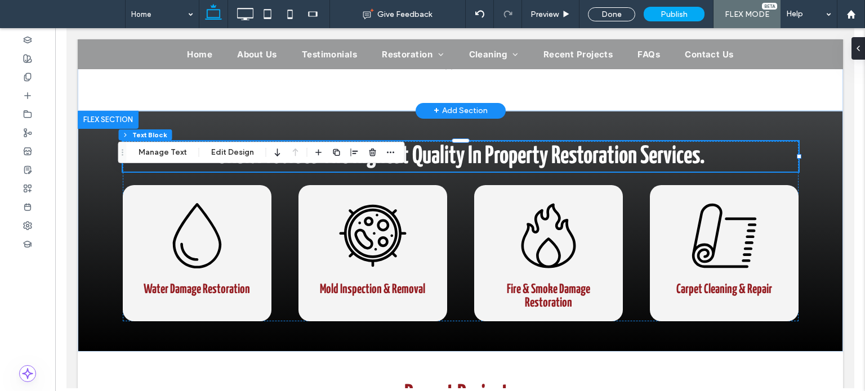
click at [480, 118] on div "+ Add Section" at bounding box center [460, 111] width 54 height 15
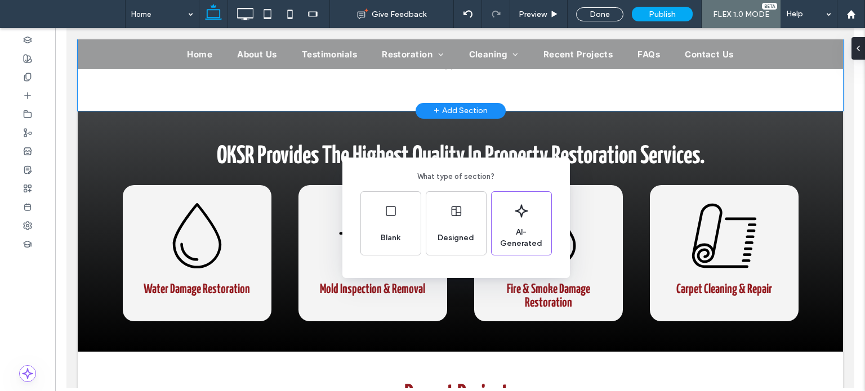
click at [518, 90] on div "What type of section? Blank Designed AI-Generated" at bounding box center [432, 223] width 865 height 447
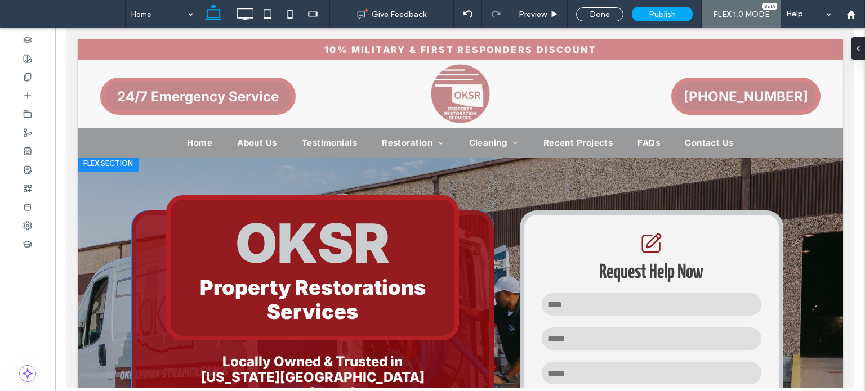
scroll to position [7, 0]
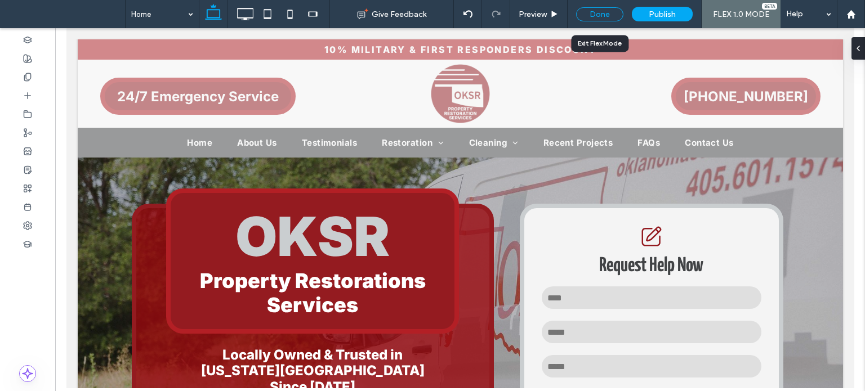
click at [616, 11] on div "Done" at bounding box center [599, 14] width 47 height 14
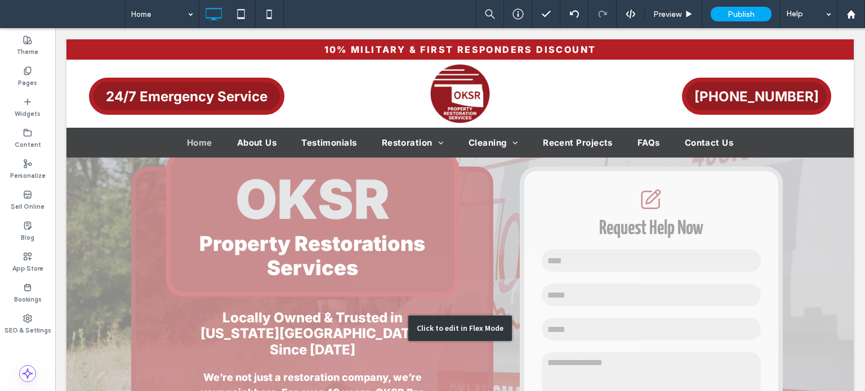
scroll to position [63, 0]
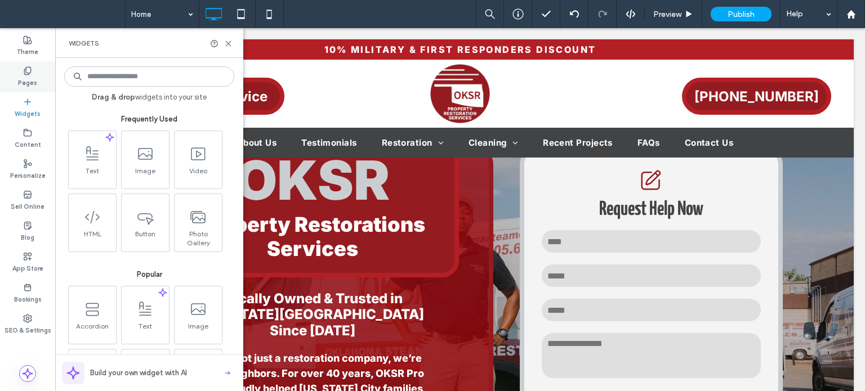
scroll to position [1061, 0]
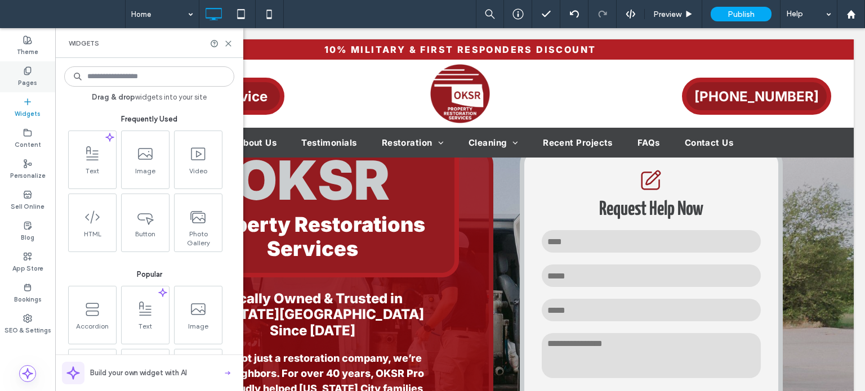
click at [24, 68] on icon at bounding box center [27, 70] width 9 height 9
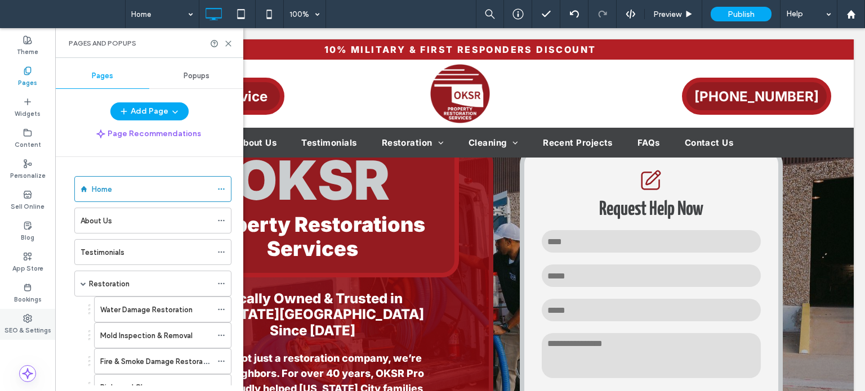
click at [32, 326] on label "SEO & Settings" at bounding box center [28, 329] width 47 height 12
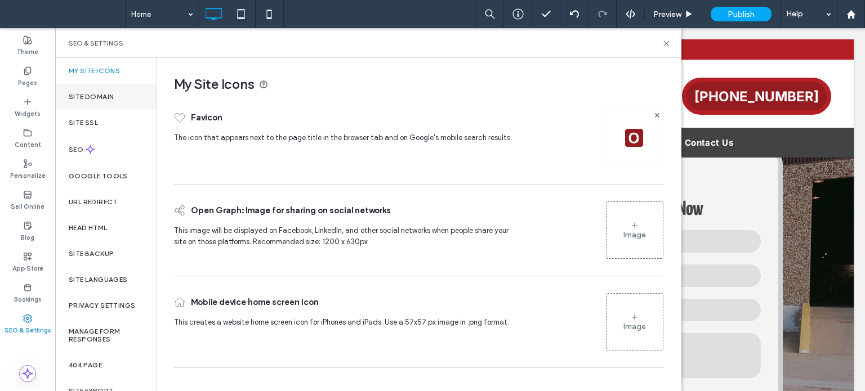
click at [97, 95] on label "Site Domain" at bounding box center [91, 97] width 45 height 8
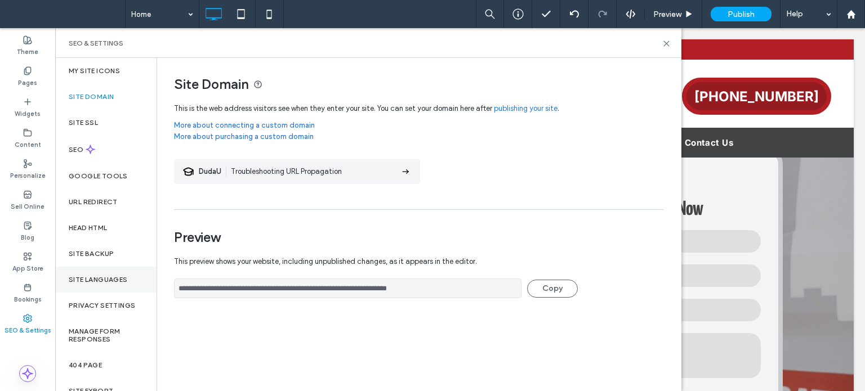
drag, startPoint x: 469, startPoint y: 286, endPoint x: 57, endPoint y: 289, distance: 411.1
click at [57, 289] on div "**********" at bounding box center [368, 224] width 626 height 333
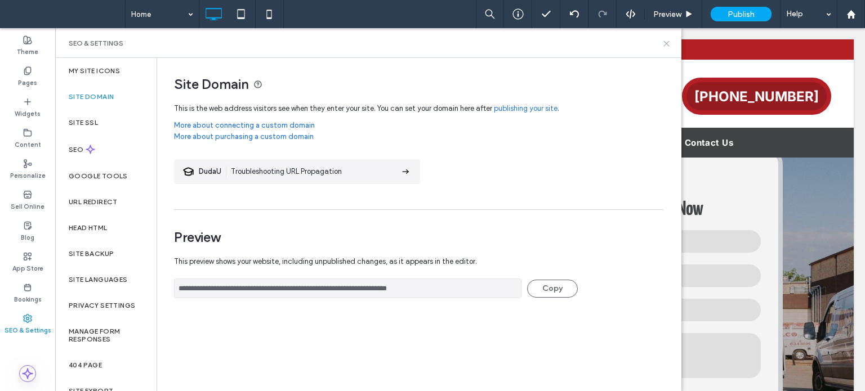
click at [667, 40] on icon at bounding box center [666, 43] width 8 height 8
